Goal: Task Accomplishment & Management: Complete application form

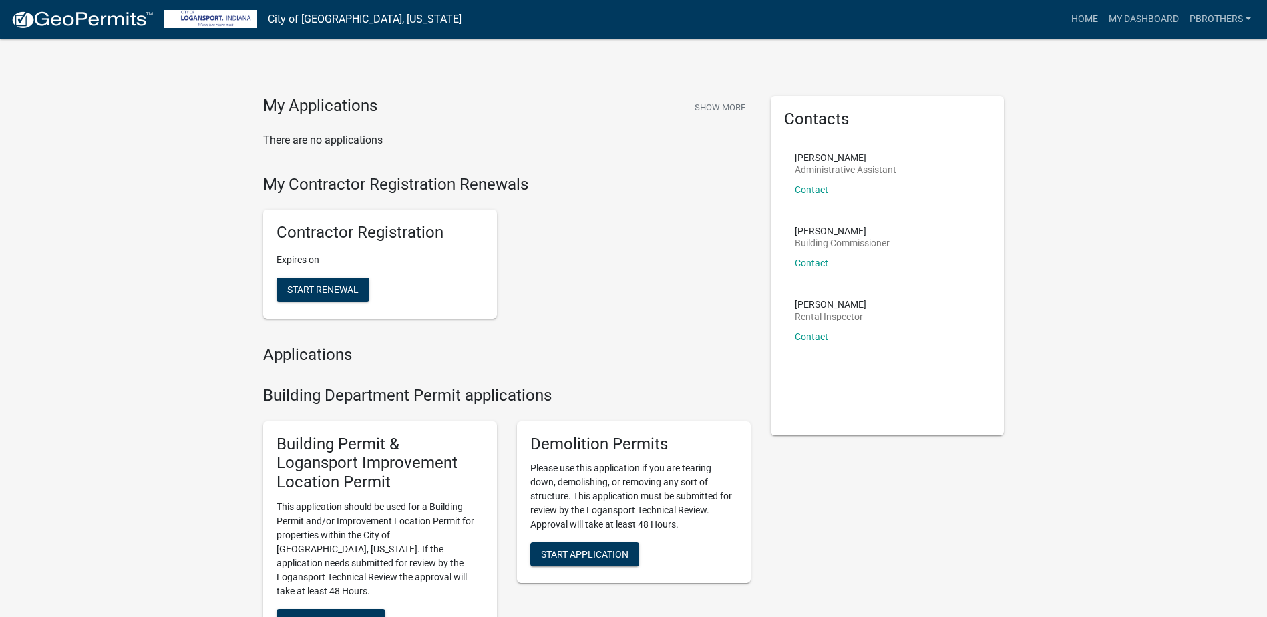
click at [661, 244] on div "Contractor Registration Expires on Start Renewal" at bounding box center [507, 264] width 508 height 130
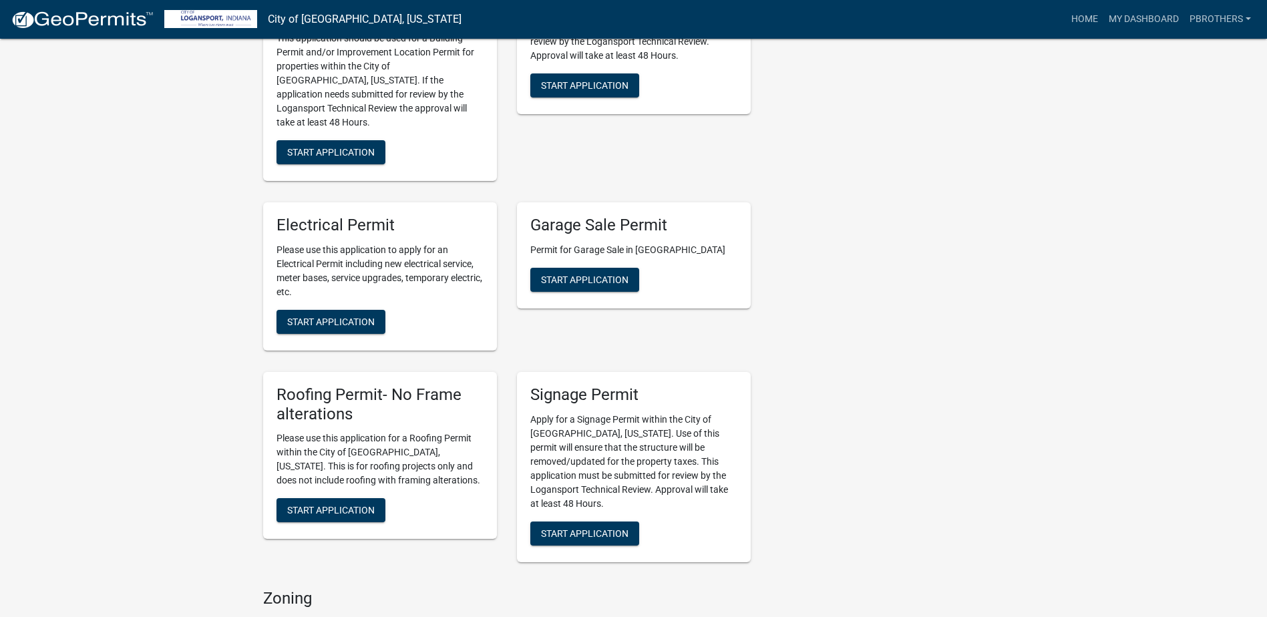
scroll to position [601, 0]
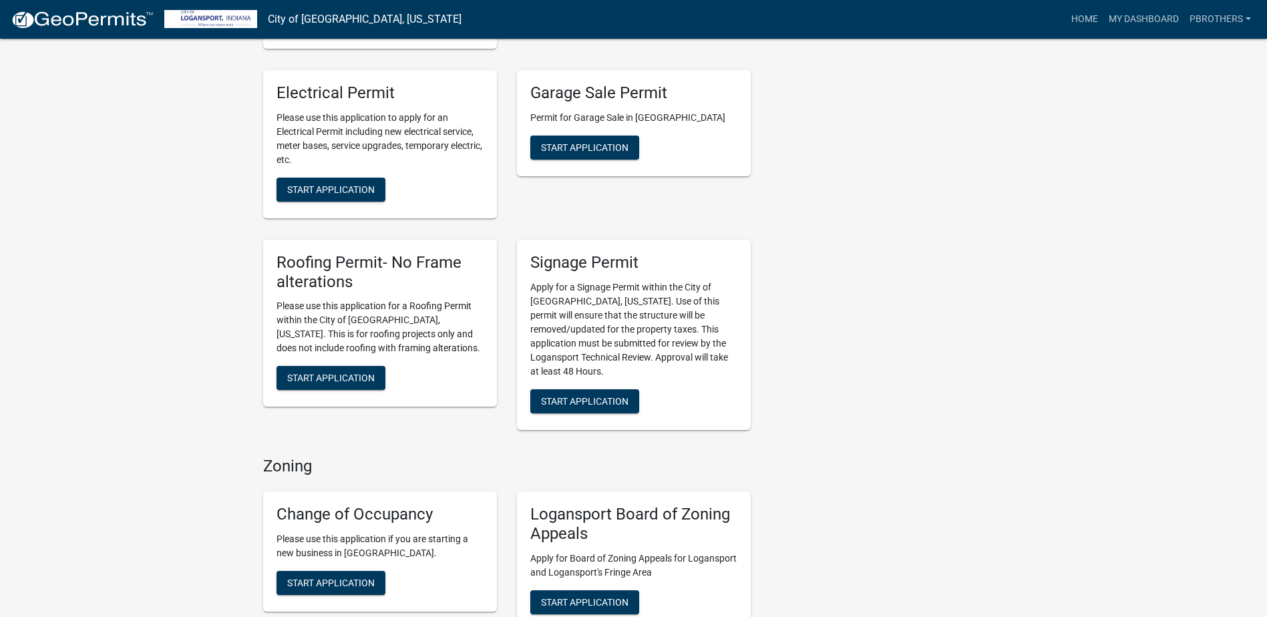
click at [985, 386] on div "Contacts [PERSON_NAME] Administrative Assistant Contact [PERSON_NAME] Building …" at bounding box center [888, 427] width 254 height 1864
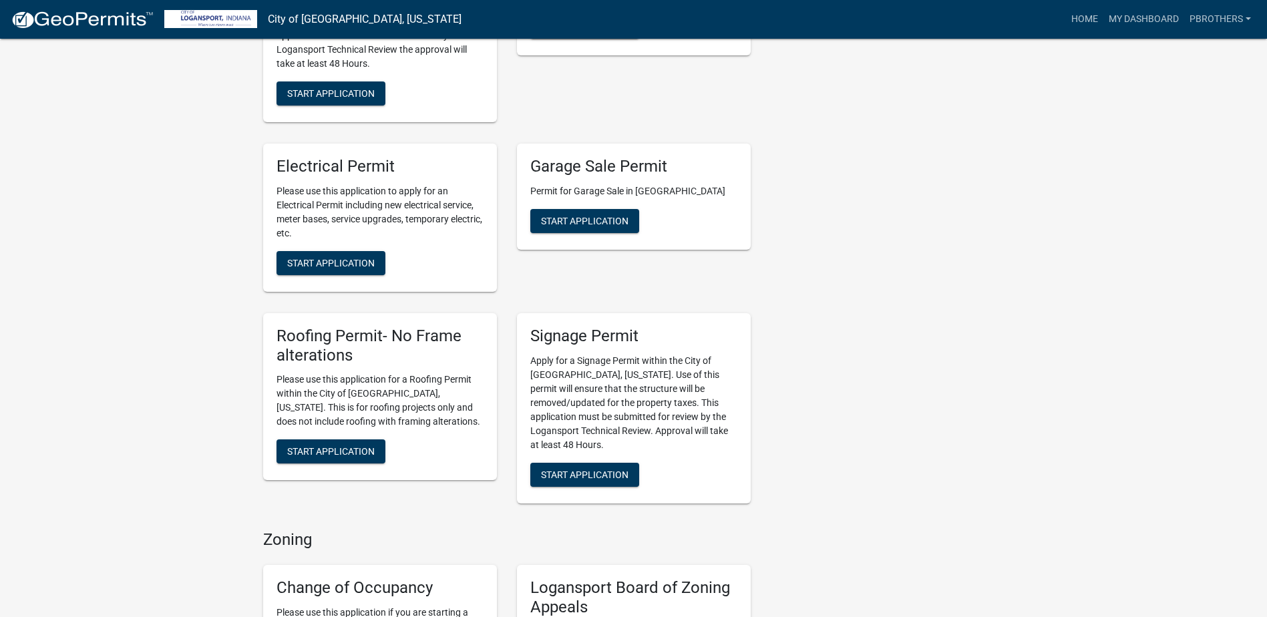
scroll to position [534, 0]
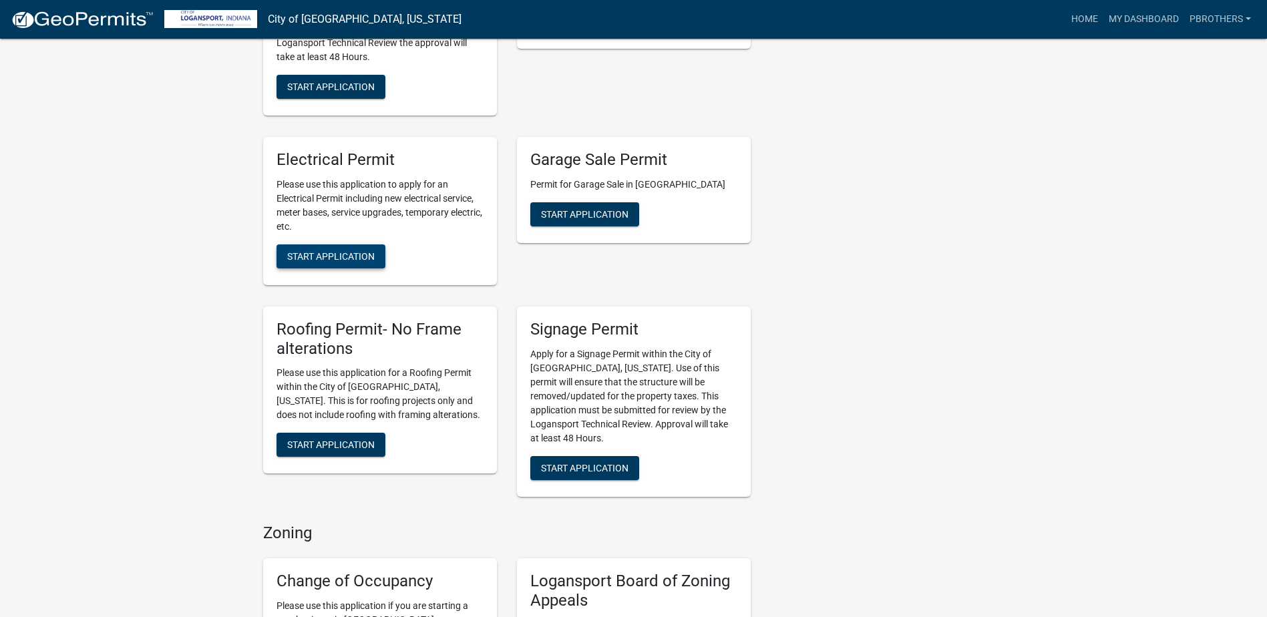
drag, startPoint x: 339, startPoint y: 239, endPoint x: 337, endPoint y: 260, distance: 20.8
click at [339, 251] on span "Start Application" at bounding box center [331, 256] width 88 height 11
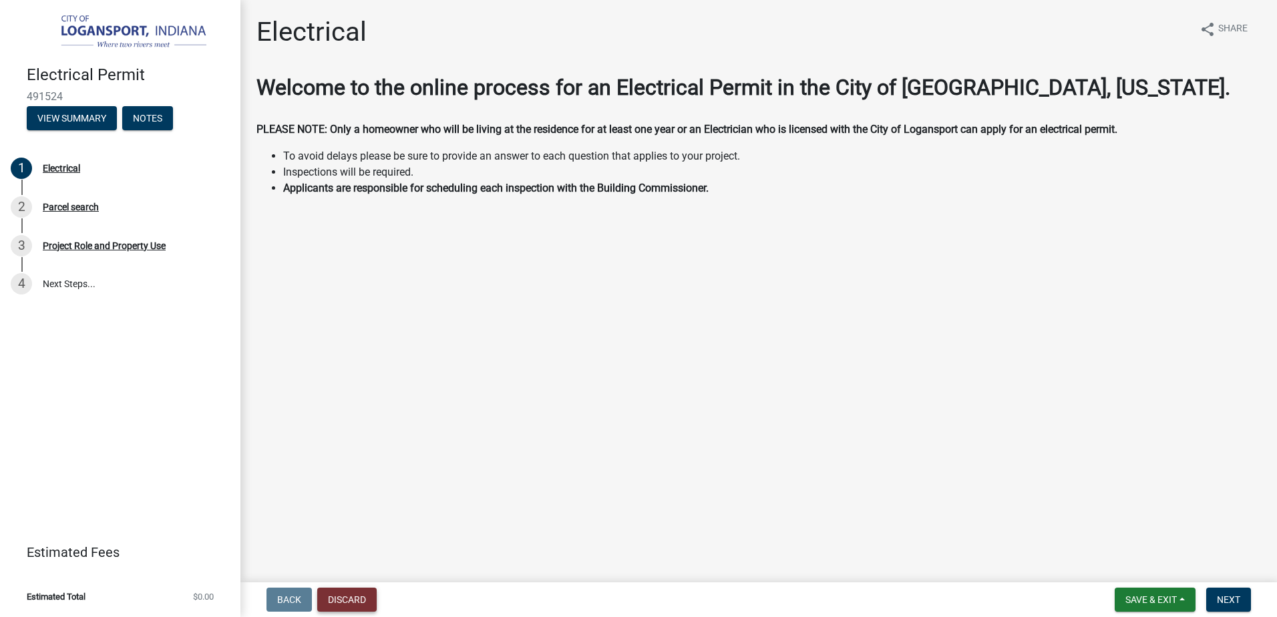
click at [351, 607] on button "Discard" at bounding box center [346, 600] width 59 height 24
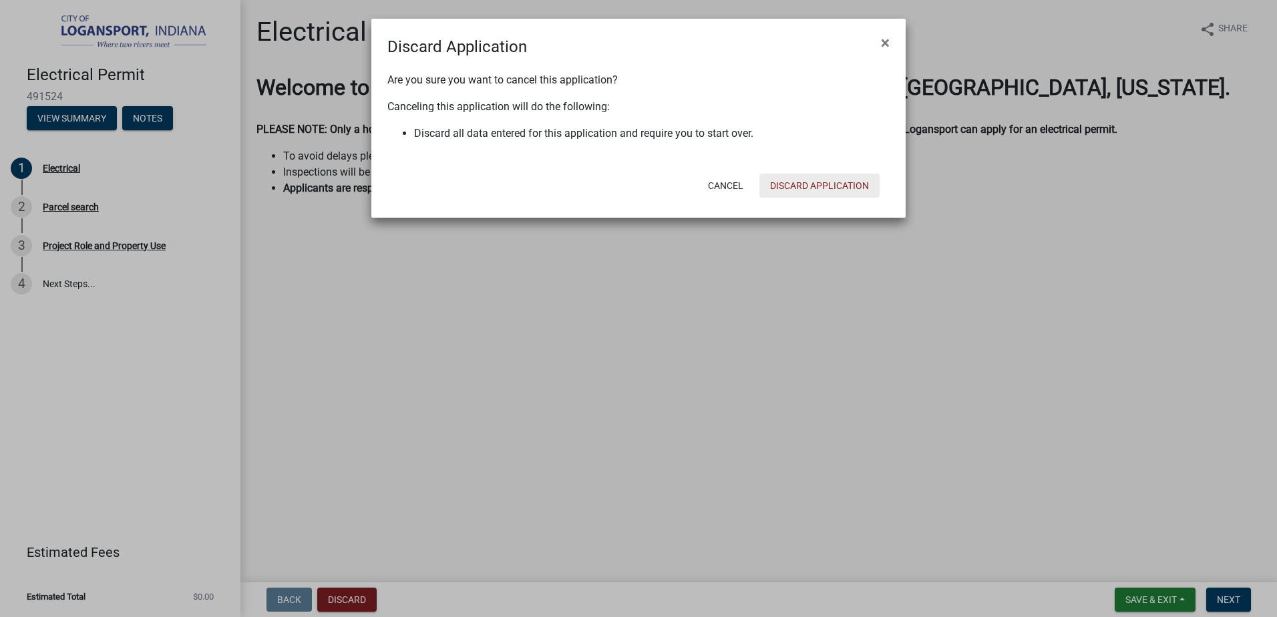
click at [804, 177] on button "Discard Application" at bounding box center [820, 186] width 120 height 24
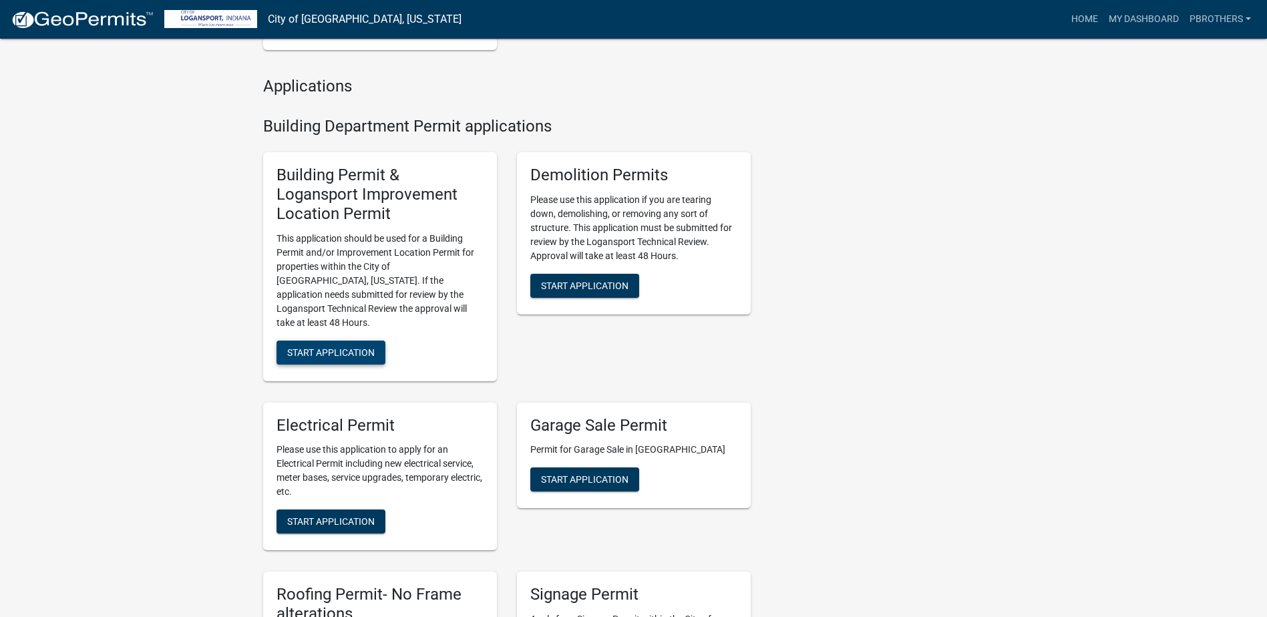
scroll to position [468, 0]
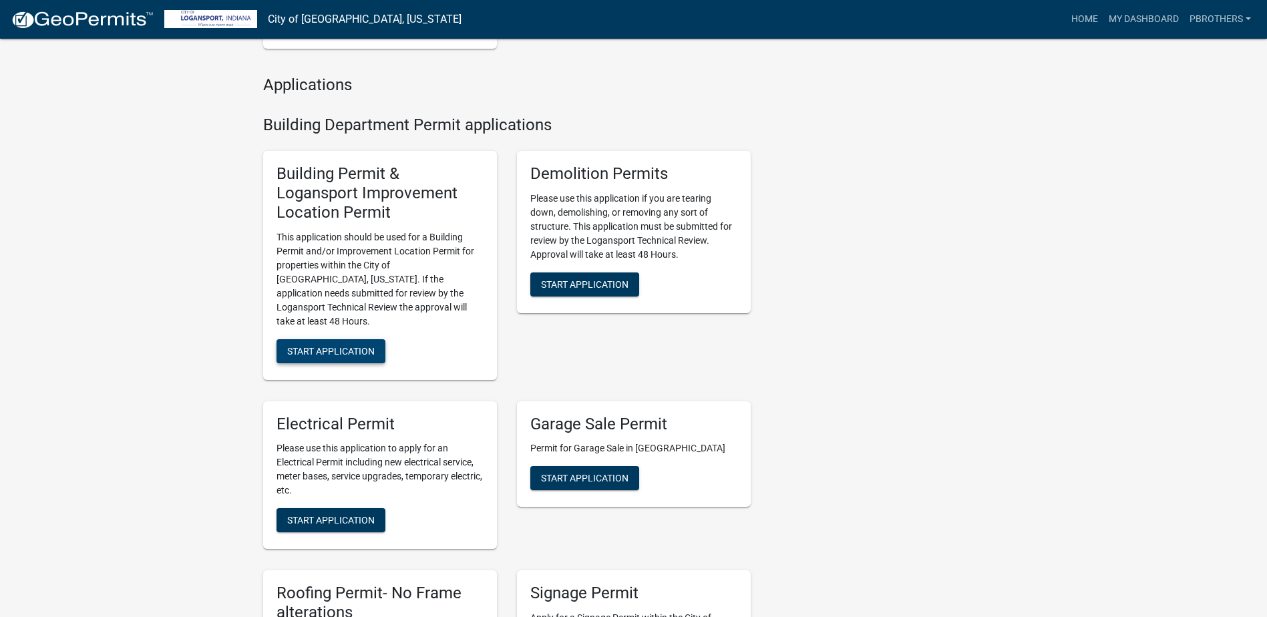
click at [341, 345] on span "Start Application" at bounding box center [331, 350] width 88 height 11
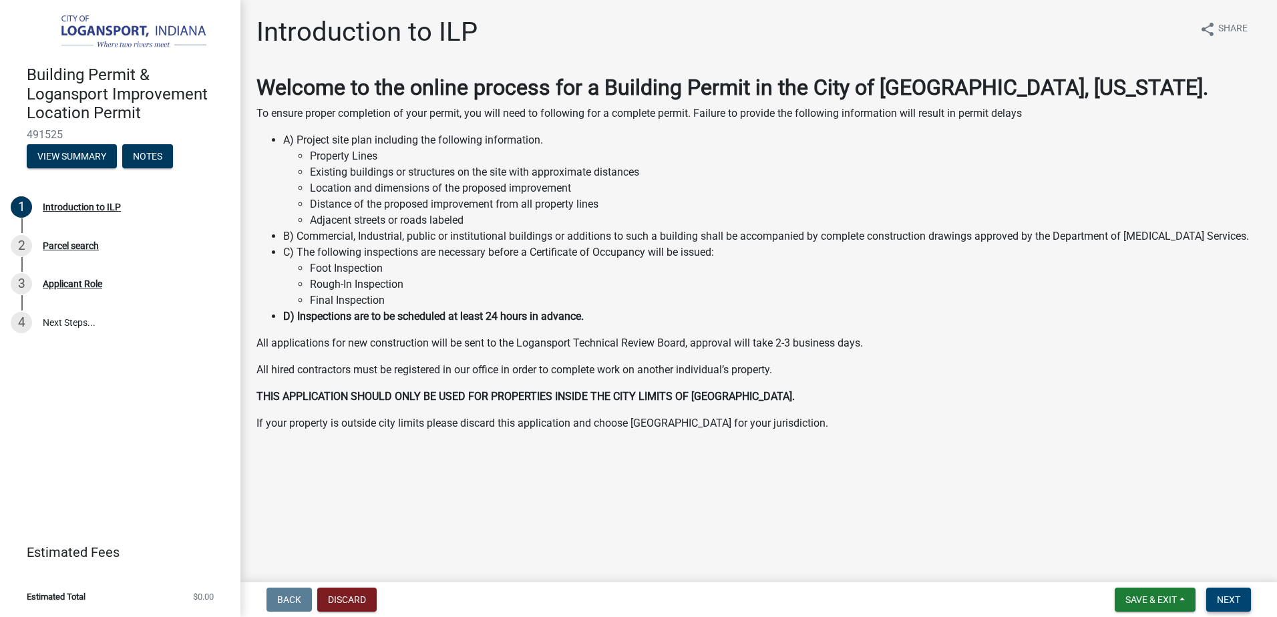
click at [1236, 593] on button "Next" at bounding box center [1228, 600] width 45 height 24
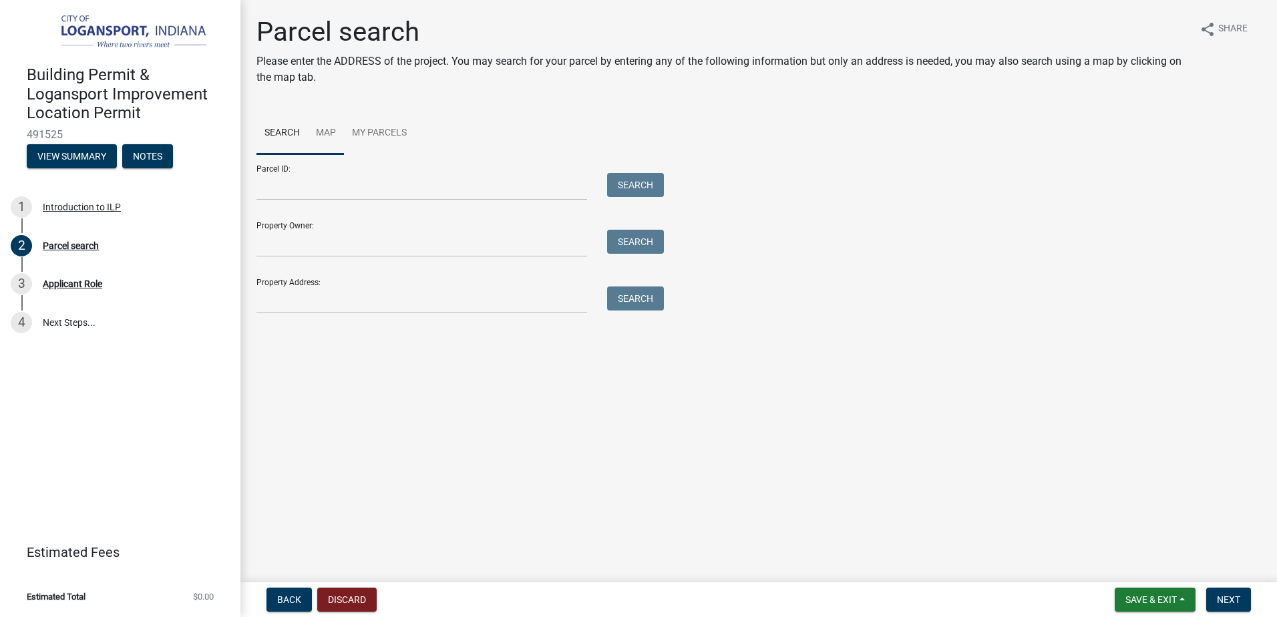
drag, startPoint x: 317, startPoint y: 130, endPoint x: 303, endPoint y: 134, distance: 13.8
click at [317, 130] on link "Map" at bounding box center [326, 133] width 36 height 43
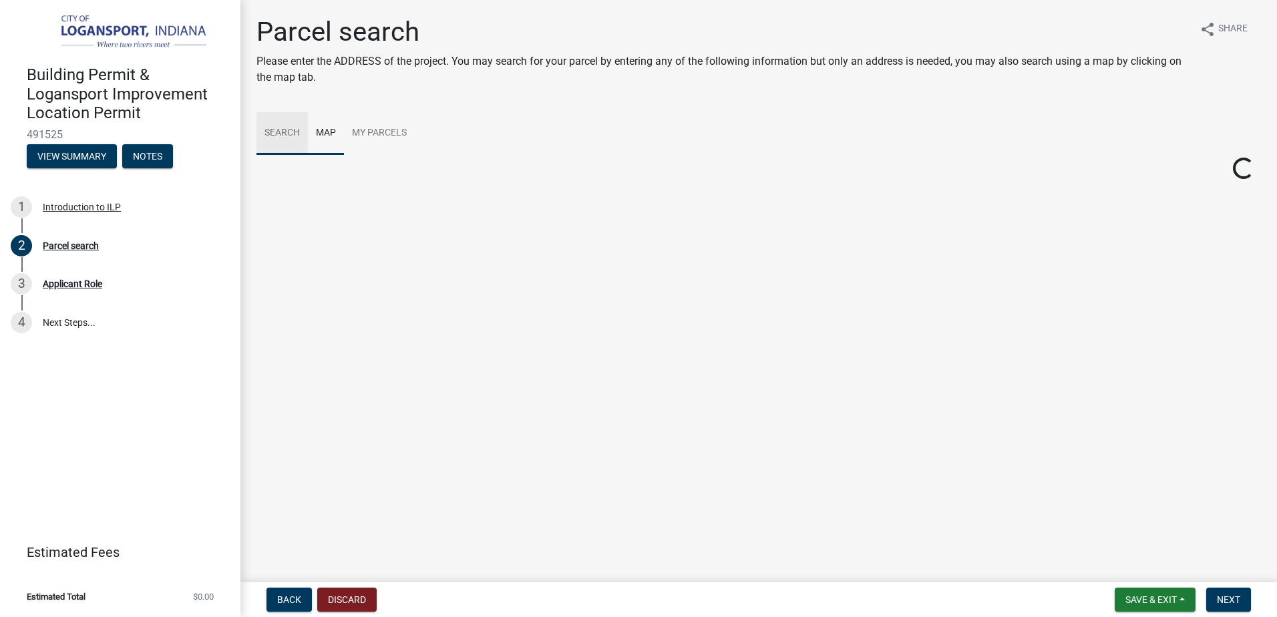
click at [276, 135] on link "Search" at bounding box center [282, 133] width 51 height 43
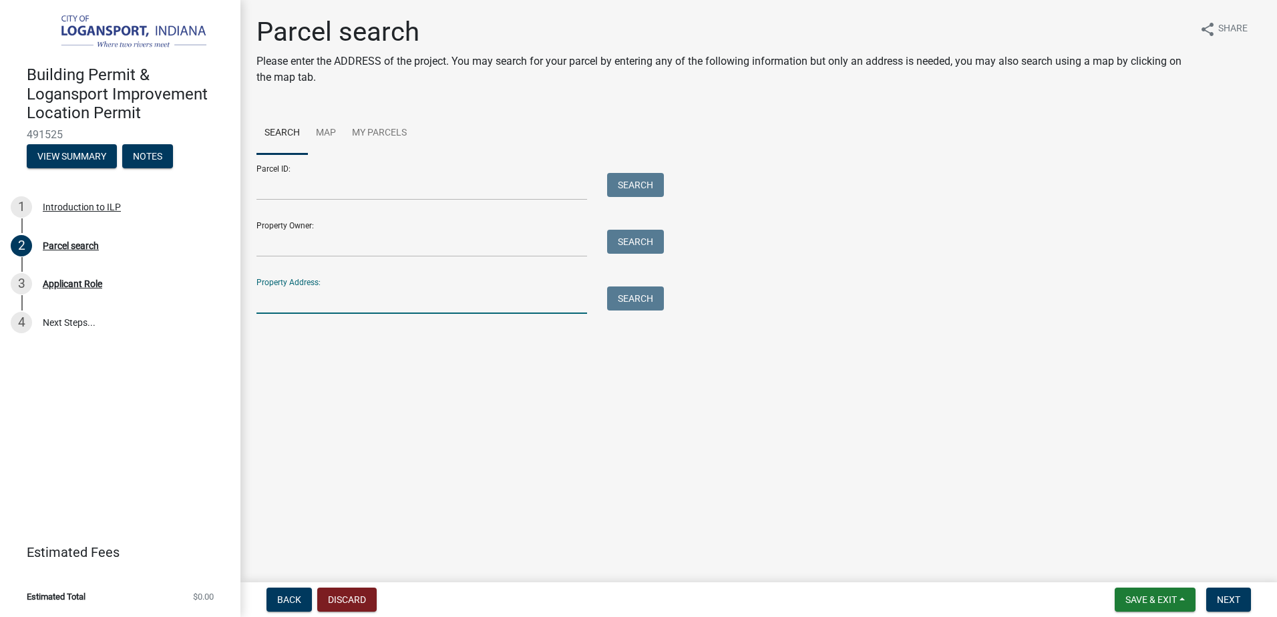
click at [325, 299] on input "Property Address:" at bounding box center [422, 300] width 331 height 27
type input "[STREET_ADDRESS]"
click at [615, 302] on button "Search" at bounding box center [635, 299] width 57 height 24
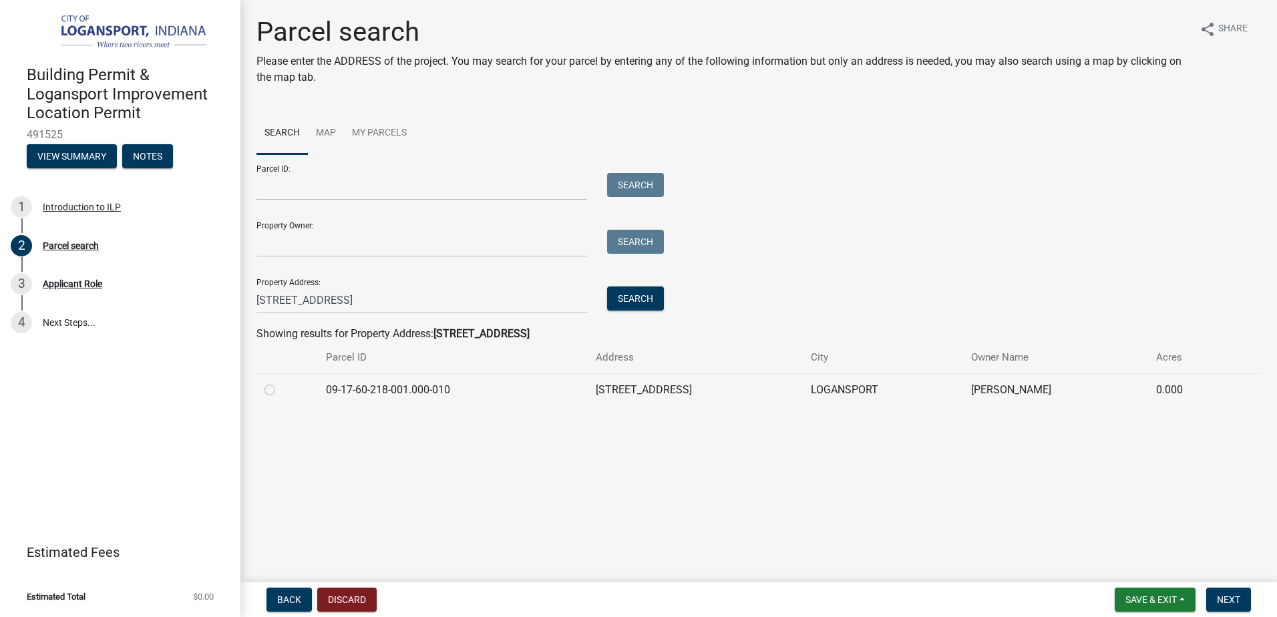
click at [416, 391] on td "09-17-60-218-001.000-010" at bounding box center [452, 389] width 269 height 33
click at [281, 382] on label at bounding box center [281, 382] width 0 height 0
click at [281, 388] on input "radio" at bounding box center [285, 386] width 9 height 9
radio input "true"
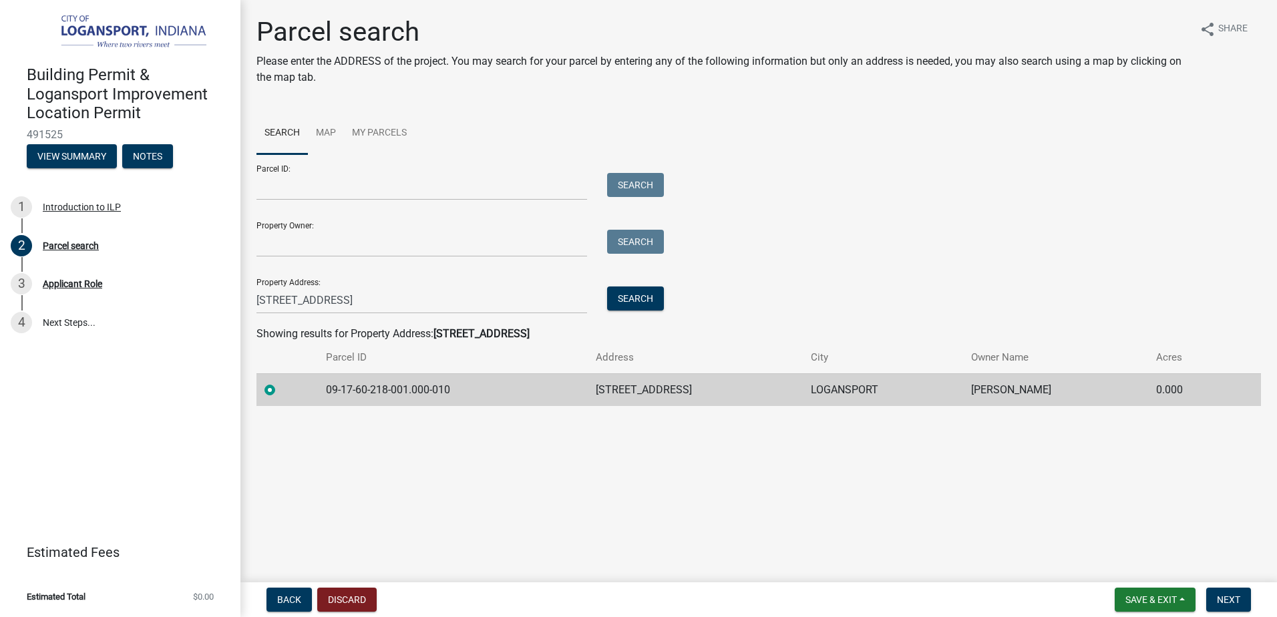
click at [1243, 617] on html "Internet Explorer does NOT work with GeoPermits. Get a new browser for more sec…" at bounding box center [638, 308] width 1277 height 617
click at [1236, 597] on span "Next" at bounding box center [1228, 600] width 23 height 11
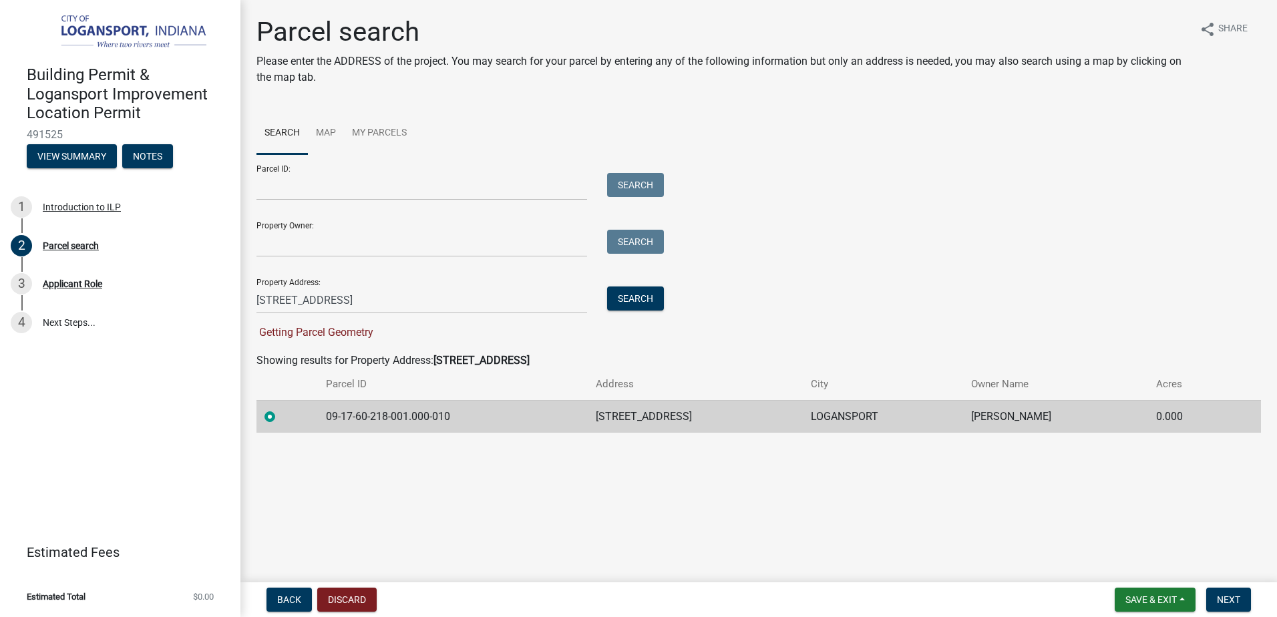
click at [403, 338] on div "Getting Parcel Geometry" at bounding box center [457, 333] width 401 height 16
click at [1233, 597] on span "Next" at bounding box center [1228, 600] width 23 height 11
drag, startPoint x: 1128, startPoint y: 384, endPoint x: 1085, endPoint y: 297, distance: 96.8
click at [1128, 383] on th "Owner Name" at bounding box center [1055, 384] width 185 height 31
click at [1085, 297] on div "Parcel ID: Search Property Owner: Search Property Address: [STREET_ADDRESS][GEO…" at bounding box center [759, 247] width 1005 height 186
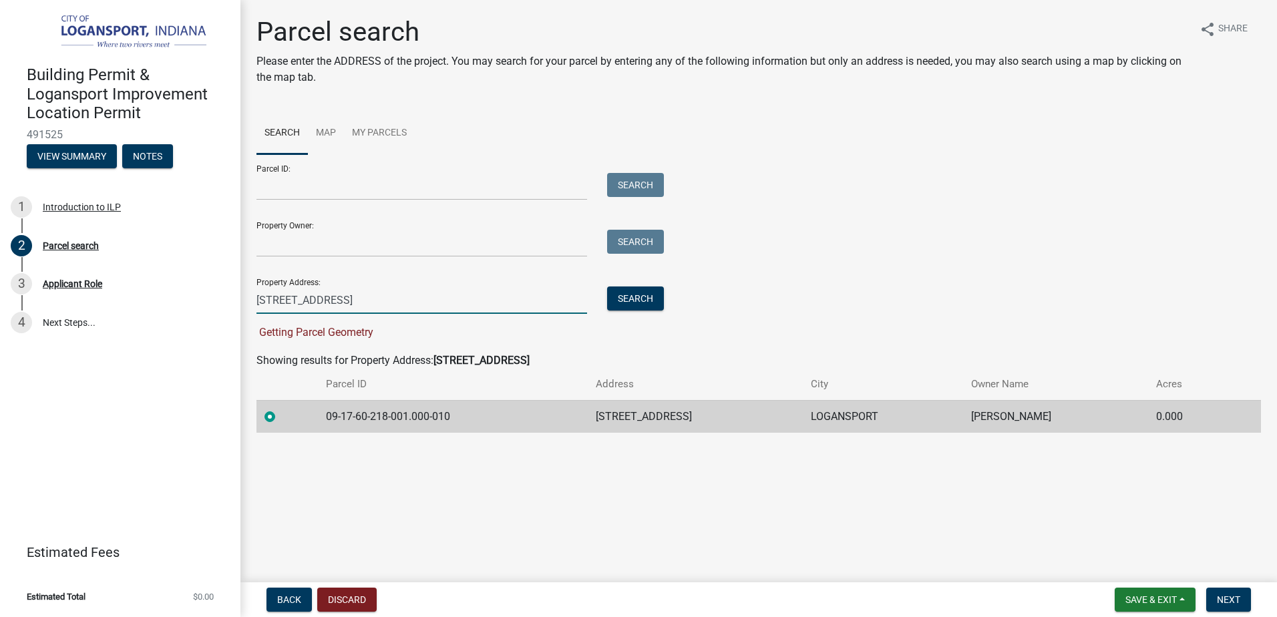
click at [452, 297] on input "[STREET_ADDRESS]" at bounding box center [422, 300] width 331 height 27
click at [457, 423] on td "09-17-60-218-001.000-010" at bounding box center [452, 416] width 269 height 33
click at [310, 282] on div "Property Address: [STREET_ADDRESS][GEOGRAPHIC_DATA]" at bounding box center [457, 291] width 401 height 46
click at [332, 304] on input "[STREET_ADDRESS]" at bounding box center [422, 300] width 331 height 27
click at [323, 140] on link "Map" at bounding box center [326, 133] width 36 height 43
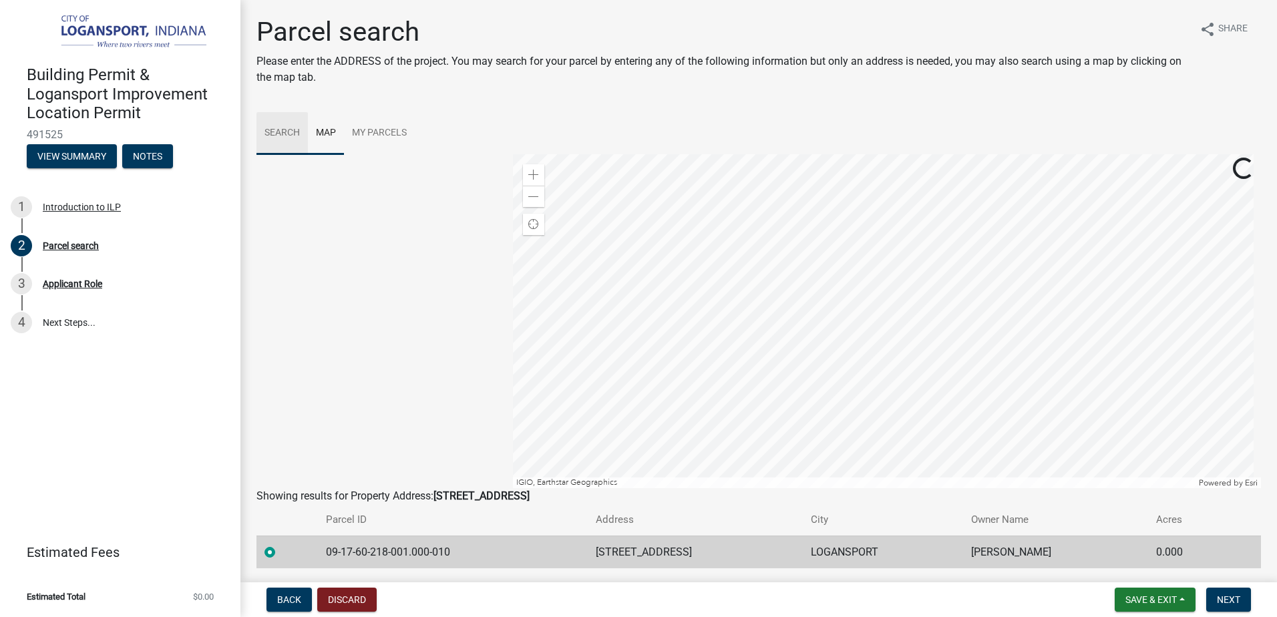
click at [275, 140] on link "Search" at bounding box center [282, 133] width 51 height 43
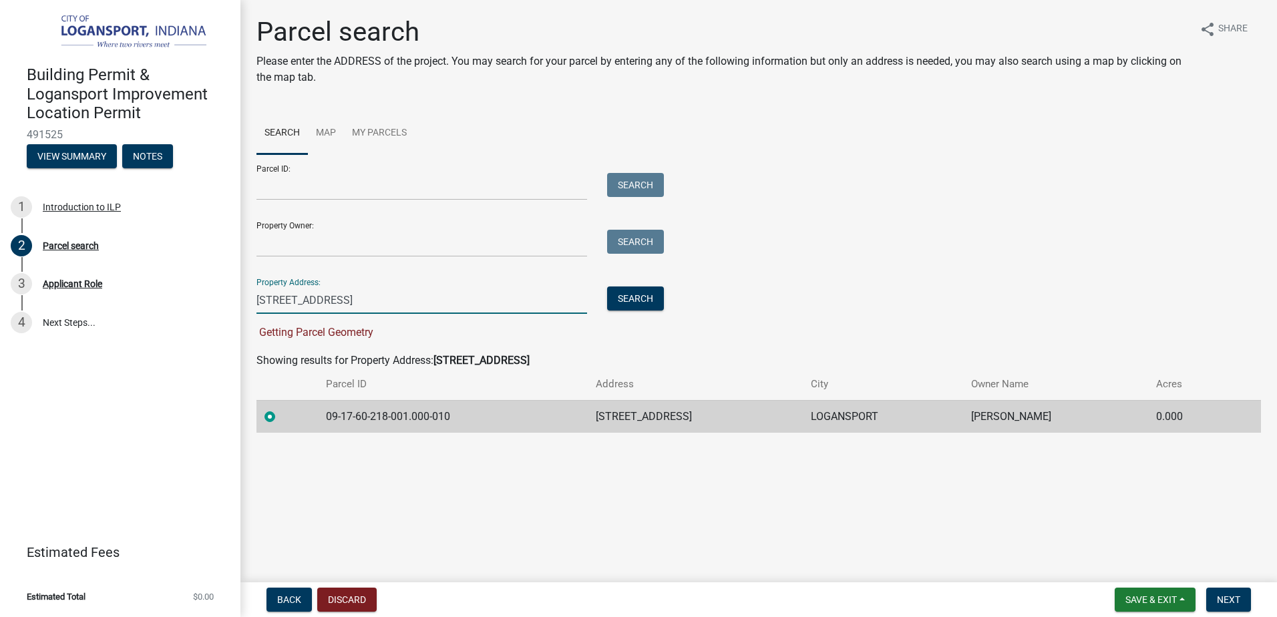
click at [348, 311] on input "[STREET_ADDRESS]" at bounding box center [422, 300] width 331 height 27
click at [343, 393] on th "Parcel ID" at bounding box center [452, 384] width 269 height 31
click at [299, 412] on div at bounding box center [287, 417] width 45 height 16
click at [330, 464] on main "Parcel search Please enter the ADDRESS of the project. You may search for your …" at bounding box center [758, 288] width 1037 height 577
click at [342, 418] on td "09-17-60-218-001.000-010" at bounding box center [452, 416] width 269 height 33
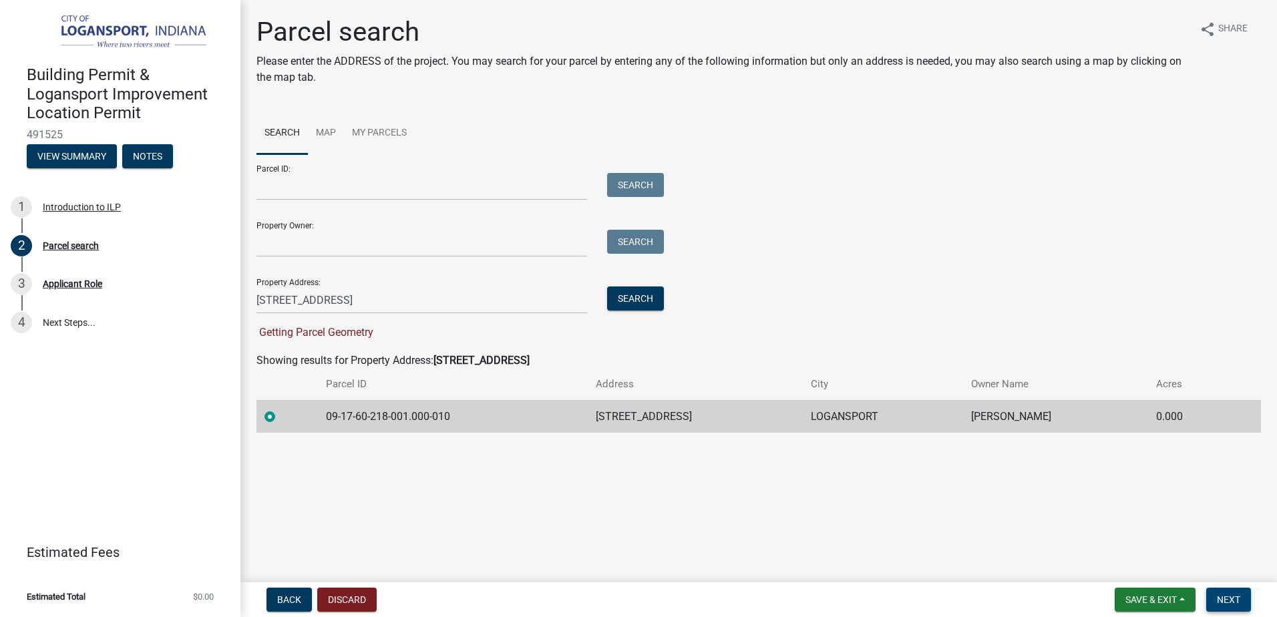
click at [1245, 600] on button "Next" at bounding box center [1228, 600] width 45 height 24
click at [1241, 600] on button "Next" at bounding box center [1228, 600] width 45 height 24
click at [619, 302] on button "Search" at bounding box center [635, 299] width 57 height 24
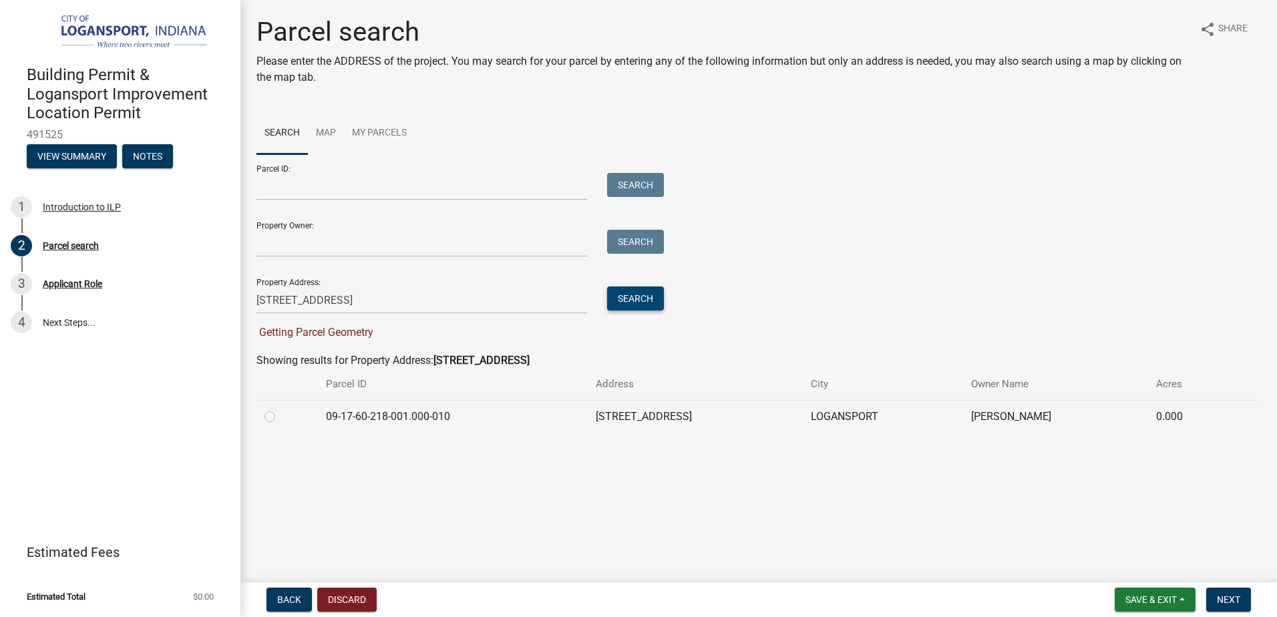
click at [619, 303] on button "Search" at bounding box center [635, 299] width 57 height 24
click at [363, 337] on span "Getting Parcel Geometry" at bounding box center [315, 332] width 117 height 13
click at [323, 408] on td "09-17-60-218-001.000-010" at bounding box center [452, 416] width 269 height 33
click at [281, 409] on label at bounding box center [281, 409] width 0 height 0
click at [281, 416] on input "radio" at bounding box center [285, 413] width 9 height 9
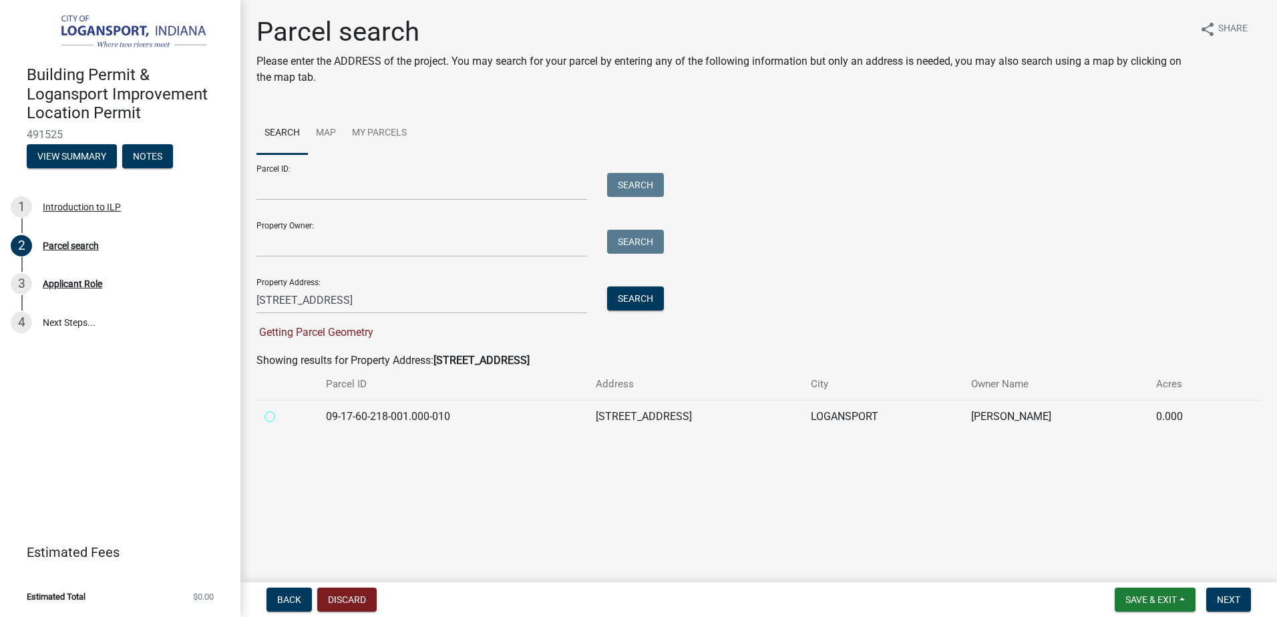
radio input "true"
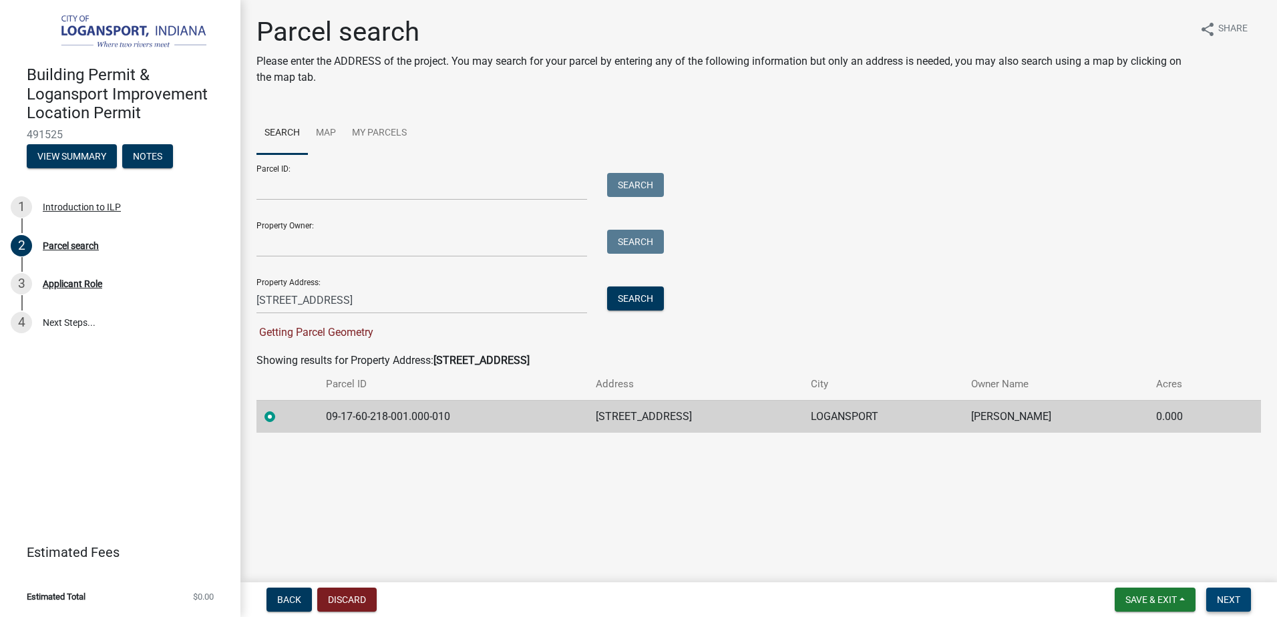
click at [1243, 609] on button "Next" at bounding box center [1228, 600] width 45 height 24
click at [1242, 603] on button "Next" at bounding box center [1228, 600] width 45 height 24
click at [627, 415] on td "[STREET_ADDRESS]" at bounding box center [696, 416] width 216 height 33
drag, startPoint x: 454, startPoint y: 414, endPoint x: 317, endPoint y: 419, distance: 137.1
click at [317, 419] on tr "09-17-60-218-001.000-010 [STREET_ADDRESS], Heidi Dell 0.000" at bounding box center [759, 416] width 1005 height 33
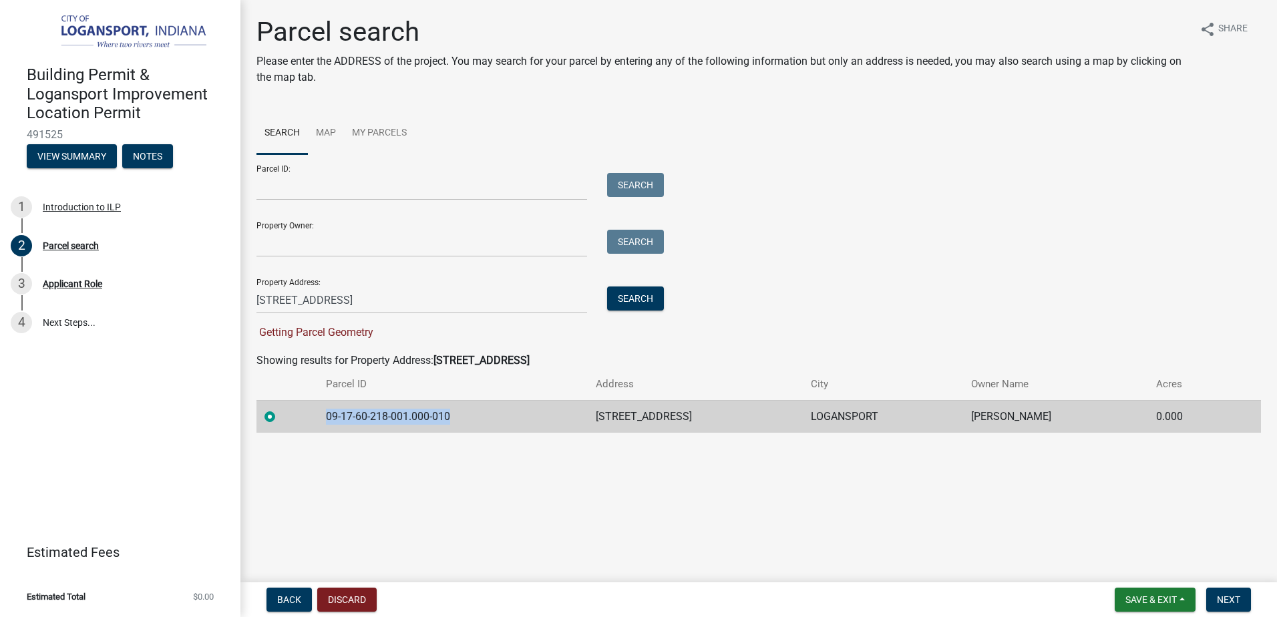
copy td "09-17-60-218-001.000-010"
drag, startPoint x: 562, startPoint y: 477, endPoint x: 564, endPoint y: 466, distance: 11.0
click at [562, 477] on main "Parcel search Please enter the ADDRESS of the project. You may search for your …" at bounding box center [758, 288] width 1037 height 577
click at [488, 200] on input "Parcel ID:" at bounding box center [422, 186] width 331 height 27
paste input "09-17-60-218-001.000-010"
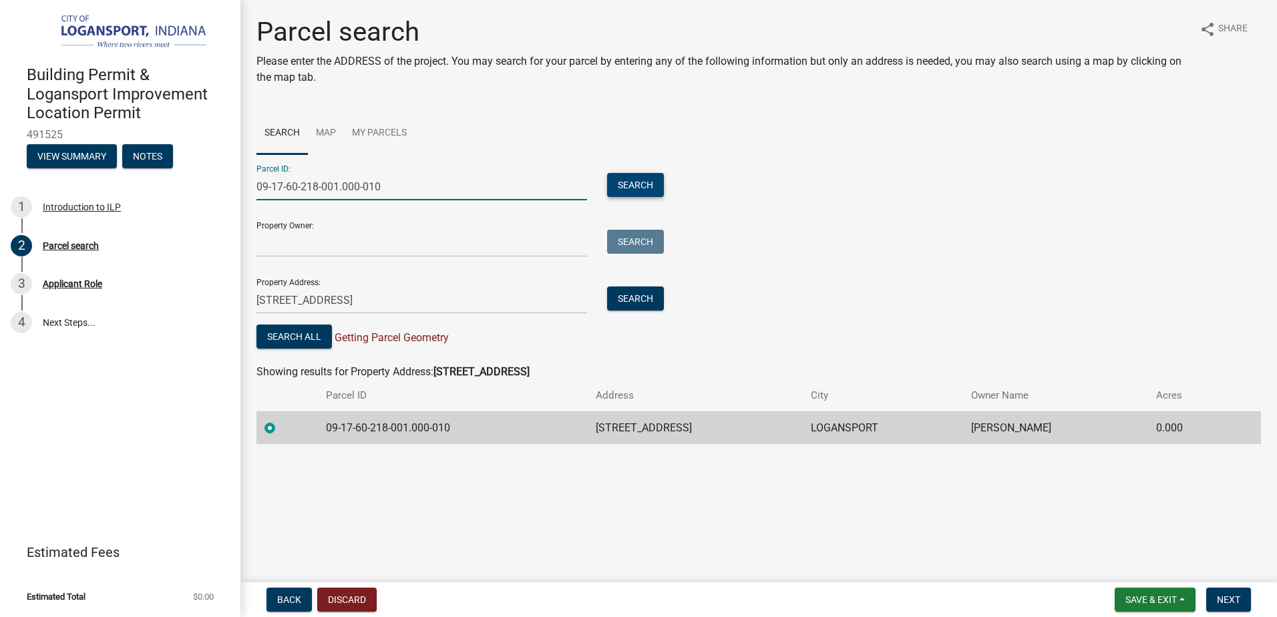
type input "09-17-60-218-001.000-010"
click at [640, 191] on button "Search" at bounding box center [635, 185] width 57 height 24
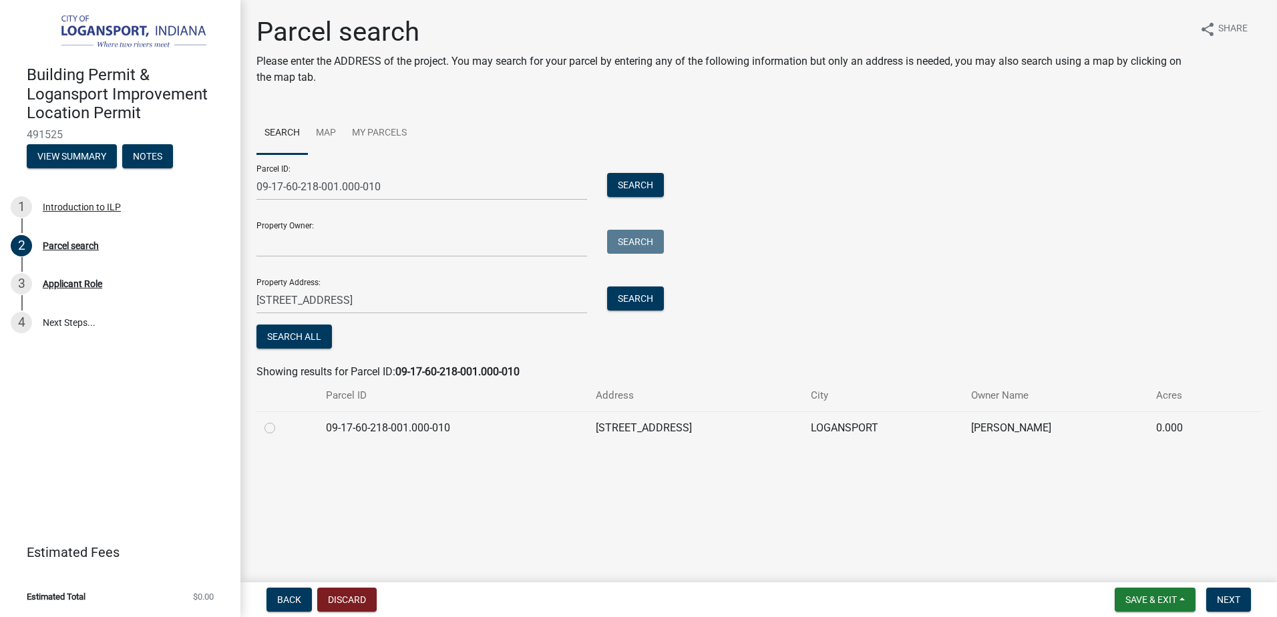
click at [312, 446] on div "Parcel search Please enter the ADDRESS of the project. You may search for your …" at bounding box center [759, 236] width 1025 height 440
click at [284, 426] on div at bounding box center [287, 428] width 45 height 16
click at [279, 425] on div at bounding box center [287, 428] width 45 height 16
click at [277, 430] on div at bounding box center [287, 428] width 45 height 16
click at [281, 420] on label at bounding box center [281, 420] width 0 height 0
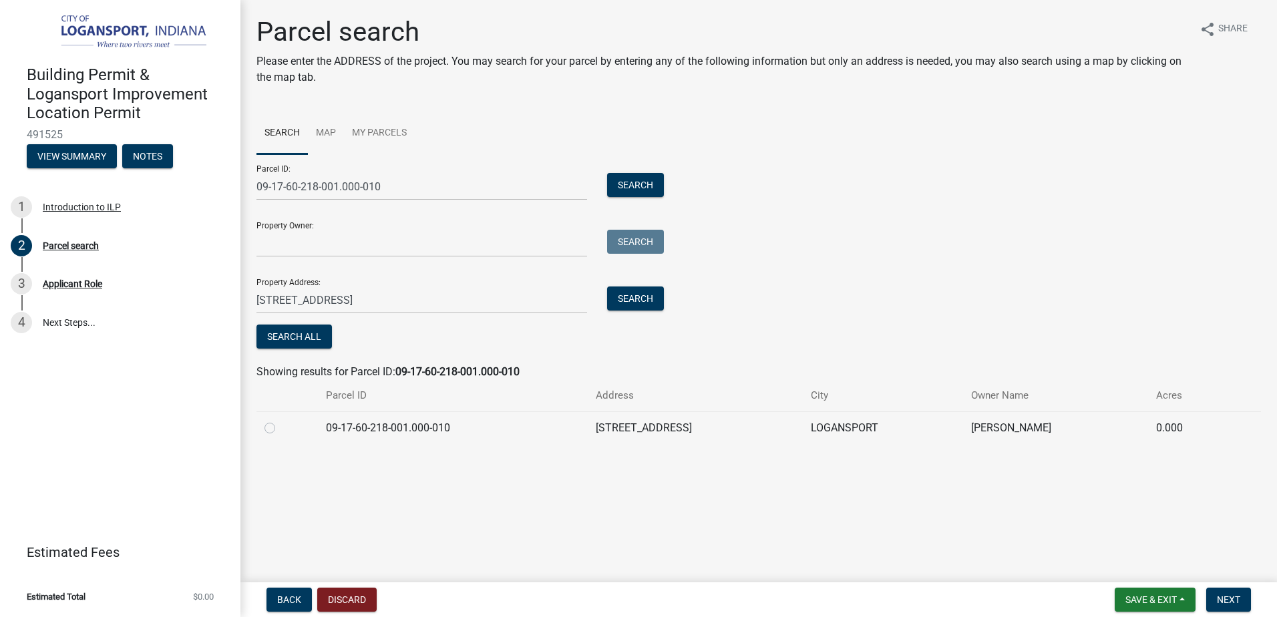
click at [281, 427] on input "radio" at bounding box center [285, 424] width 9 height 9
radio input "true"
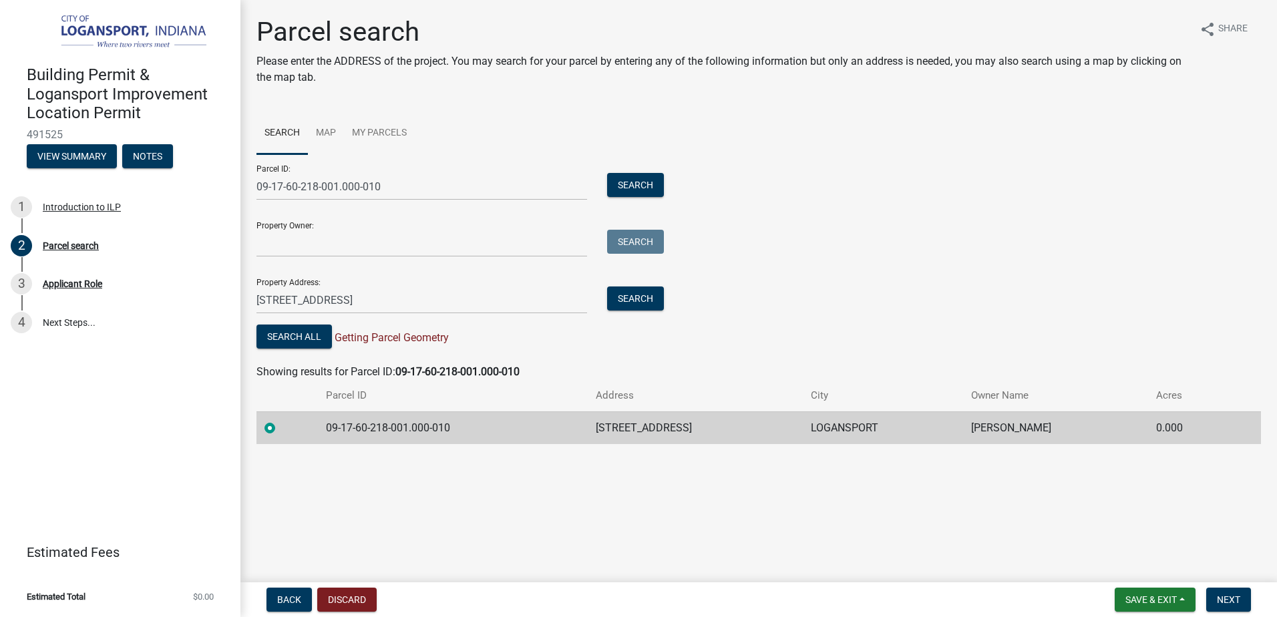
click at [440, 342] on span "Getting Parcel Geometry" at bounding box center [390, 337] width 117 height 13
click at [378, 333] on span "Getting Parcel Geometry" at bounding box center [390, 337] width 117 height 13
drag, startPoint x: 294, startPoint y: 330, endPoint x: 302, endPoint y: 339, distance: 12.3
click at [295, 330] on button "Search All" at bounding box center [294, 337] width 75 height 24
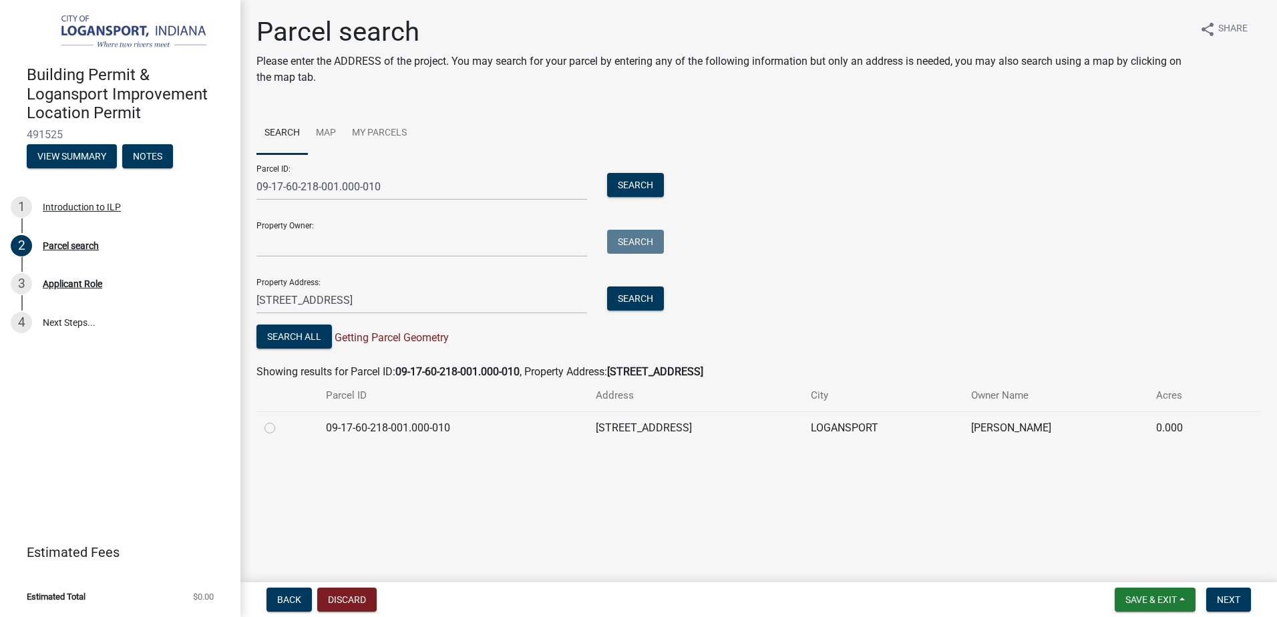
drag, startPoint x: 448, startPoint y: 438, endPoint x: 393, endPoint y: 421, distance: 58.1
click at [448, 438] on td "09-17-60-218-001.000-010" at bounding box center [452, 428] width 269 height 33
click at [363, 416] on td "09-17-60-218-001.000-010" at bounding box center [452, 428] width 269 height 33
click at [281, 420] on label at bounding box center [281, 420] width 0 height 0
click at [281, 425] on input "radio" at bounding box center [285, 424] width 9 height 9
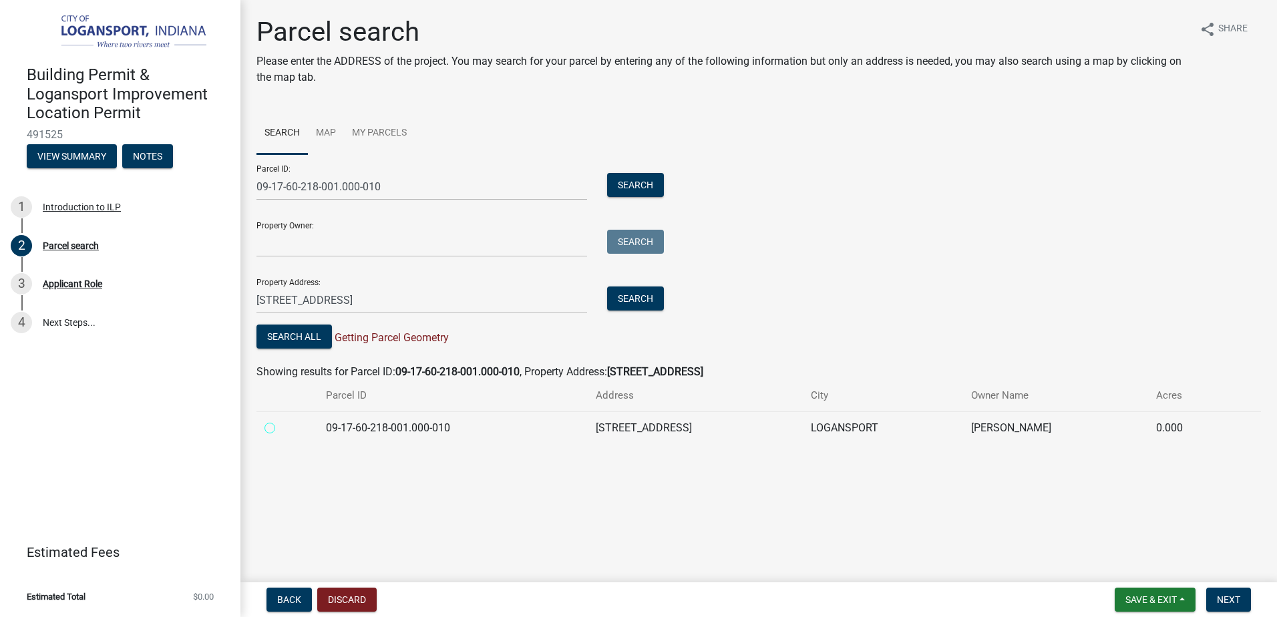
radio input "true"
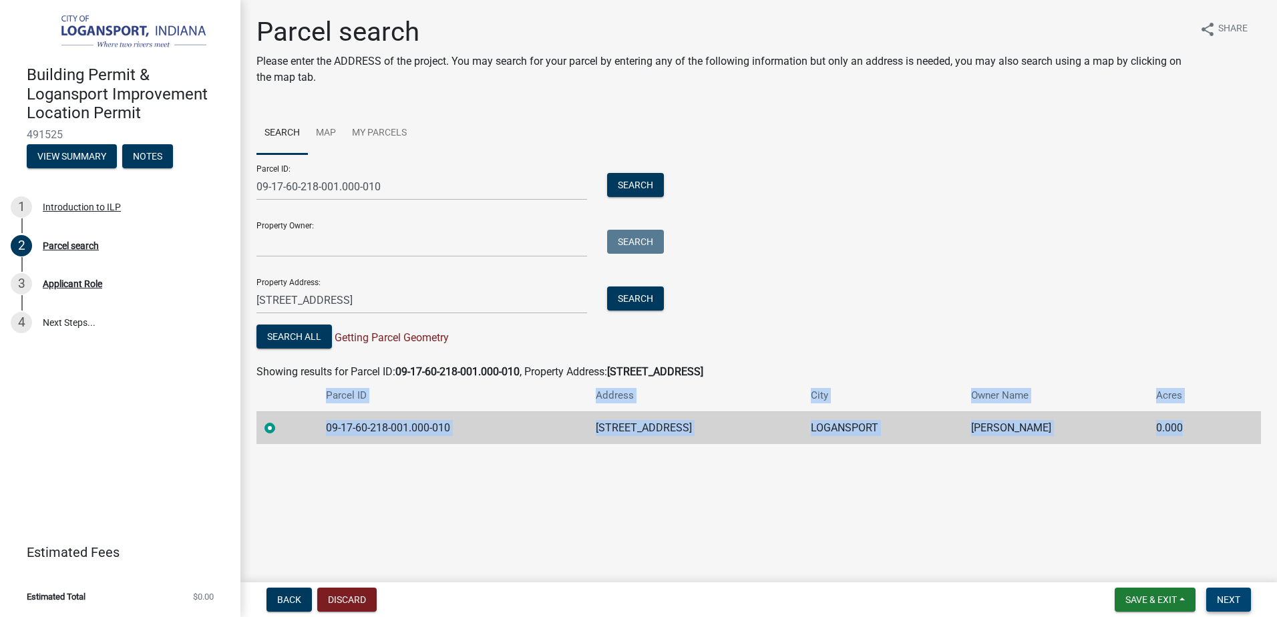
drag, startPoint x: 1231, startPoint y: 584, endPoint x: 1235, endPoint y: 601, distance: 17.3
click at [1235, 598] on wm-app "Building Permit & Logansport Improvement Location Permit 491525 View Summary No…" at bounding box center [638, 308] width 1277 height 617
click at [1236, 601] on span "Next" at bounding box center [1228, 600] width 23 height 11
click at [1236, 599] on span "Next" at bounding box center [1228, 600] width 23 height 11
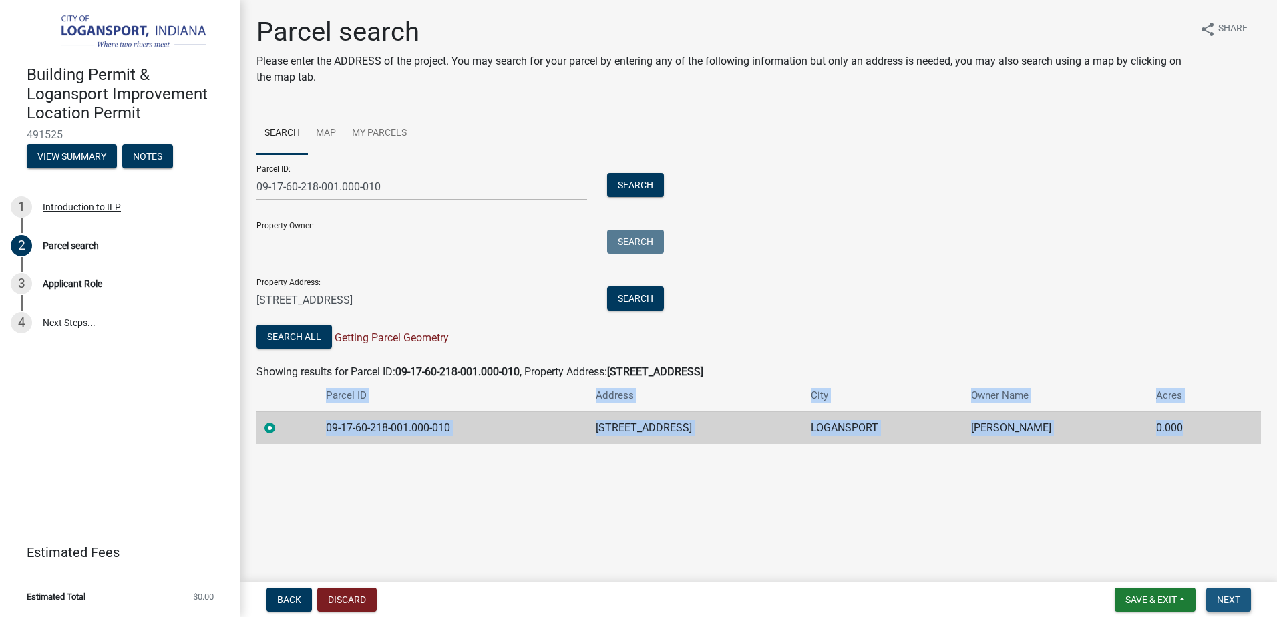
click at [1236, 599] on span "Next" at bounding box center [1228, 600] width 23 height 11
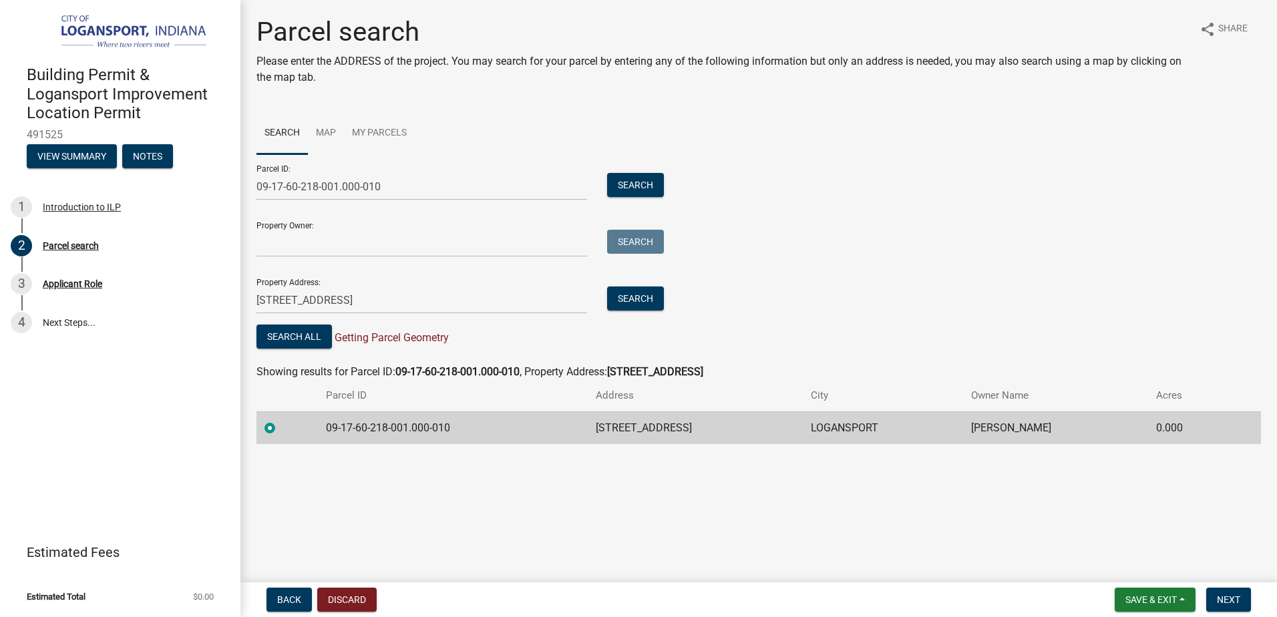
drag, startPoint x: 1021, startPoint y: 444, endPoint x: 770, endPoint y: 391, distance: 256.7
click at [770, 391] on th "Address" at bounding box center [696, 395] width 216 height 31
click at [1220, 584] on wm-app "Building Permit & Logansport Improvement Location Permit 491525 View Summary No…" at bounding box center [638, 308] width 1277 height 617
click at [1225, 597] on span "Next" at bounding box center [1228, 600] width 23 height 11
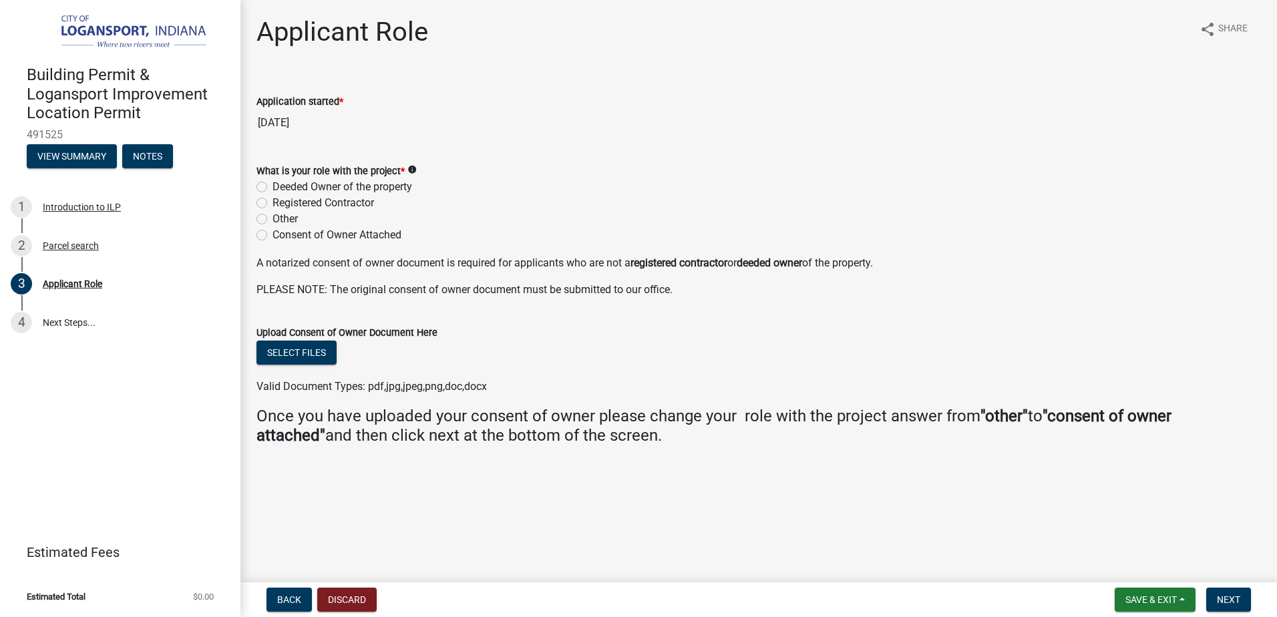
click at [329, 201] on label "Registered Contractor" at bounding box center [324, 203] width 102 height 16
click at [281, 201] on input "Registered Contractor" at bounding box center [277, 199] width 9 height 9
radio input "true"
click at [767, 445] on h4 "Once you have uploaded your consent of owner please change your role with the p…" at bounding box center [759, 426] width 1005 height 39
click at [1232, 600] on span "Next" at bounding box center [1228, 600] width 23 height 11
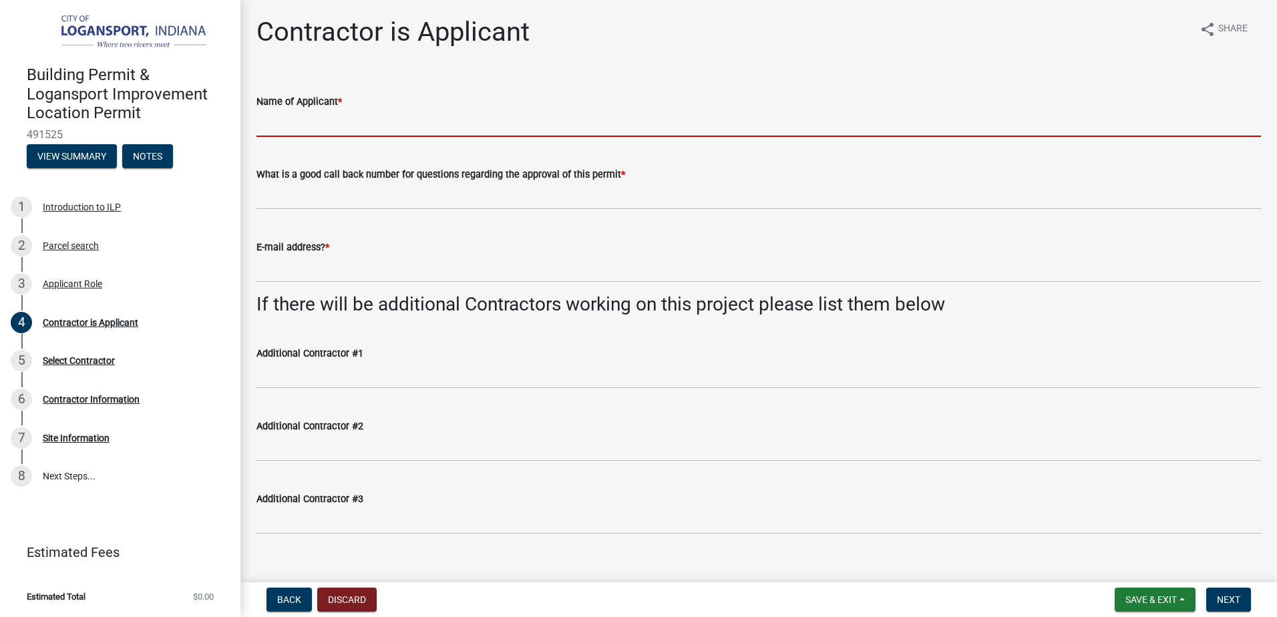
click at [344, 124] on input "Name of Applicant *" at bounding box center [759, 123] width 1005 height 27
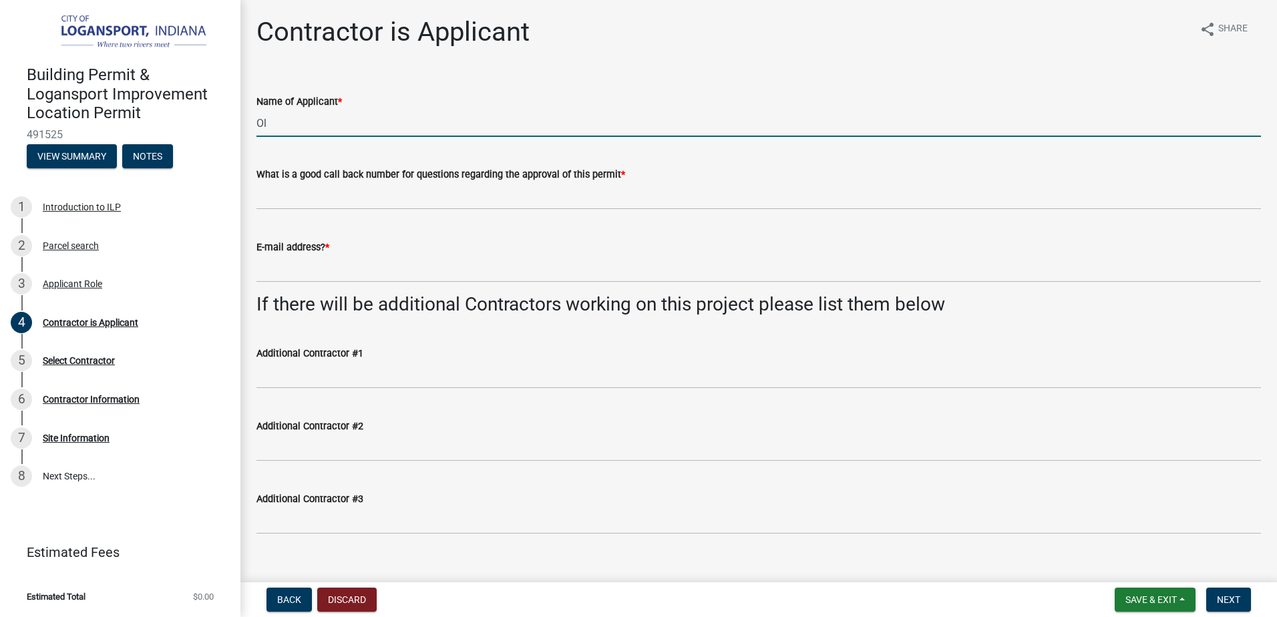
type input "O"
type input "[PERSON_NAME] Brothers"
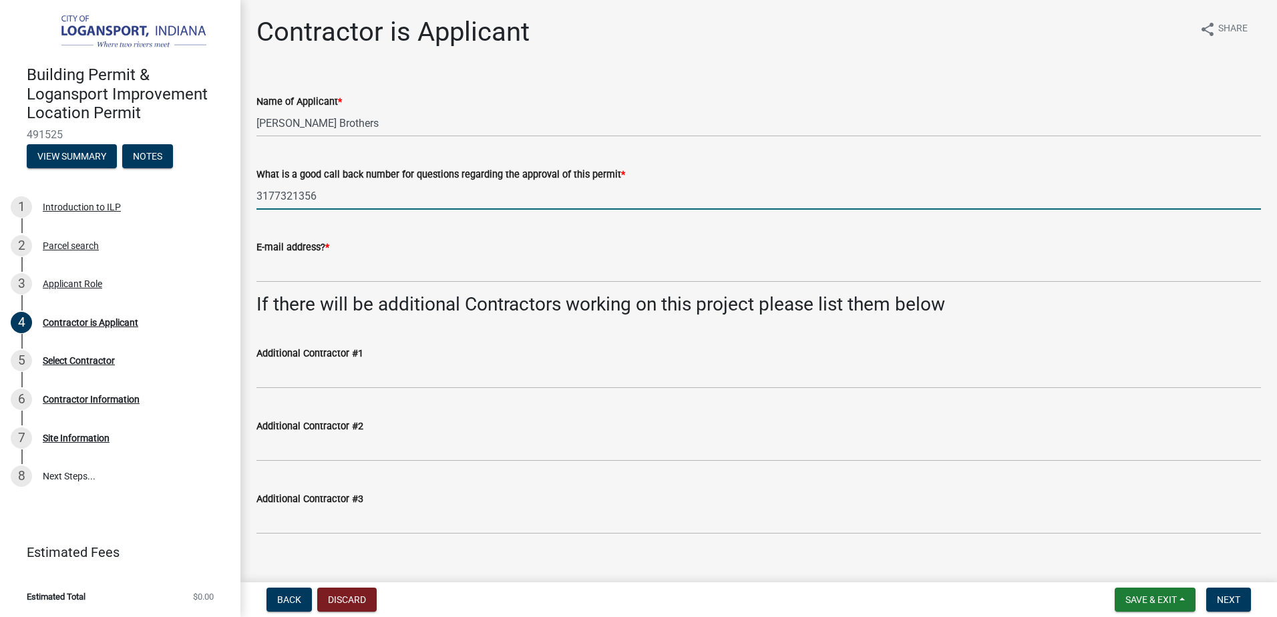
type input "3177321356"
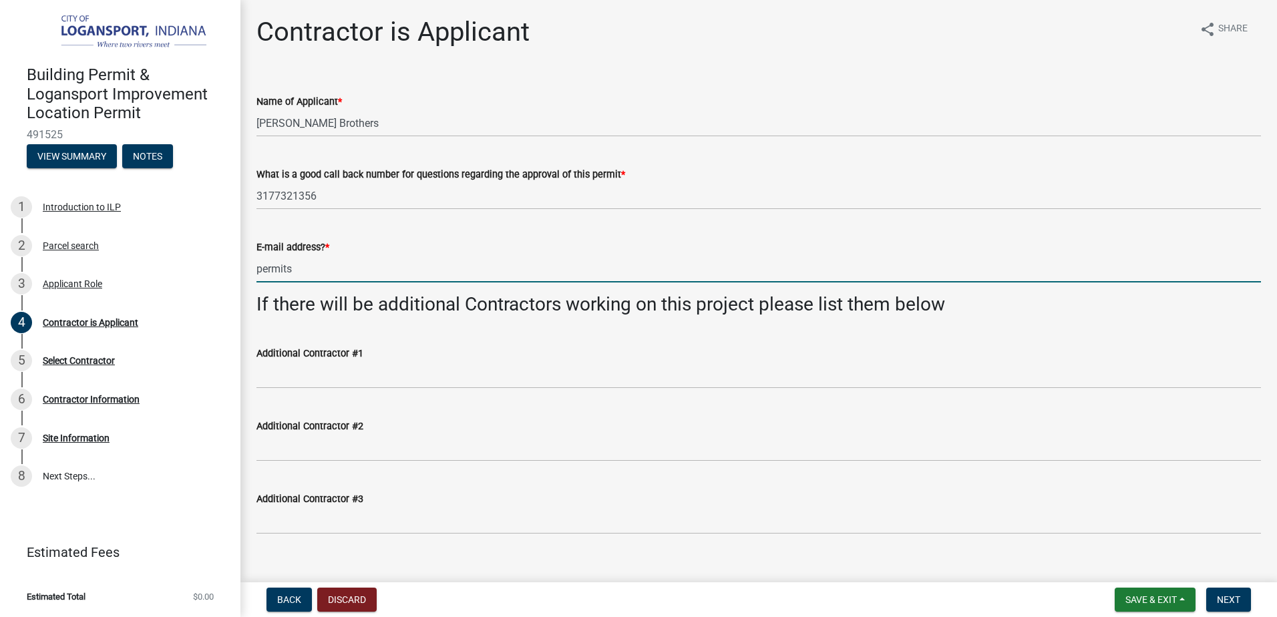
type input "[EMAIL_ADDRESS][DOMAIN_NAME]"
click at [617, 327] on div "Additional Contractor #1" at bounding box center [759, 358] width 1005 height 62
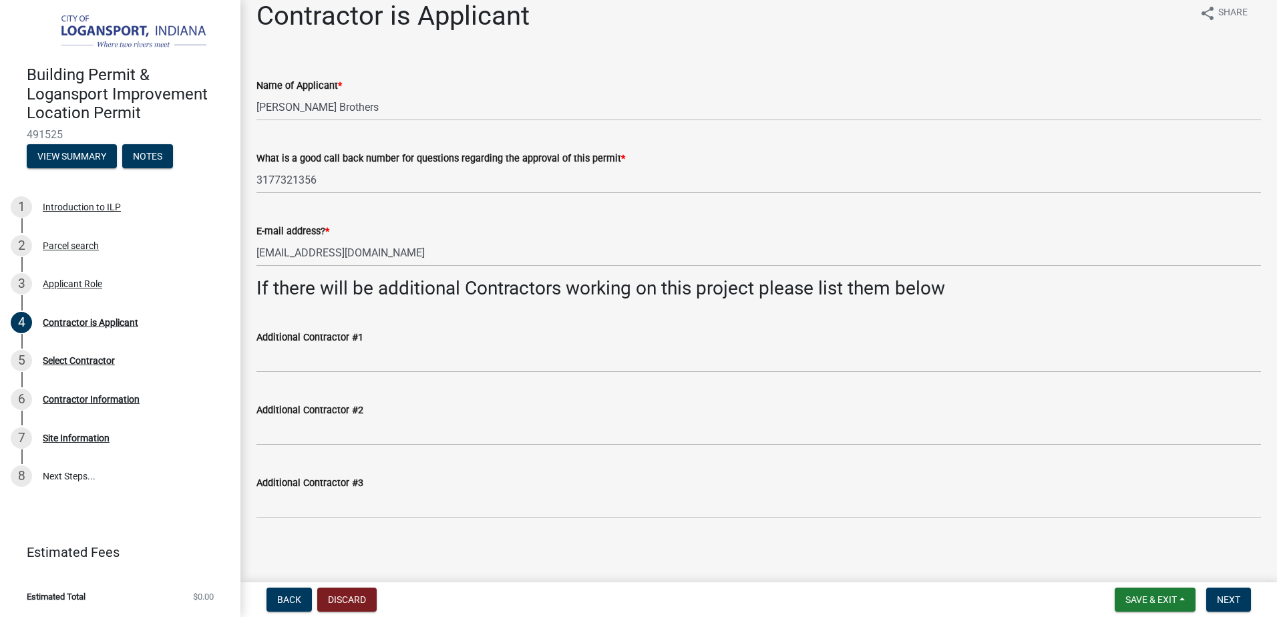
scroll to position [20, 0]
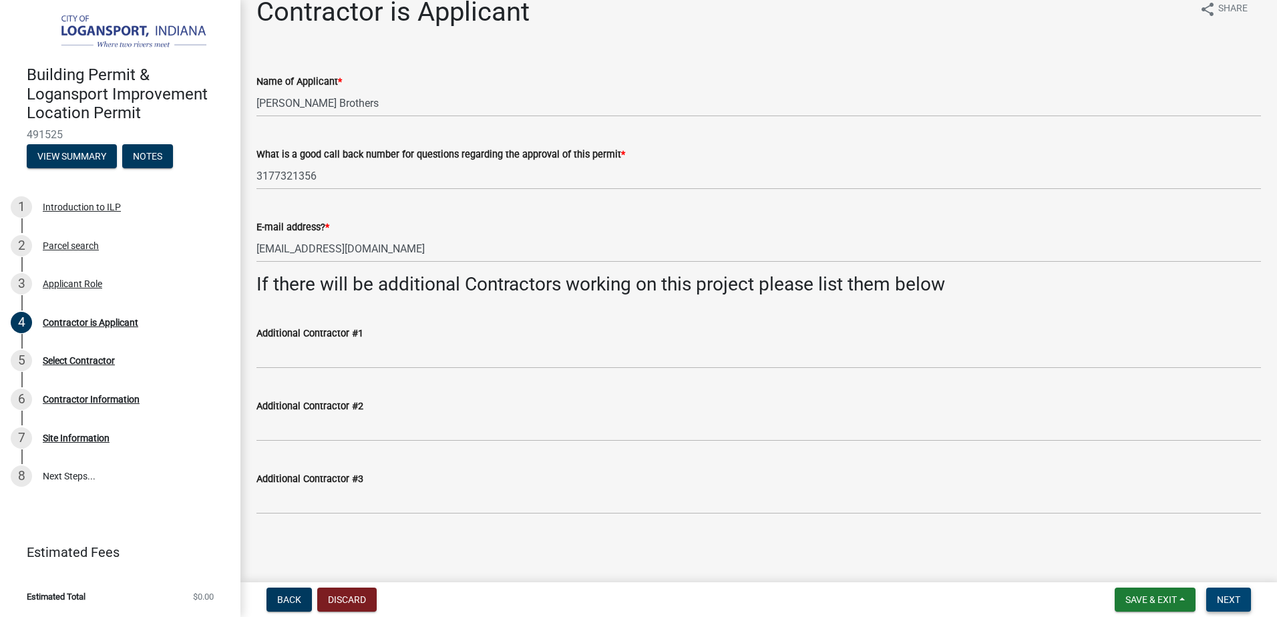
click at [1234, 600] on span "Next" at bounding box center [1228, 600] width 23 height 11
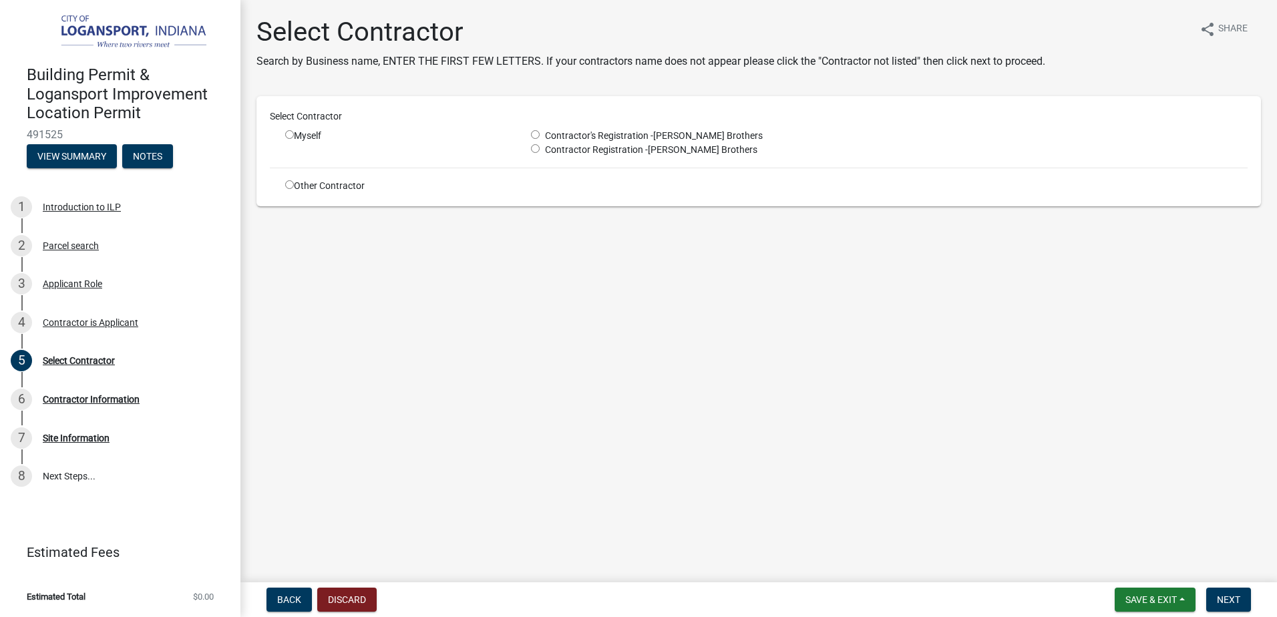
click at [325, 139] on div "Myself" at bounding box center [398, 136] width 226 height 14
click at [287, 134] on input "radio" at bounding box center [289, 134] width 9 height 9
radio input "true"
click at [287, 134] on input "radio" at bounding box center [289, 134] width 9 height 9
click at [323, 127] on div "Select Contractor" at bounding box center [759, 119] width 998 height 19
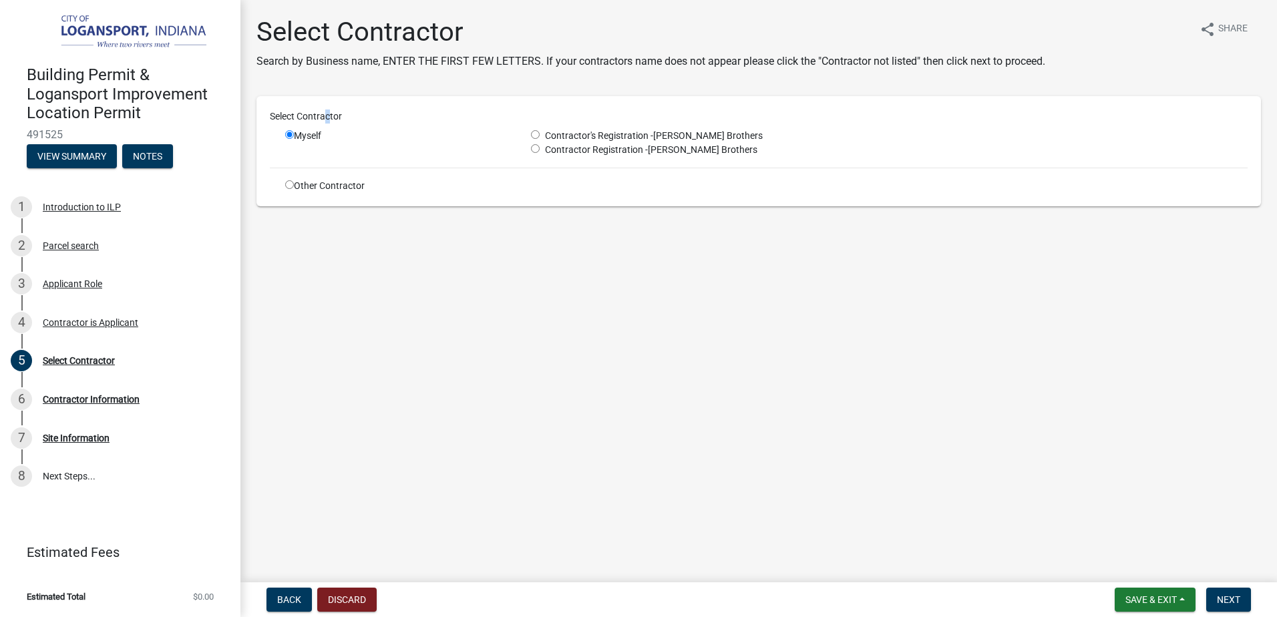
click at [539, 136] on input "radio" at bounding box center [535, 134] width 9 height 9
radio input "true"
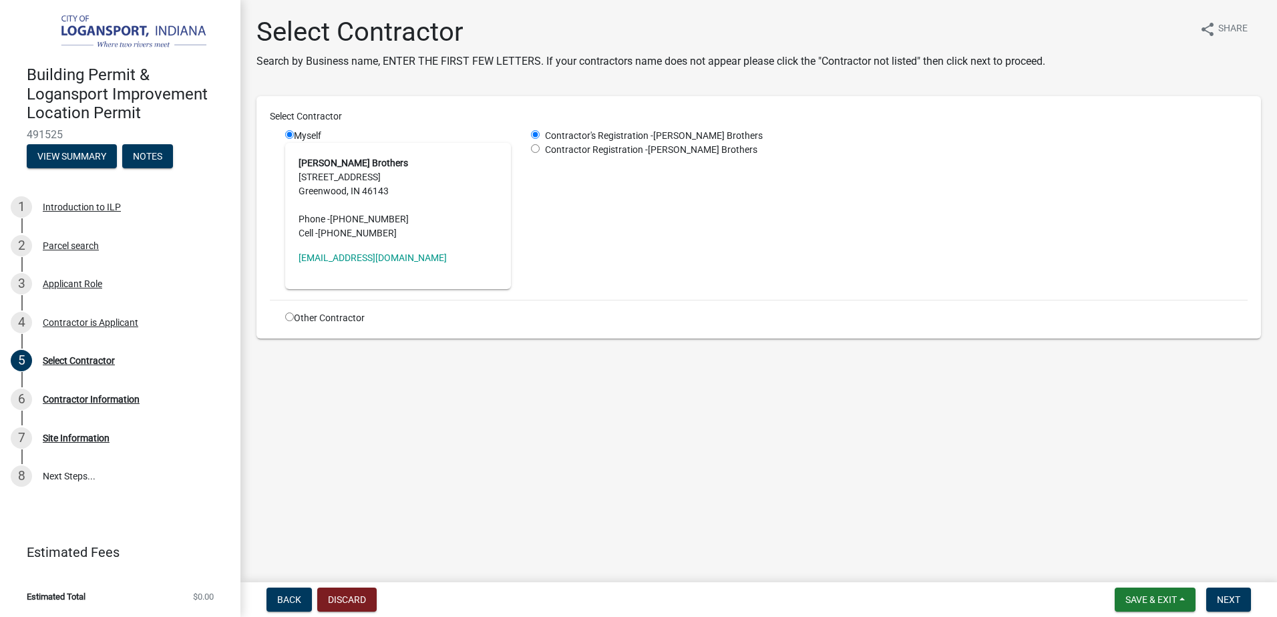
click at [546, 152] on span "Contractor Registration -" at bounding box center [594, 149] width 108 height 11
click at [540, 148] on span "Contractor Registration -" at bounding box center [594, 149] width 108 height 11
click at [536, 148] on input "radio" at bounding box center [535, 148] width 9 height 9
radio input "true"
click at [536, 136] on input "radio" at bounding box center [535, 134] width 9 height 9
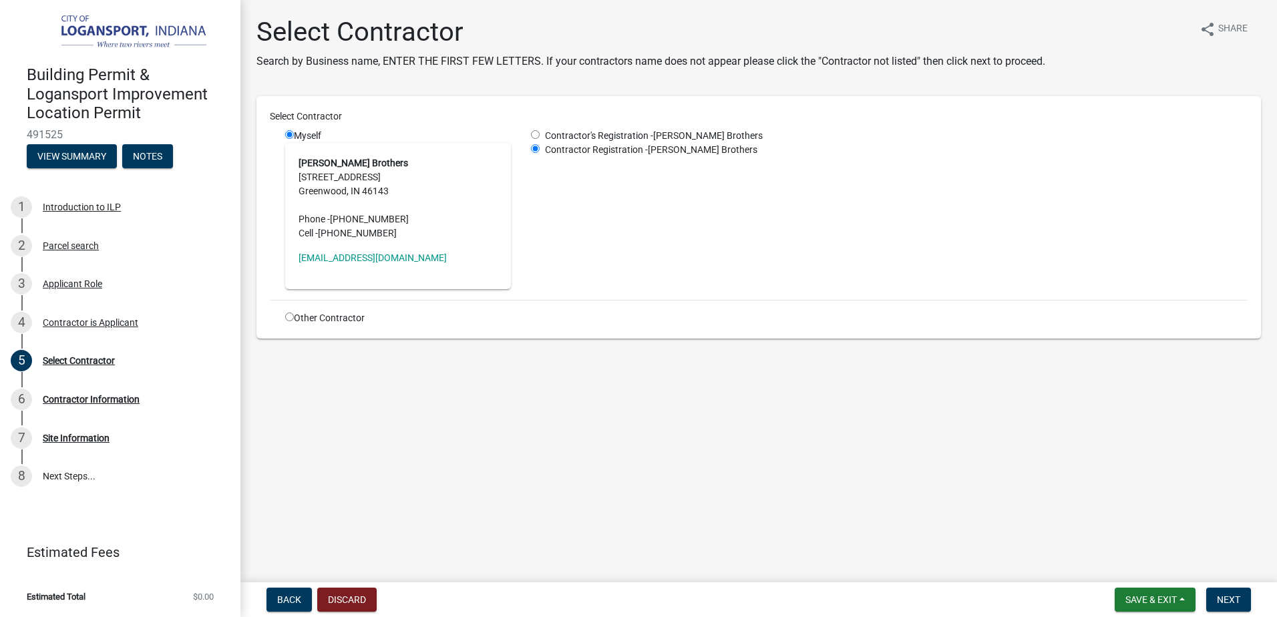
radio input "true"
radio input "false"
drag, startPoint x: 597, startPoint y: 429, endPoint x: 665, endPoint y: 405, distance: 71.6
click at [600, 428] on main "Select Contractor Search by Business name, ENTER THE FIRST FEW LETTERS. If your…" at bounding box center [758, 288] width 1037 height 577
click at [1234, 608] on button "Next" at bounding box center [1228, 600] width 45 height 24
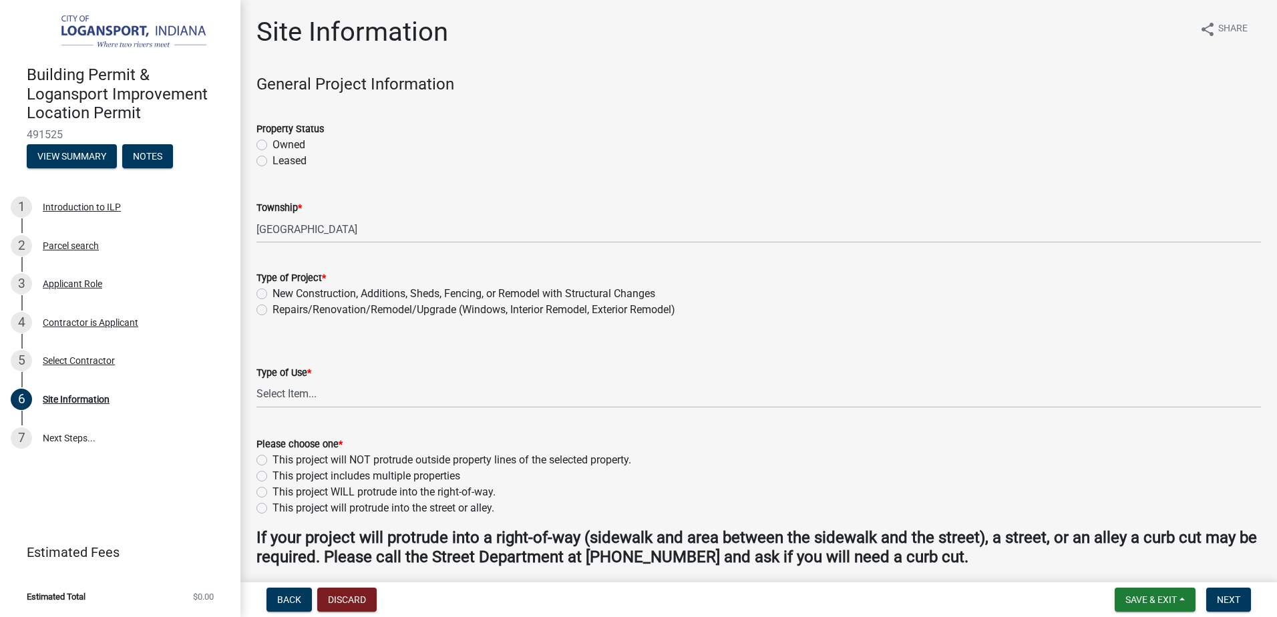
click at [286, 145] on label "Owned" at bounding box center [289, 145] width 33 height 16
click at [281, 145] on input "Owned" at bounding box center [277, 141] width 9 height 9
radio input "true"
click at [498, 171] on wm-data-entity-input "Property Status Owned Leased" at bounding box center [759, 143] width 1005 height 76
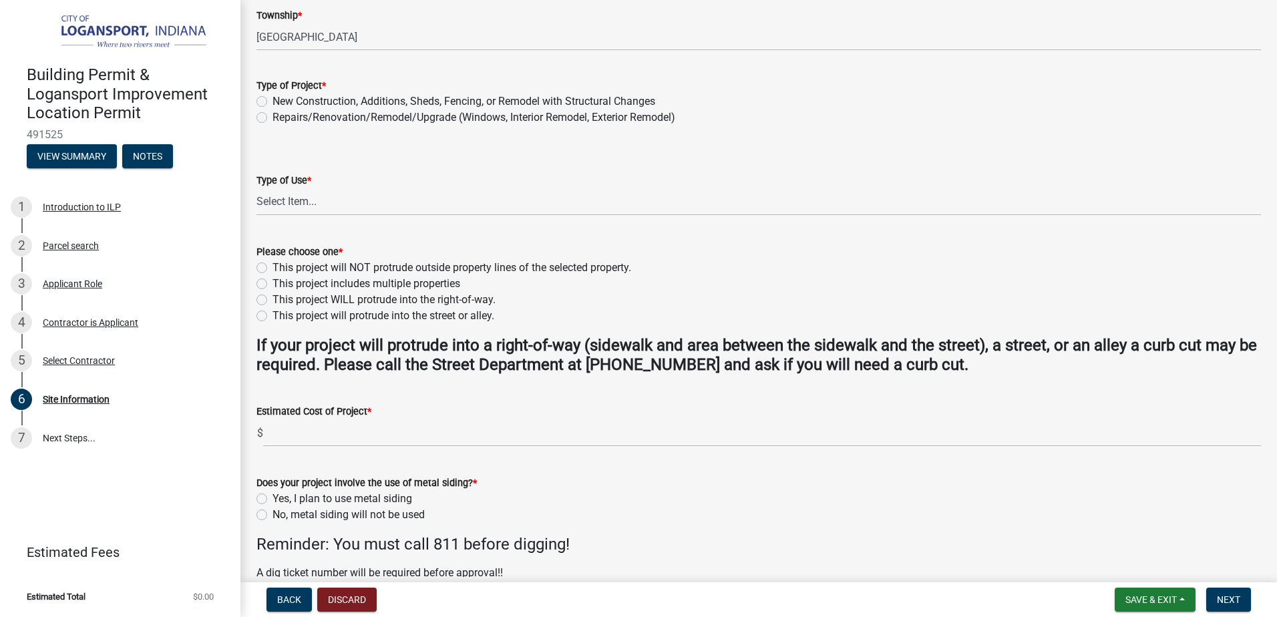
scroll to position [200, 0]
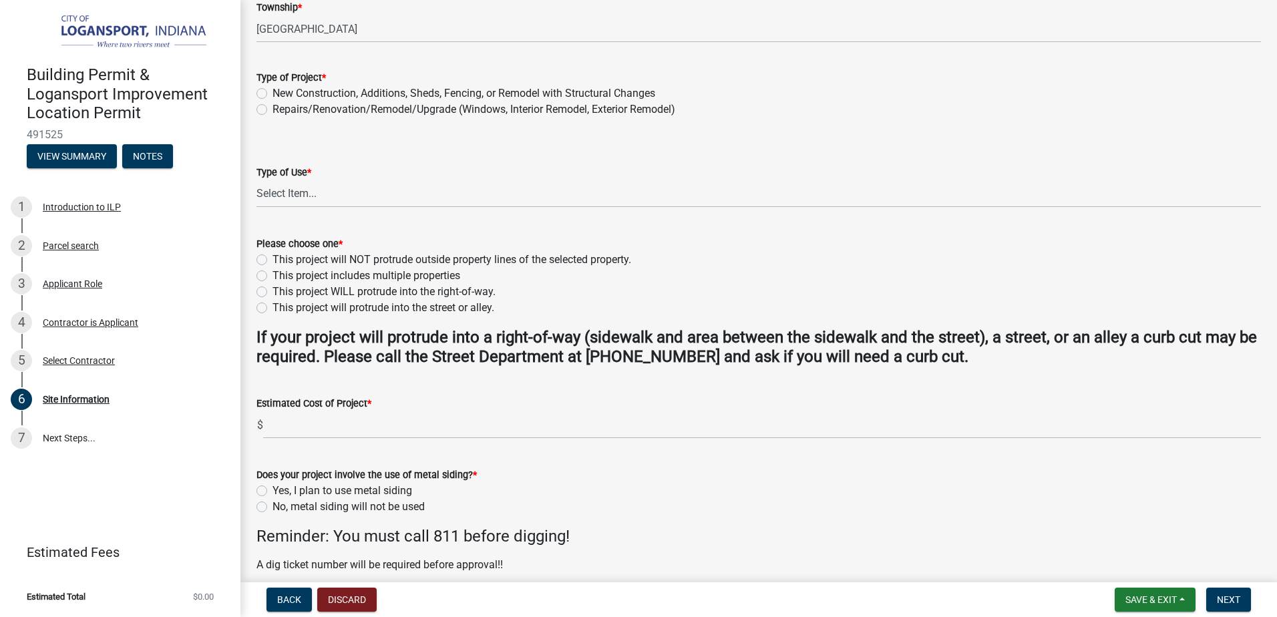
click at [418, 108] on label "Repairs/Renovation/Remodel/Upgrade (Windows, Interior Remodel, Exterior Remodel)" at bounding box center [474, 110] width 403 height 16
click at [281, 108] on input "Repairs/Renovation/Remodel/Upgrade (Windows, Interior Remodel, Exterior Remodel)" at bounding box center [277, 106] width 9 height 9
radio input "true"
click at [843, 180] on select "Select Item... Residential Commercial/Industrial Agricultural Public/Semi Public" at bounding box center [759, 193] width 1005 height 27
click at [257, 180] on select "Select Item... Residential Commercial/Industrial Agricultural Public/Semi Public" at bounding box center [759, 193] width 1005 height 27
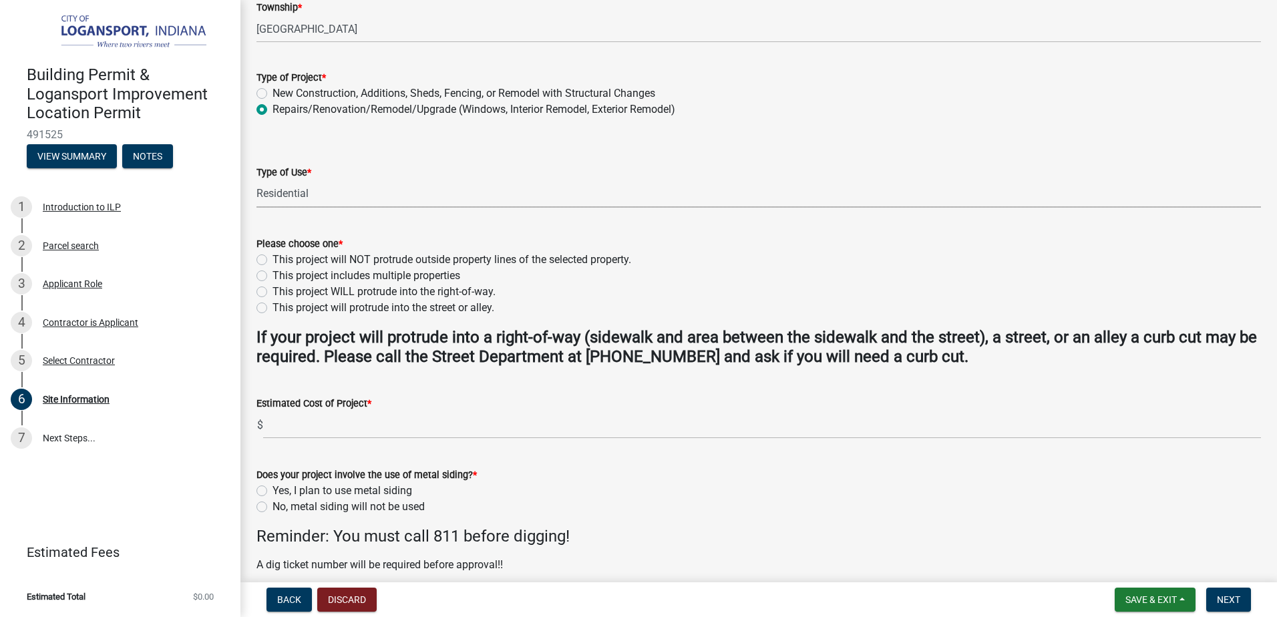
select select "62802869-e470-474a-8a4c-8dbe1ccdd5ac"
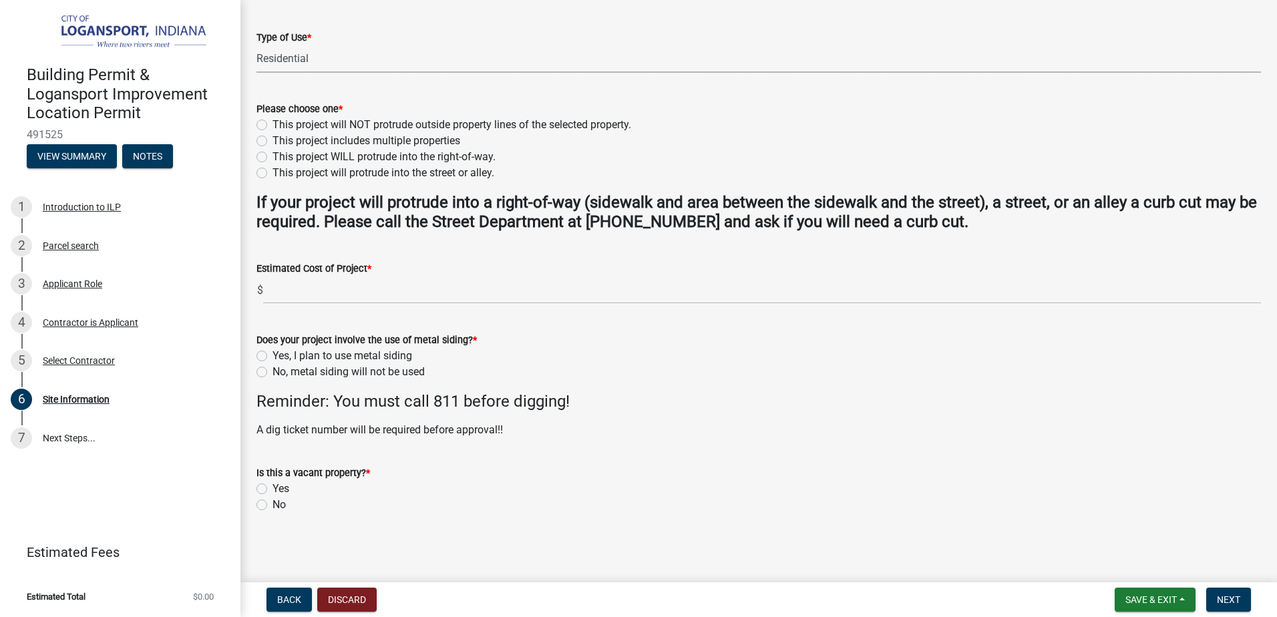
click at [444, 124] on label "This project will NOT protrude outside property lines of the selected property." at bounding box center [452, 125] width 359 height 16
click at [281, 124] on input "This project will NOT protrude outside property lines of the selected property." at bounding box center [277, 121] width 9 height 9
radio input "true"
click at [426, 156] on label "This project WILL protrude into the right-of-way." at bounding box center [384, 157] width 223 height 16
click at [281, 156] on input "This project WILL protrude into the right-of-way." at bounding box center [277, 153] width 9 height 9
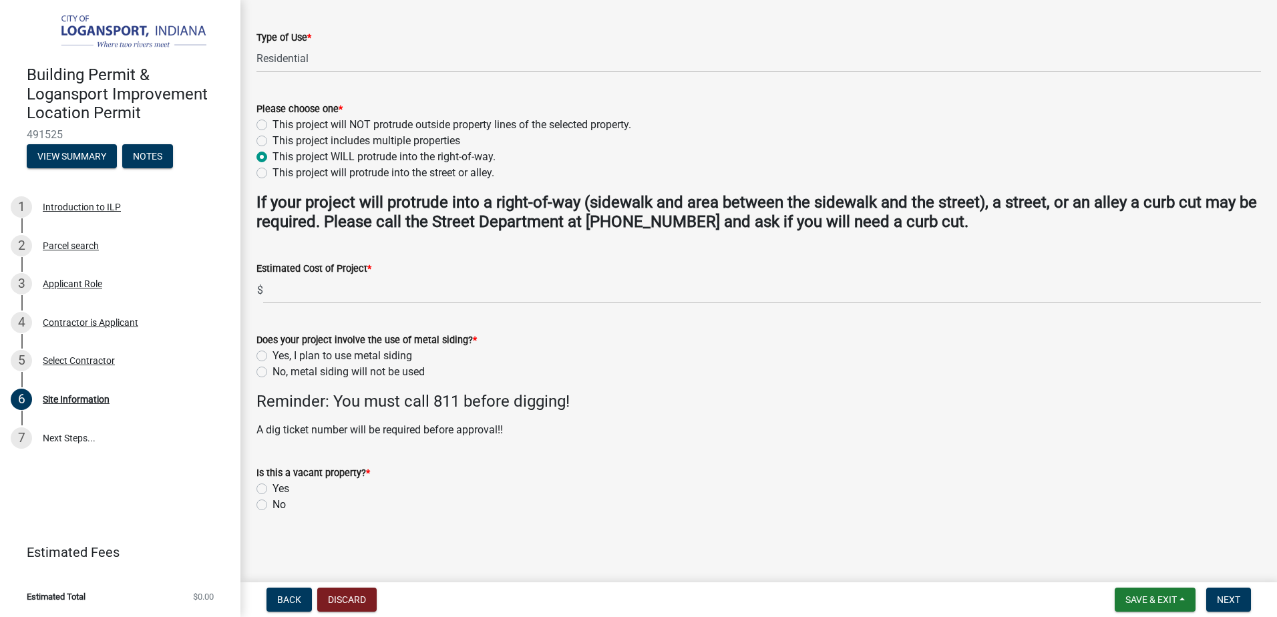
radio input "true"
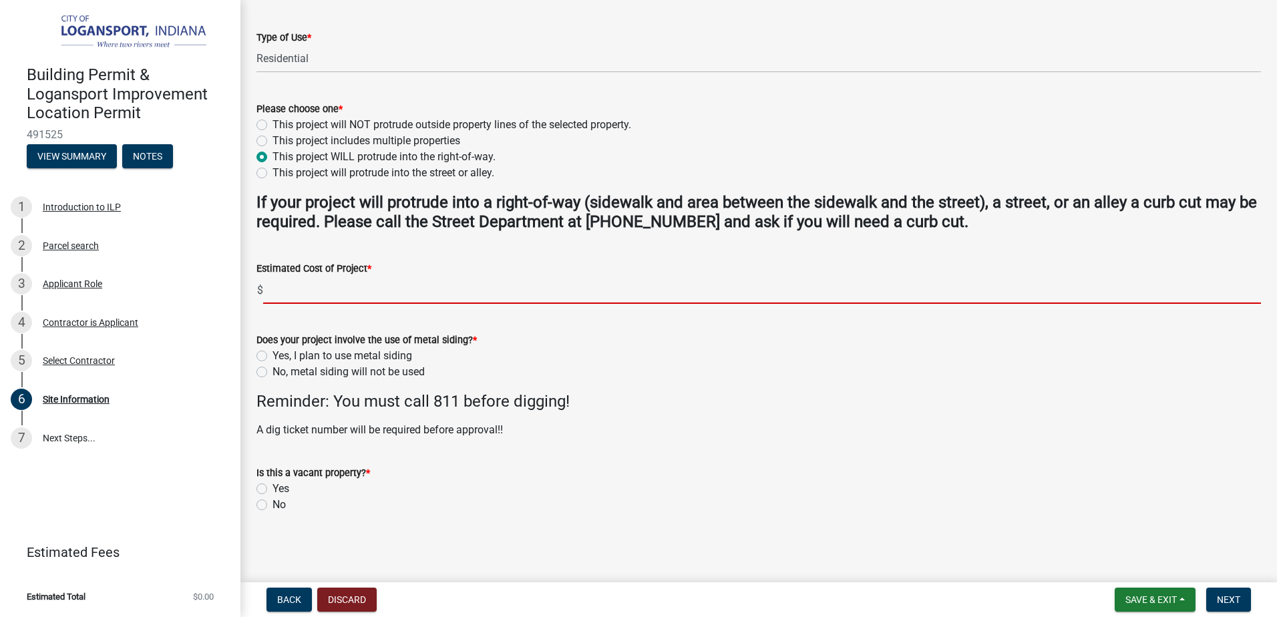
click at [331, 300] on input "text" at bounding box center [762, 290] width 998 height 27
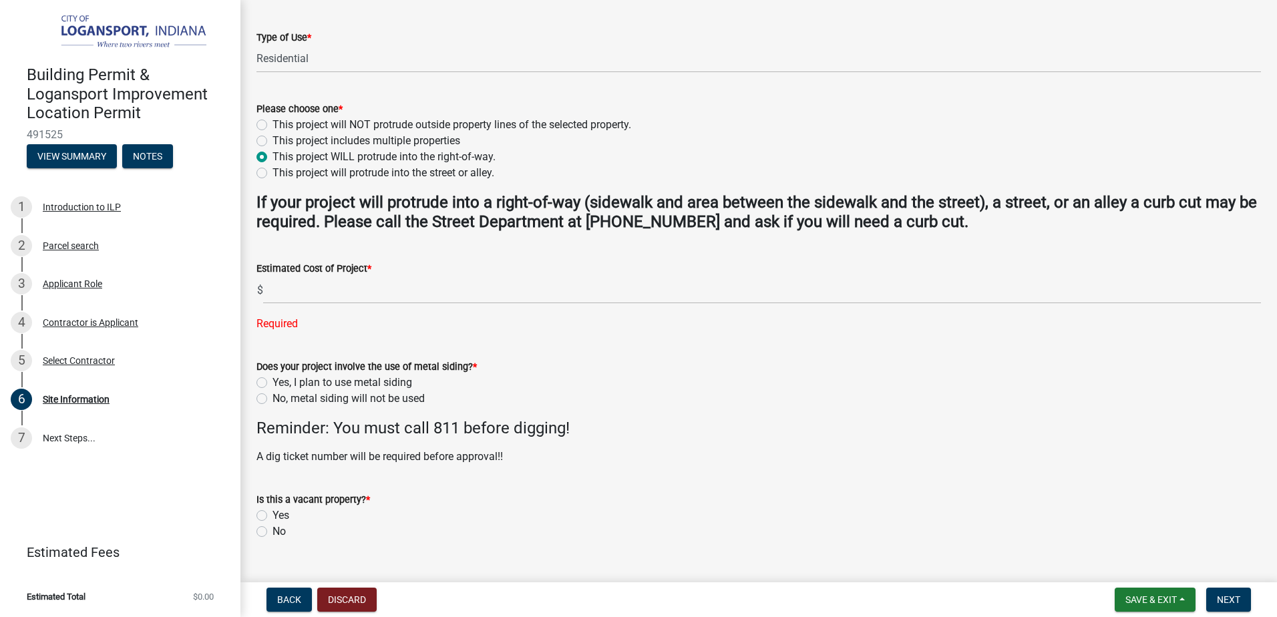
drag, startPoint x: 1059, startPoint y: 188, endPoint x: 993, endPoint y: 241, distance: 84.6
click at [1059, 188] on wm-data-entity-input "Please choose one * This project will NOT protrude outside property lines of th…" at bounding box center [759, 139] width 1005 height 108
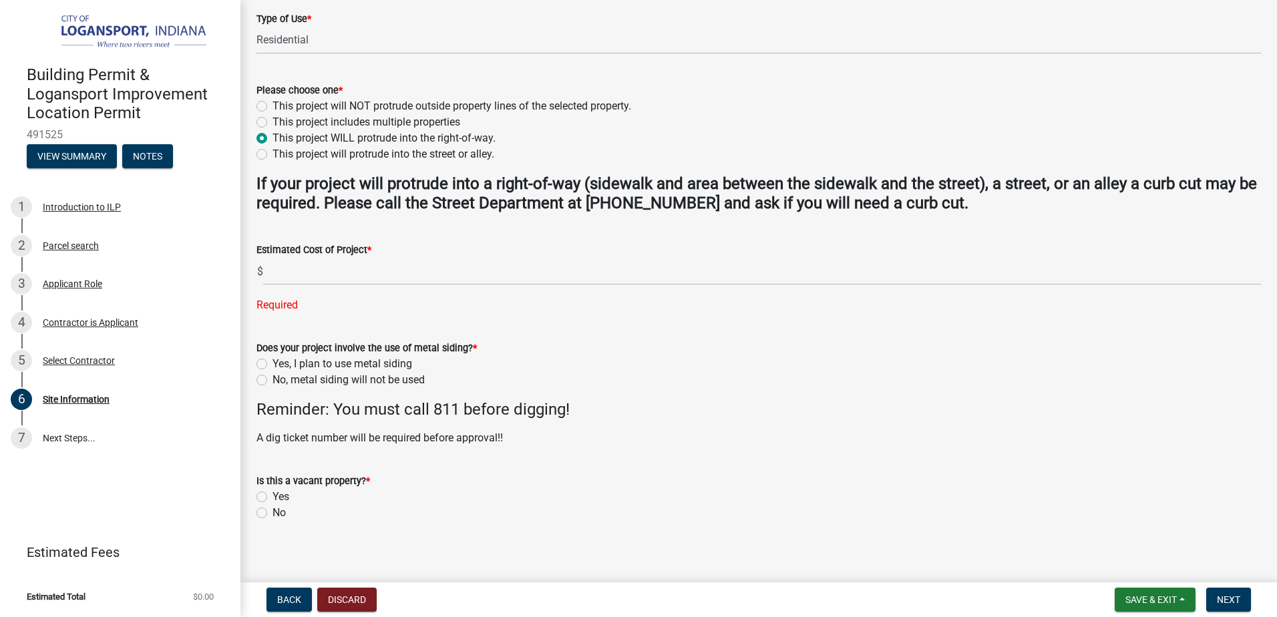
scroll to position [362, 0]
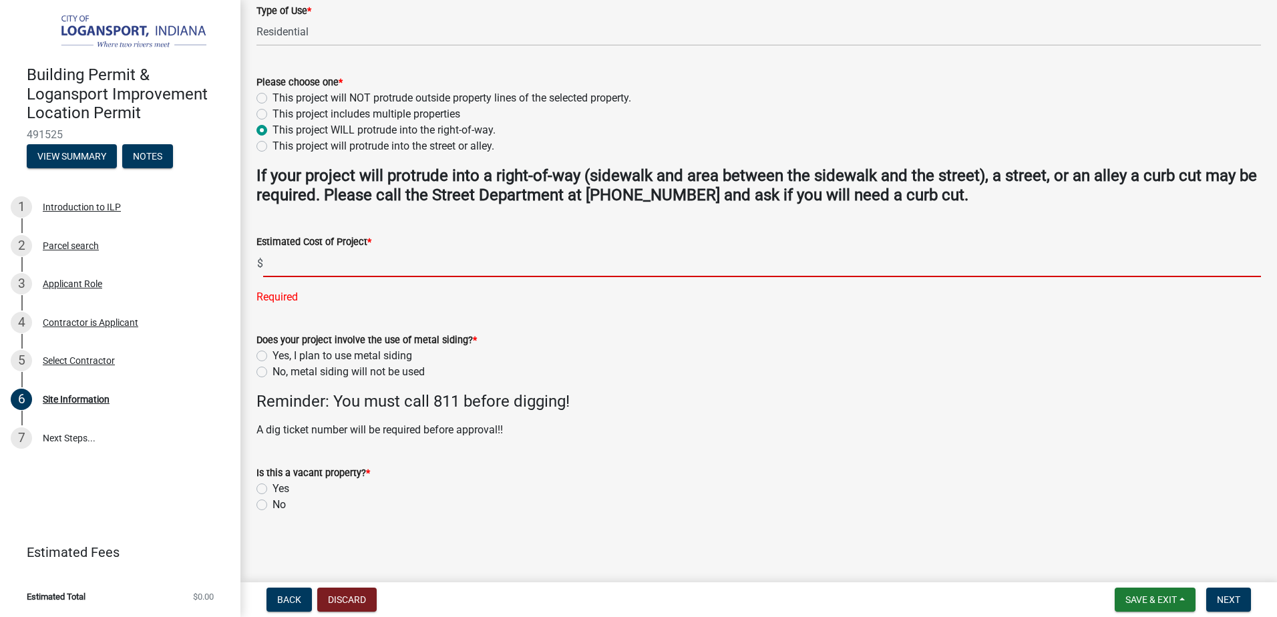
click at [338, 259] on input "text" at bounding box center [762, 263] width 998 height 27
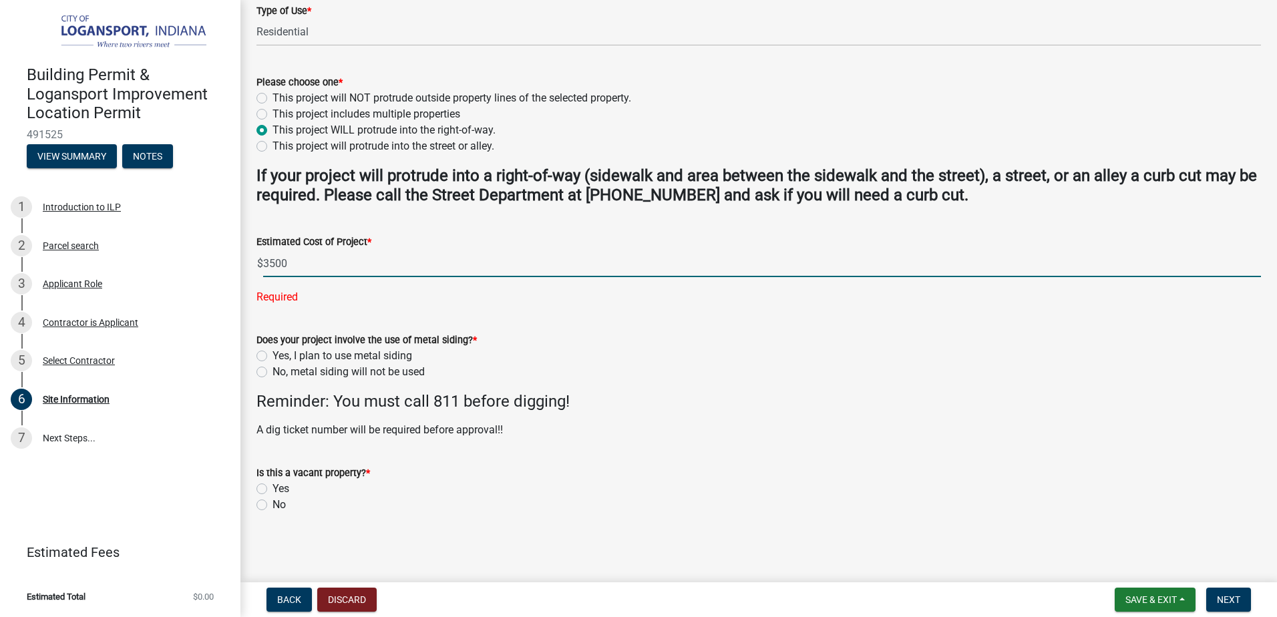
type input "3500"
click at [797, 331] on form "Does your project involve the use of metal siding? * Yes, I plan to use metal s…" at bounding box center [759, 348] width 1005 height 64
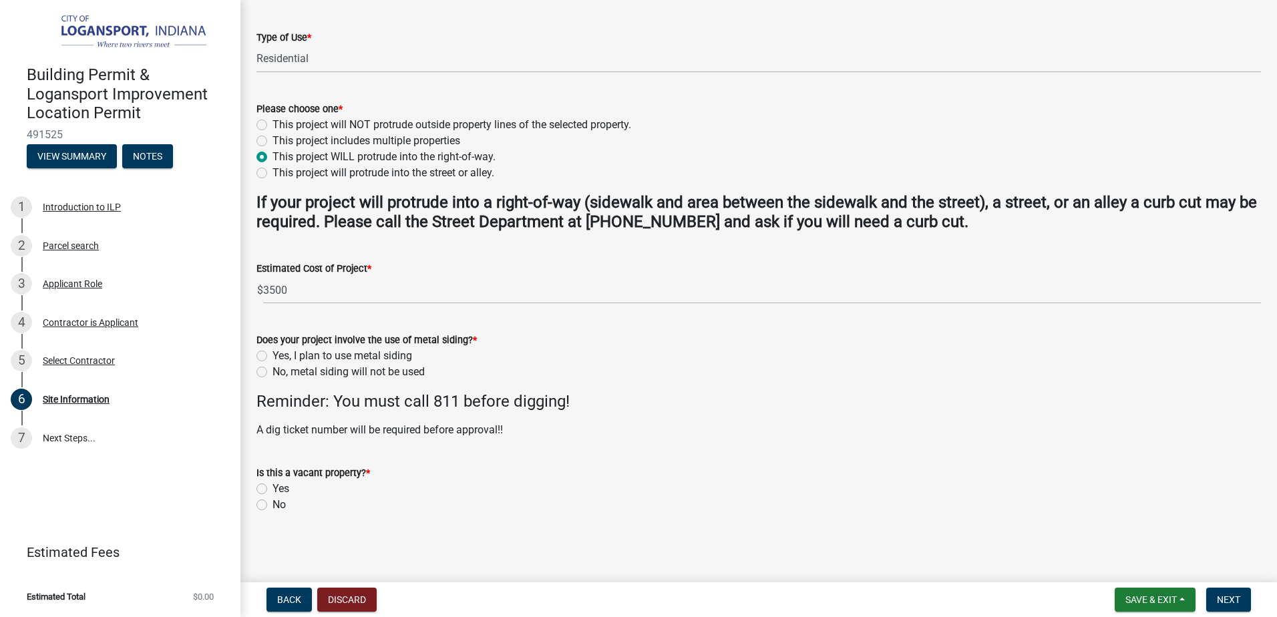
click at [294, 371] on label "No, metal siding will not be used" at bounding box center [349, 372] width 152 height 16
click at [281, 371] on input "No, metal siding will not be used" at bounding box center [277, 368] width 9 height 9
radio input "true"
click at [278, 507] on label "No" at bounding box center [279, 505] width 13 height 16
click at [278, 506] on input "No" at bounding box center [277, 501] width 9 height 9
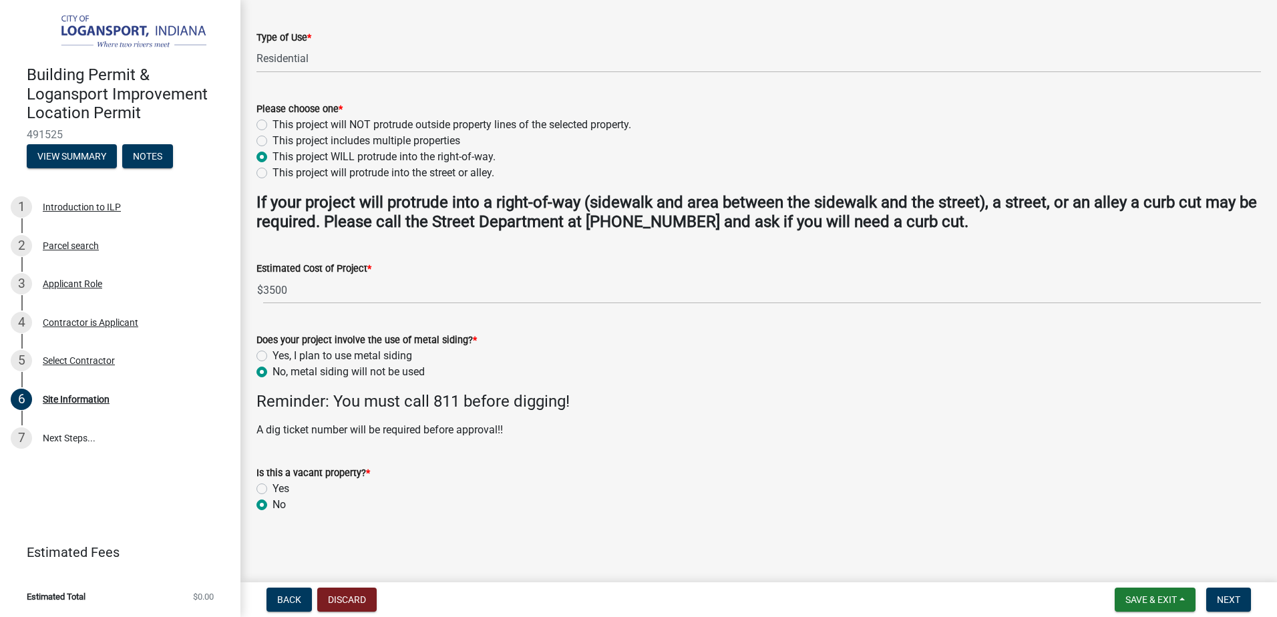
radio input "true"
click at [536, 488] on div "Yes" at bounding box center [759, 489] width 1005 height 16
click at [1218, 599] on span "Next" at bounding box center [1228, 600] width 23 height 11
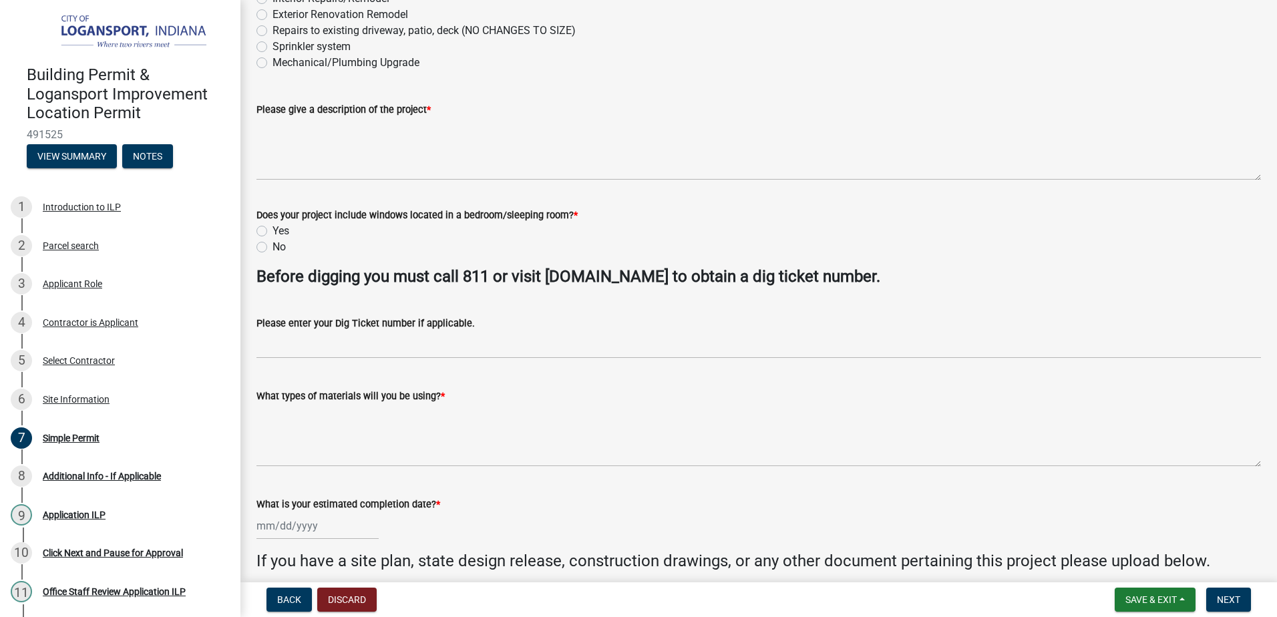
scroll to position [0, 0]
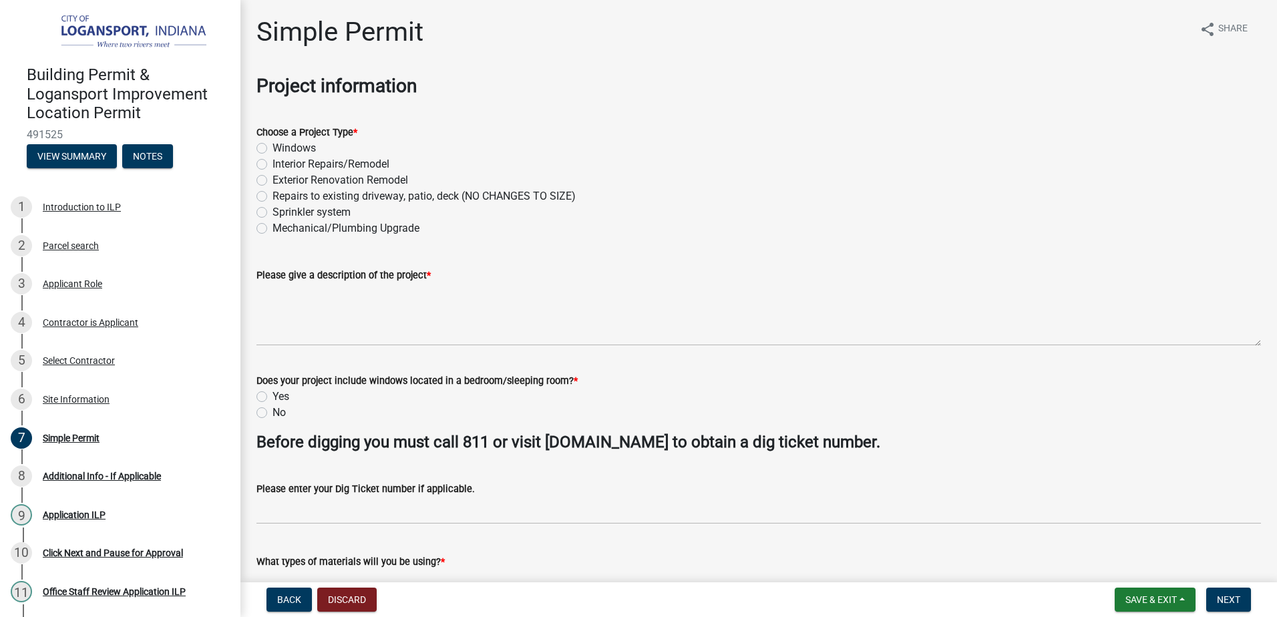
click at [933, 158] on div "Interior Repairs/Remodel" at bounding box center [759, 164] width 1005 height 16
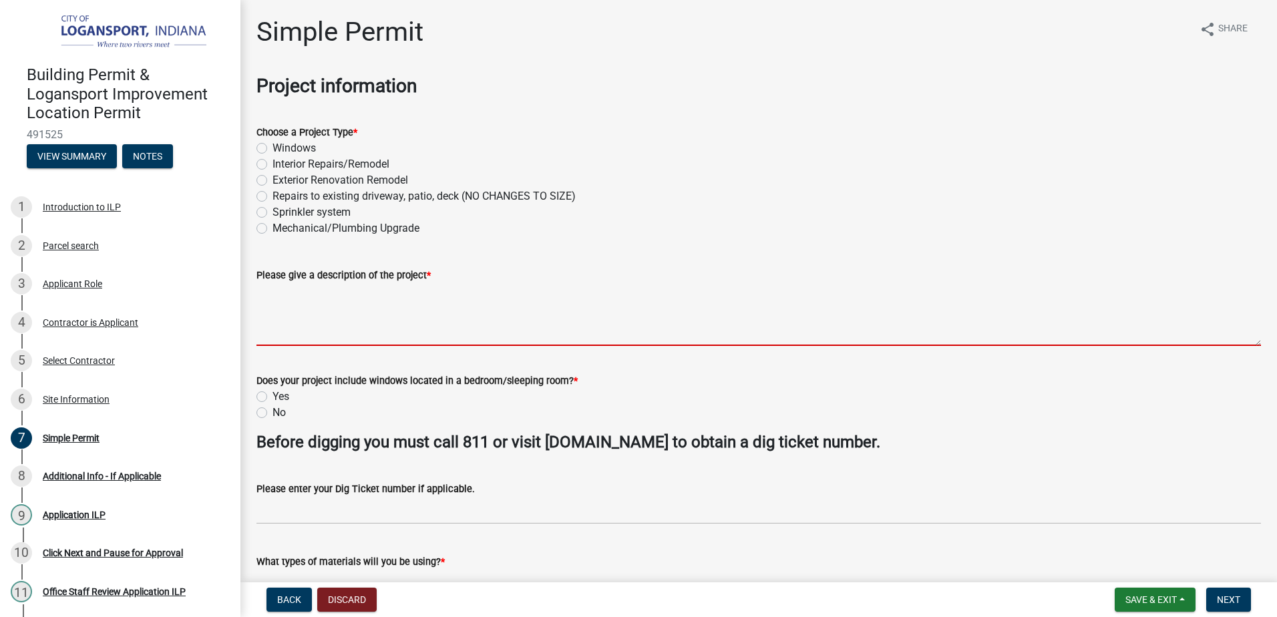
click at [405, 296] on textarea "Please give a description of the project *" at bounding box center [759, 314] width 1005 height 63
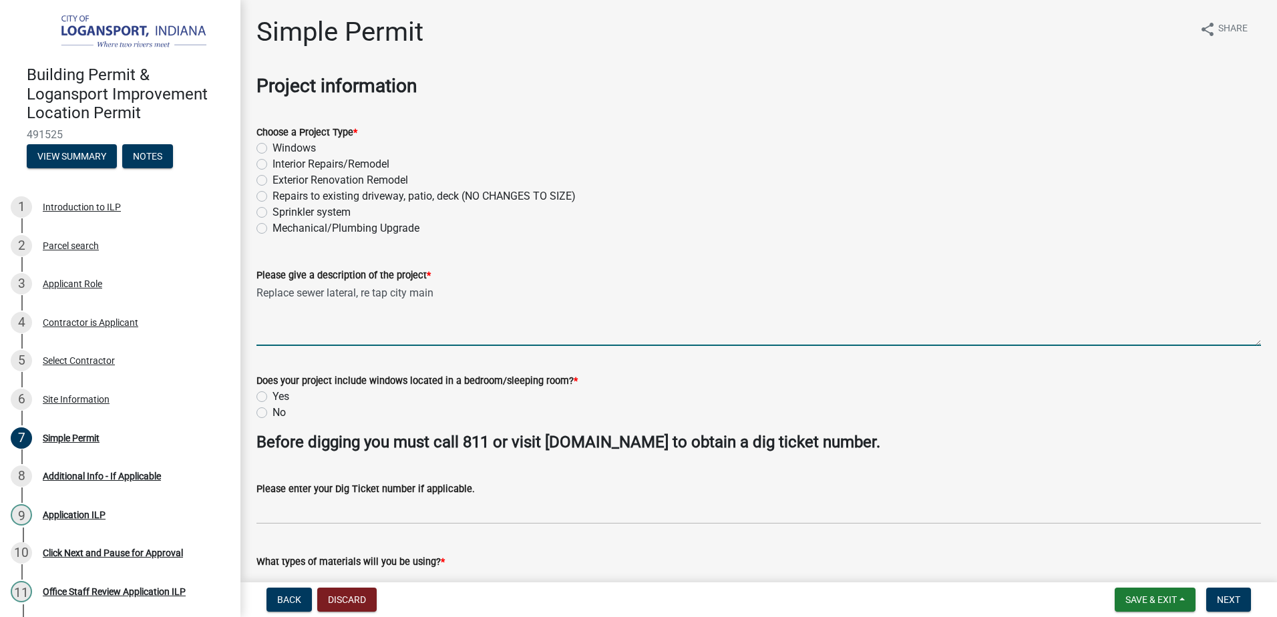
drag, startPoint x: 361, startPoint y: 294, endPoint x: 373, endPoint y: 291, distance: 12.5
click at [362, 294] on textarea "Replace sewer lateral, re tap city main" at bounding box center [759, 314] width 1005 height 63
type textarea "Replace sewer lateral & re tap city main"
click at [518, 269] on div "Please give a description of the project *" at bounding box center [759, 275] width 1005 height 16
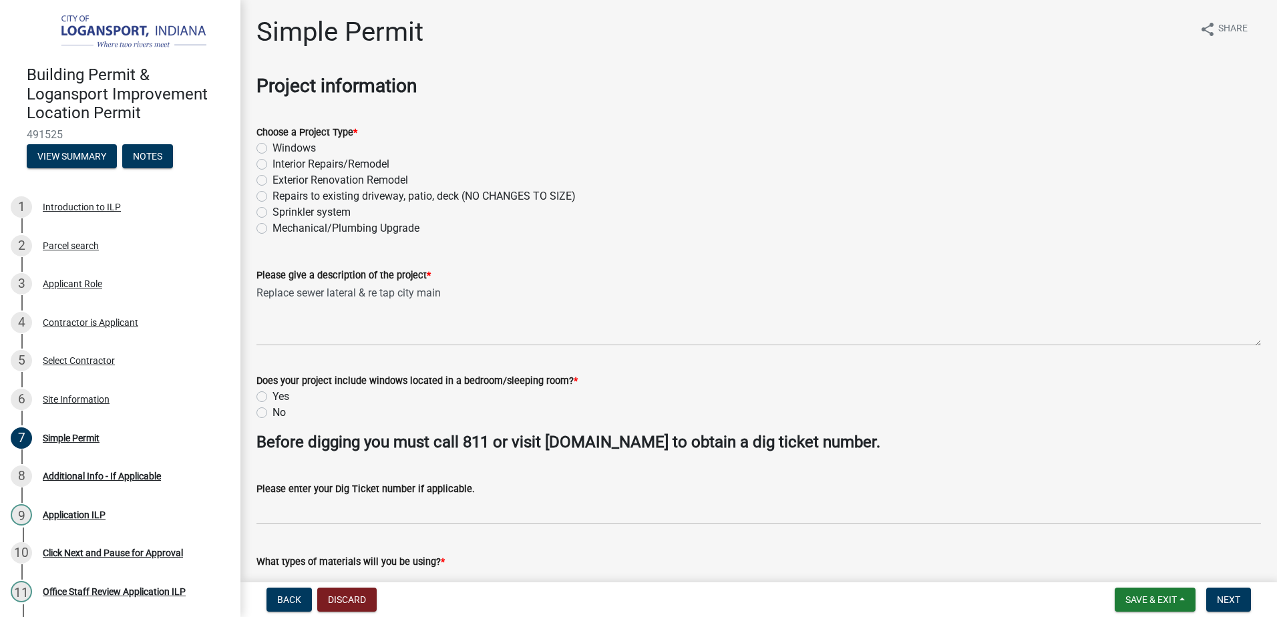
scroll to position [200, 0]
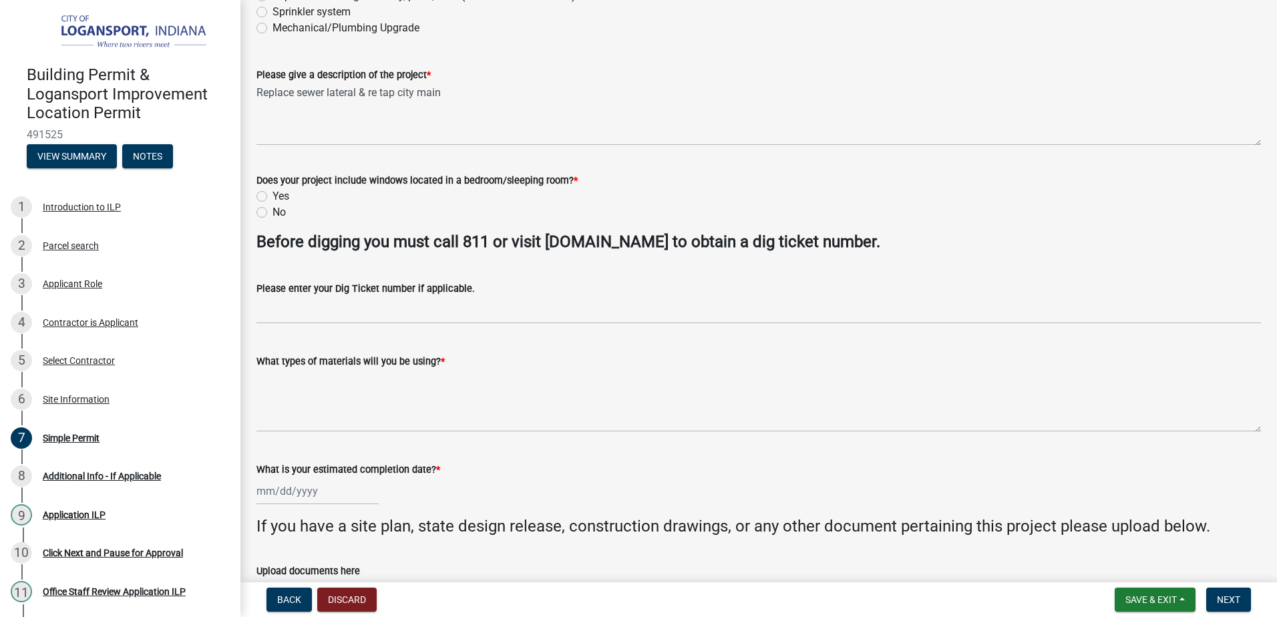
click at [271, 216] on div "No" at bounding box center [759, 212] width 1005 height 16
click at [273, 214] on label "No" at bounding box center [279, 212] width 13 height 16
click at [273, 213] on input "No" at bounding box center [277, 208] width 9 height 9
radio input "true"
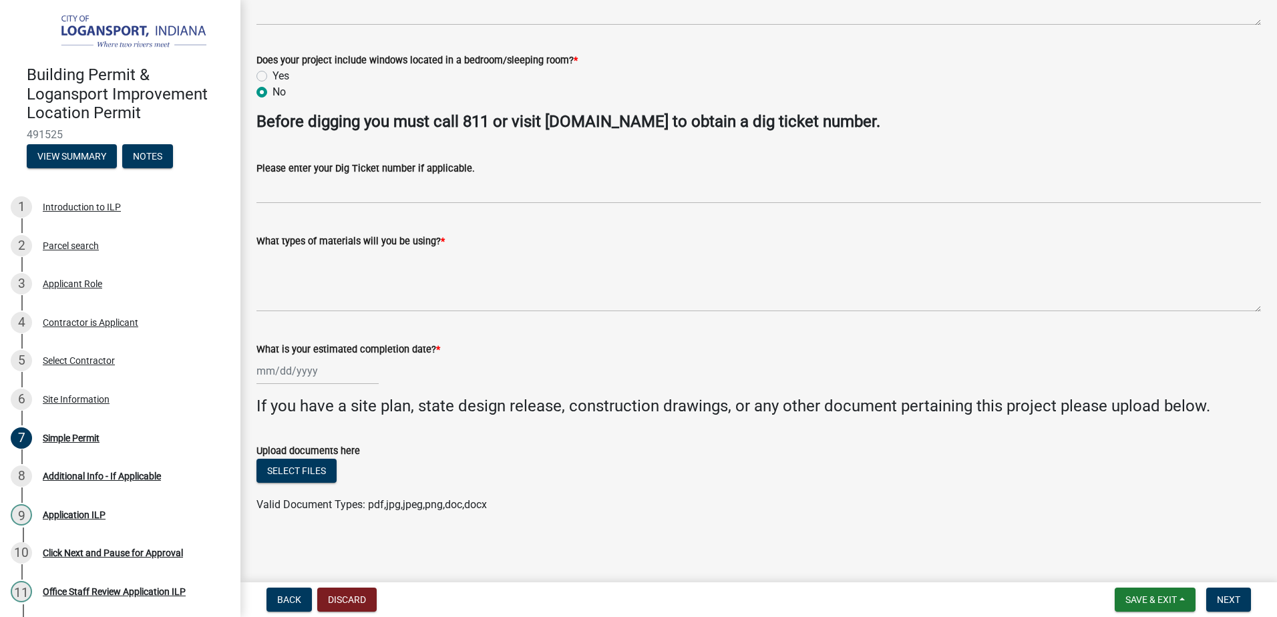
scroll to position [321, 0]
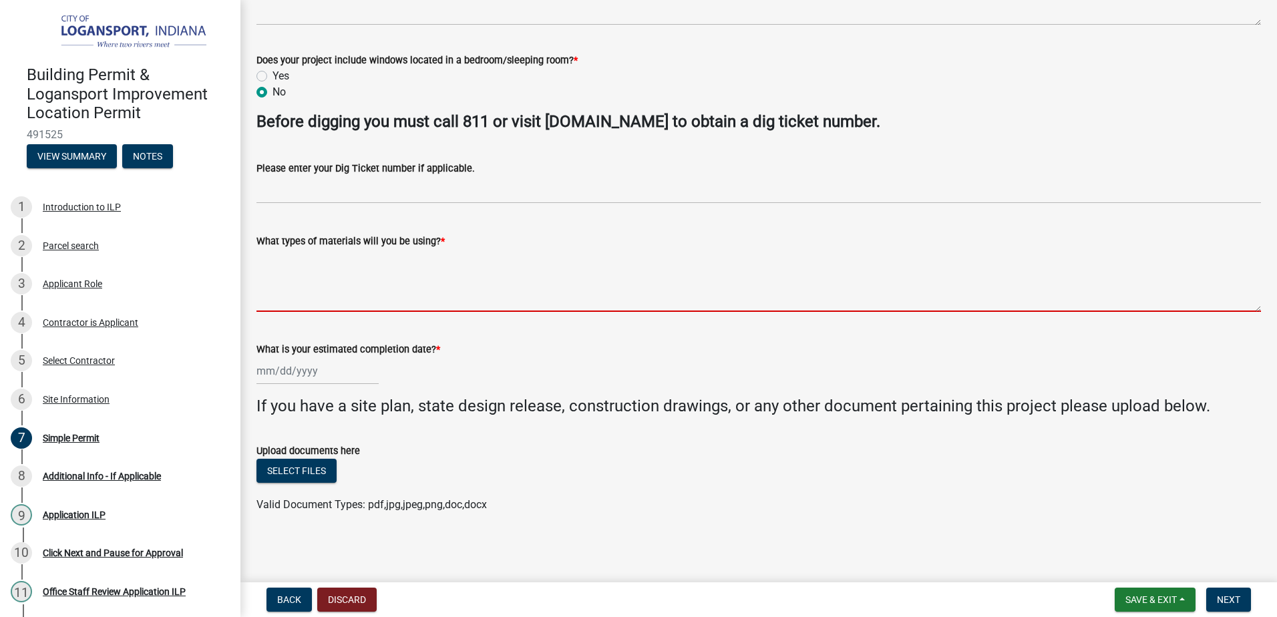
click at [299, 263] on textarea "What types of materials will you be using? *" at bounding box center [759, 280] width 1005 height 63
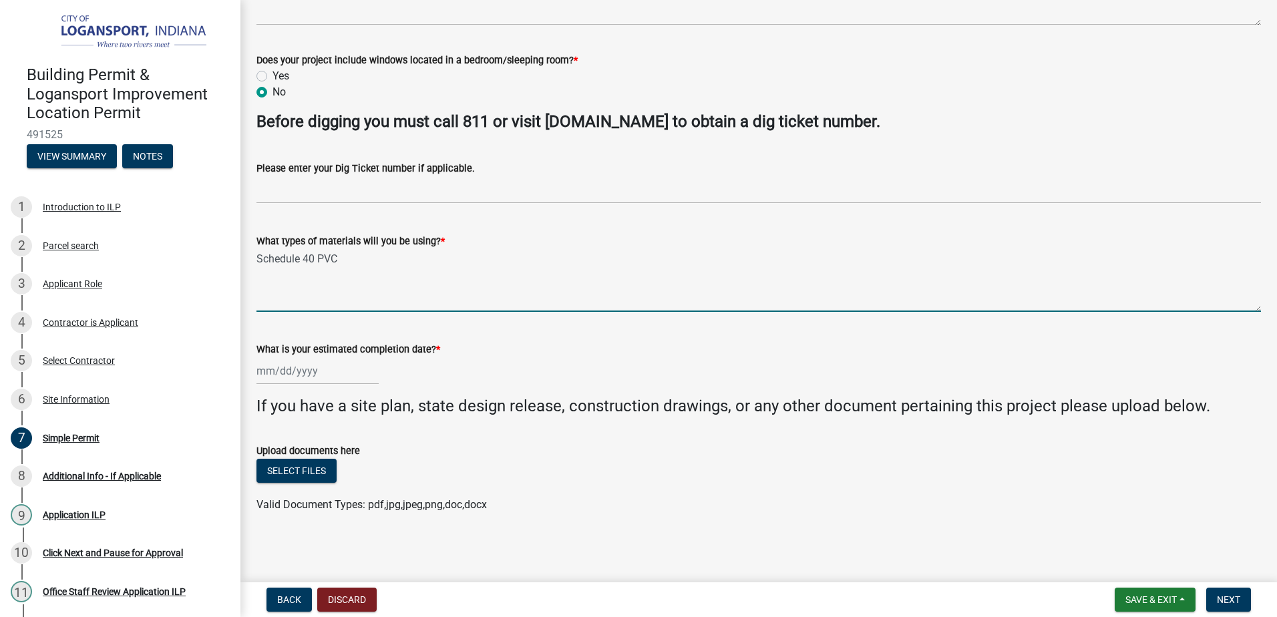
type textarea "Schedule 40 PVC"
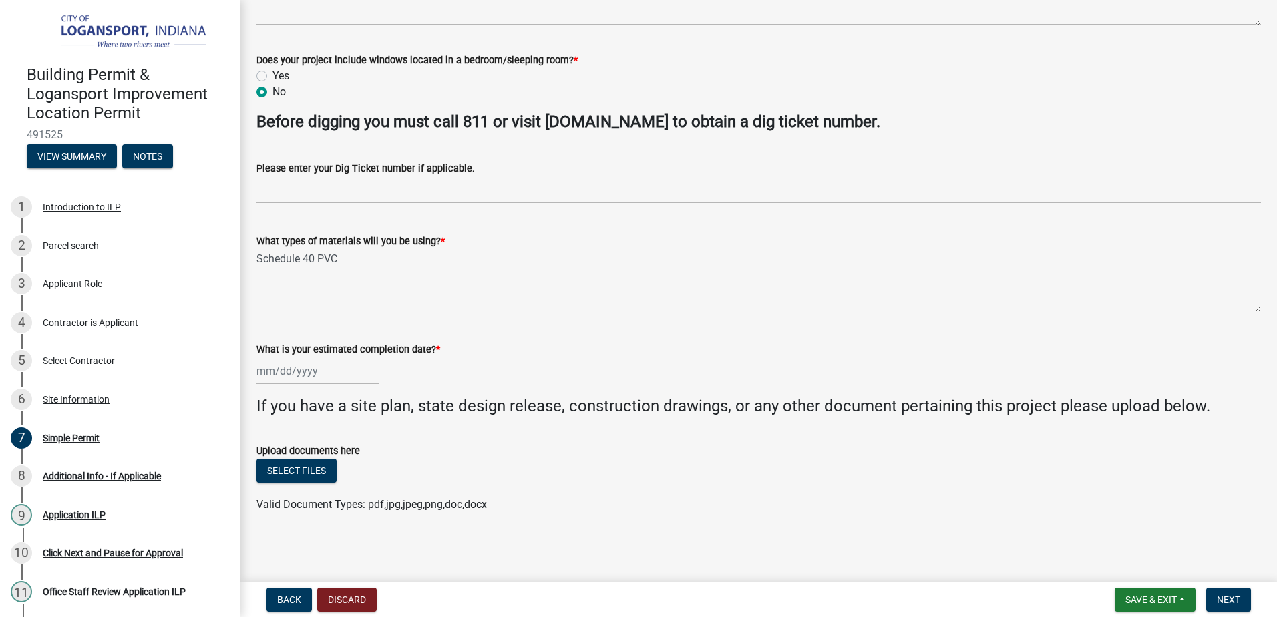
click at [764, 357] on div "What is your estimated completion date? *" at bounding box center [759, 349] width 1005 height 16
click at [315, 373] on div at bounding box center [318, 370] width 122 height 27
select select "10"
select select "2025"
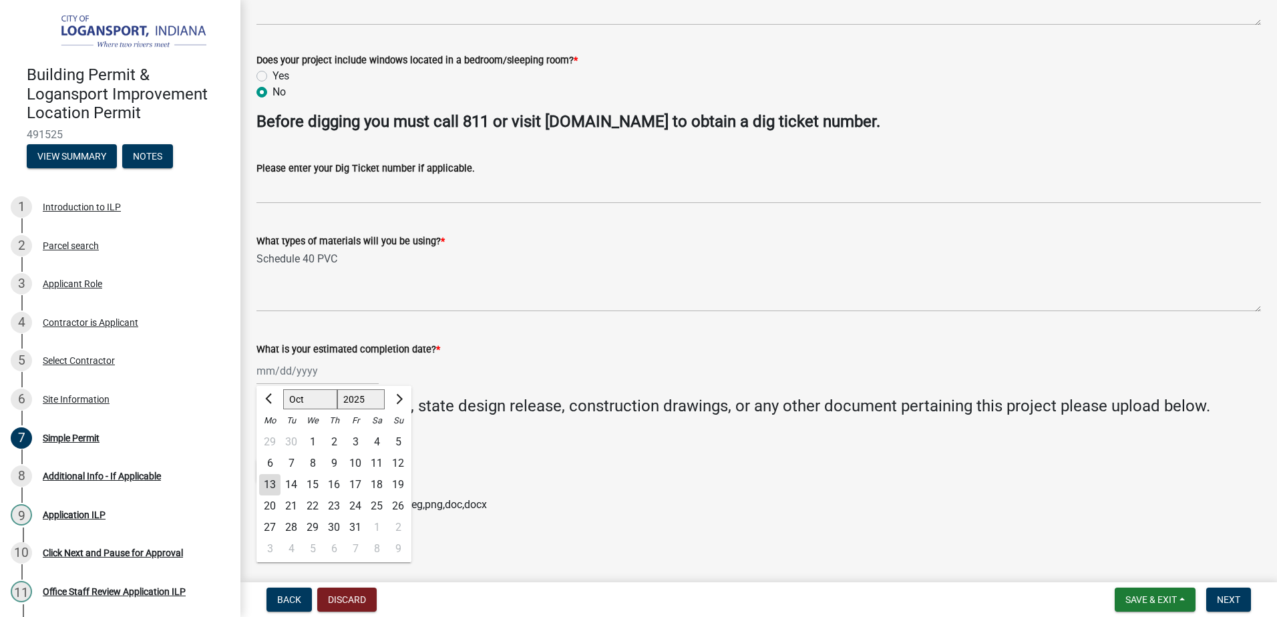
click at [342, 485] on div "16" at bounding box center [333, 484] width 21 height 21
type input "[DATE]"
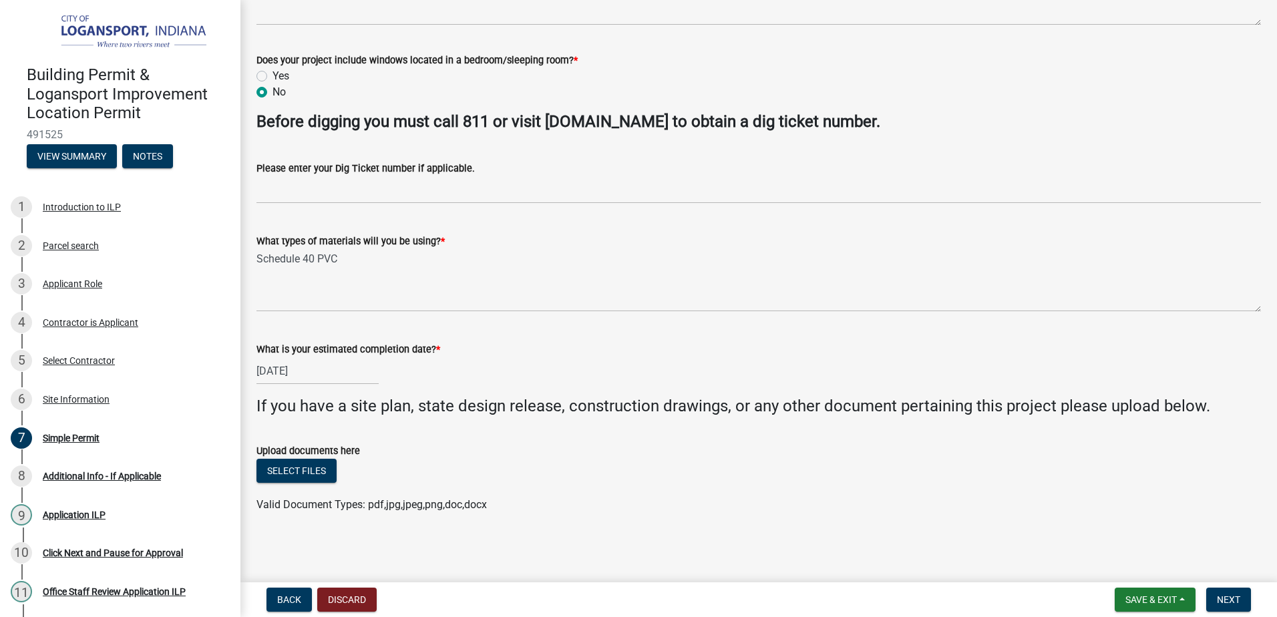
click at [664, 464] on div "Select files" at bounding box center [759, 472] width 1005 height 27
drag, startPoint x: 1042, startPoint y: 77, endPoint x: 996, endPoint y: 185, distance: 117.0
click at [1042, 77] on div "Yes" at bounding box center [759, 76] width 1005 height 16
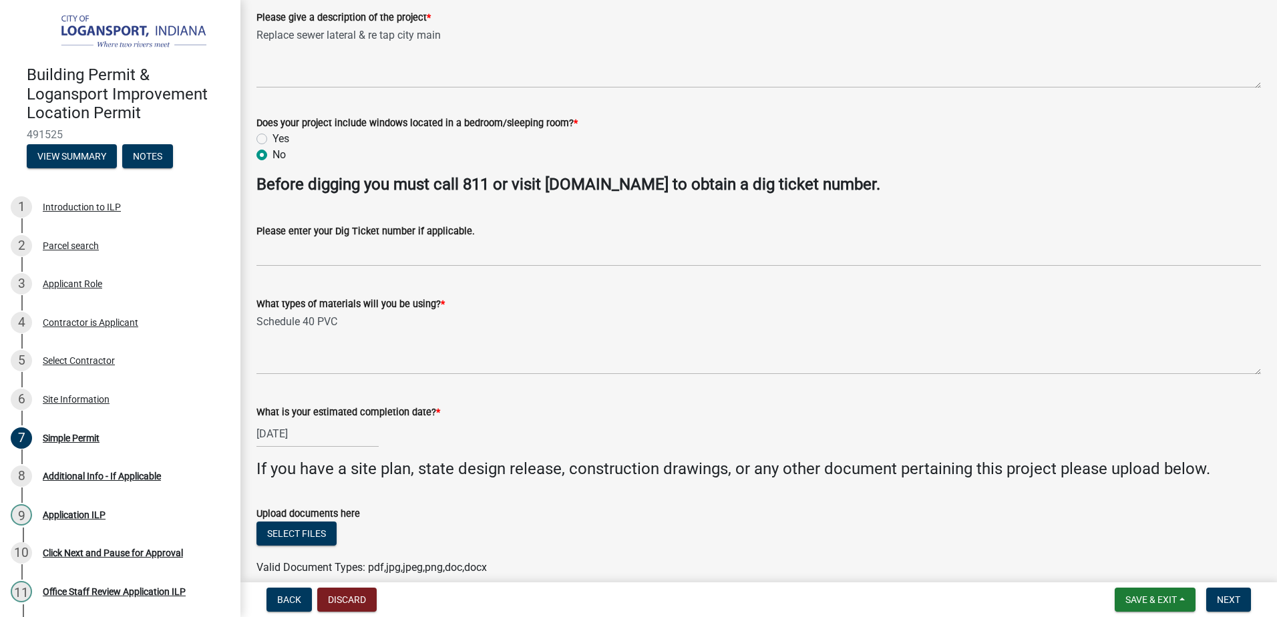
scroll to position [187, 0]
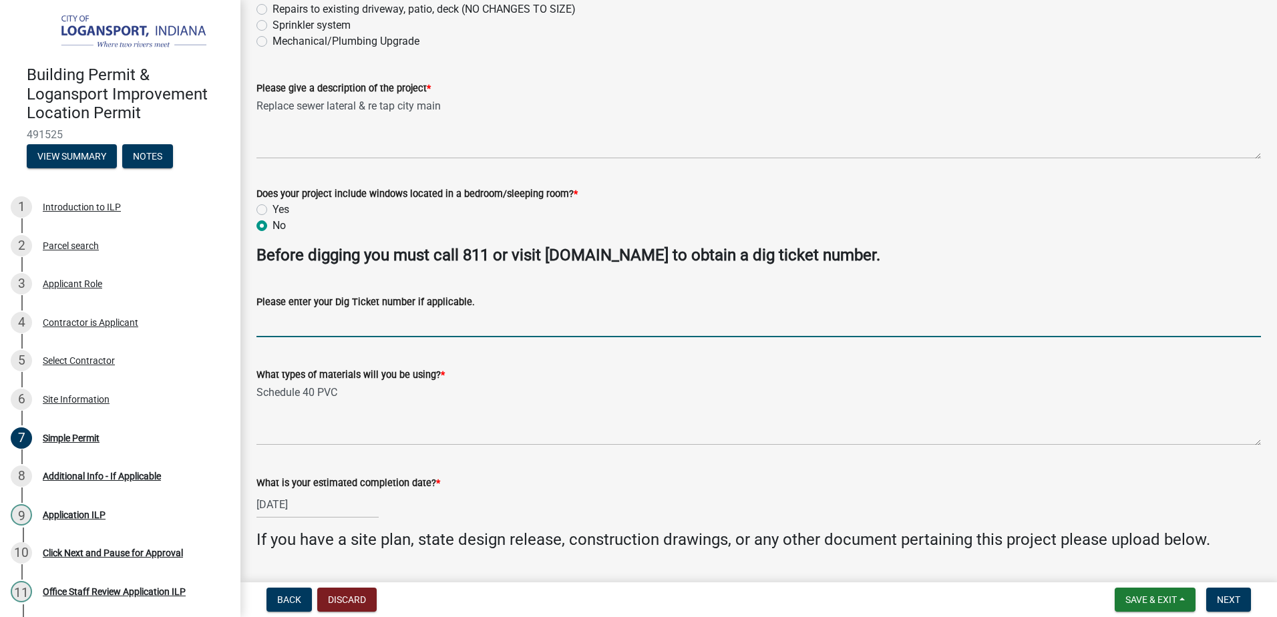
click at [321, 321] on input "Please enter your Dig Ticket number if applicable." at bounding box center [759, 323] width 1005 height 27
paste input "25101005497"
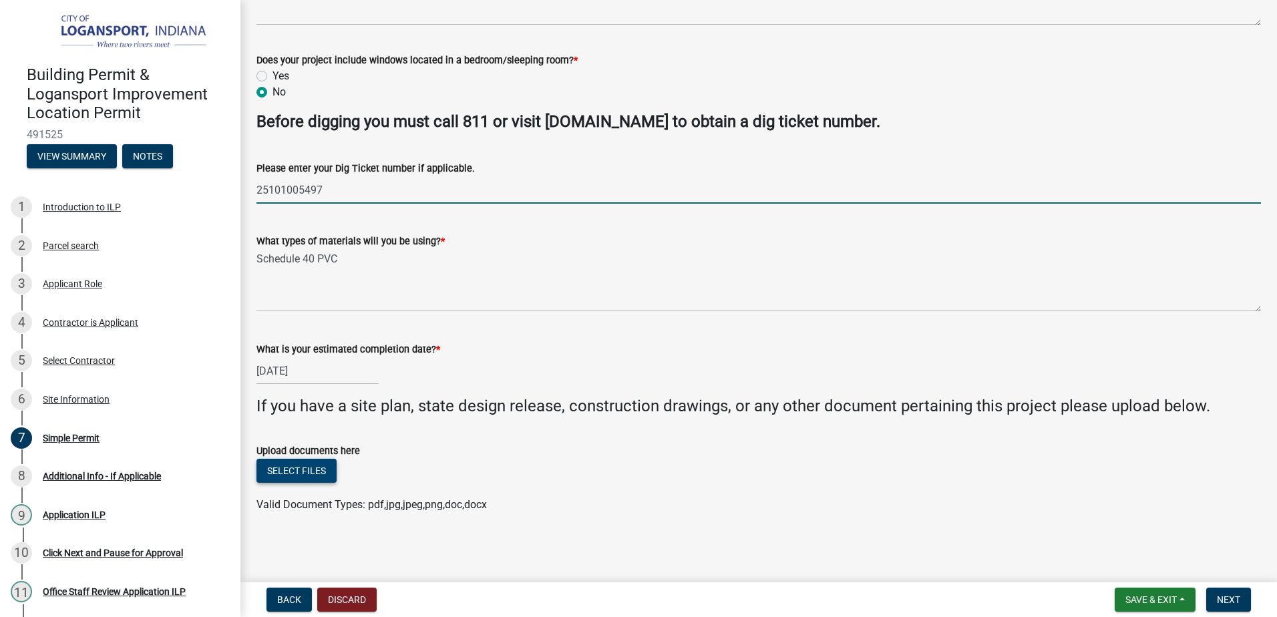
type input "25101005497"
click at [297, 474] on button "Select files" at bounding box center [297, 471] width 80 height 24
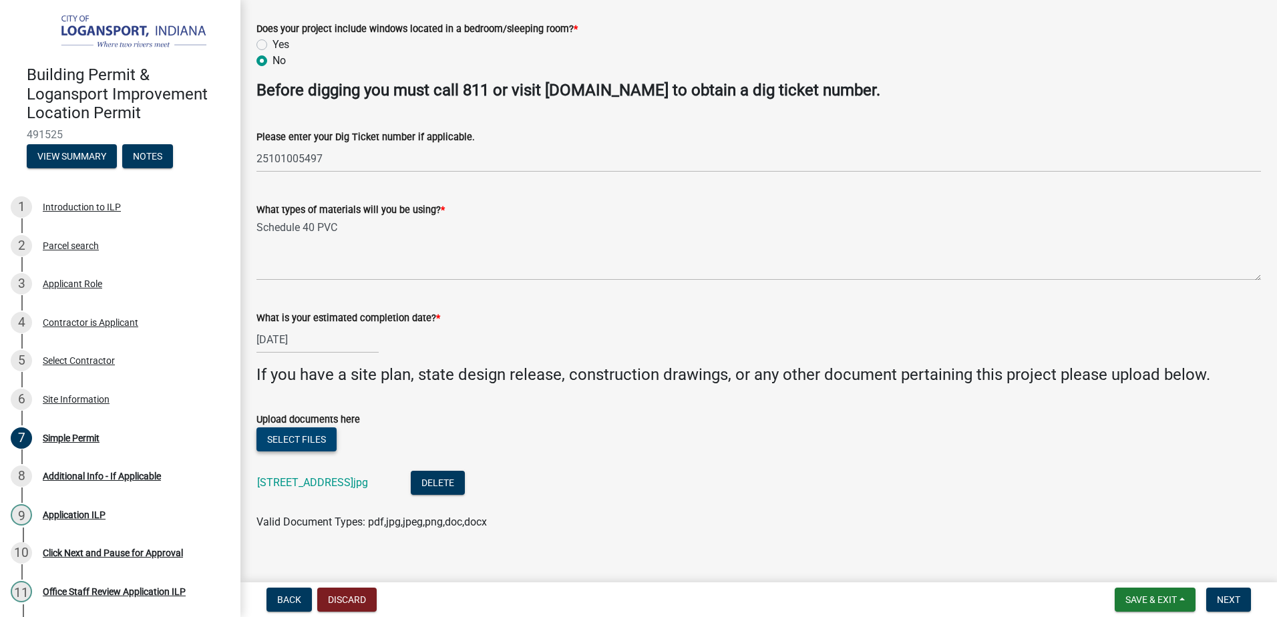
scroll to position [369, 0]
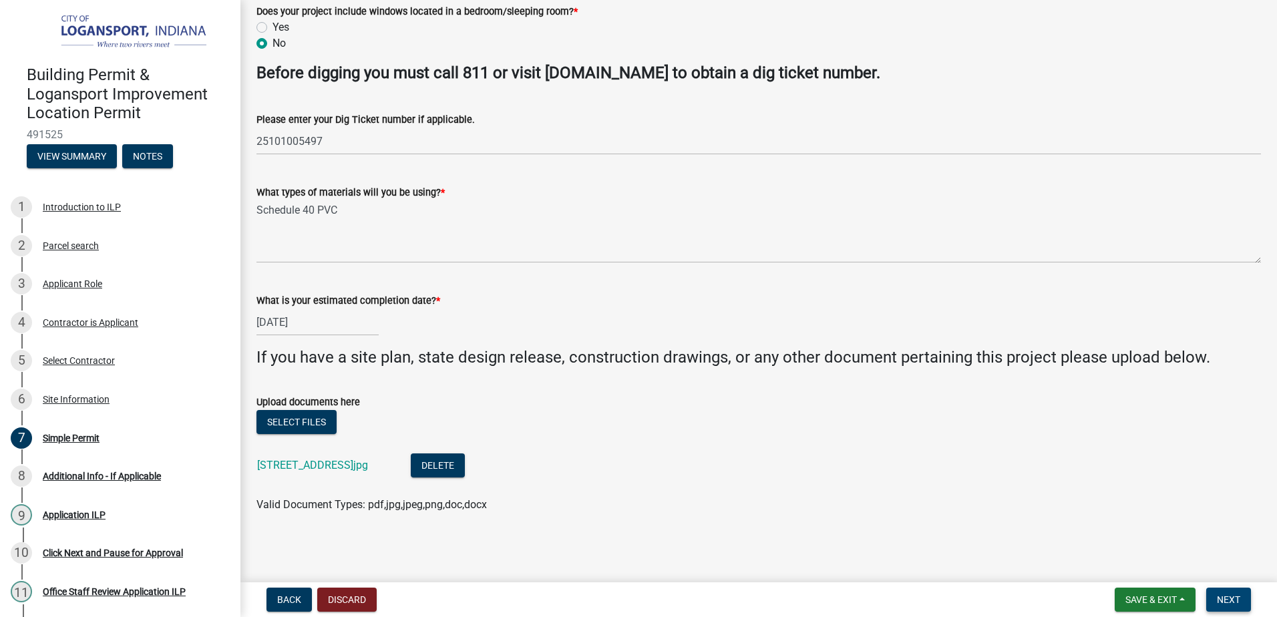
click at [1228, 605] on span "Next" at bounding box center [1228, 600] width 23 height 11
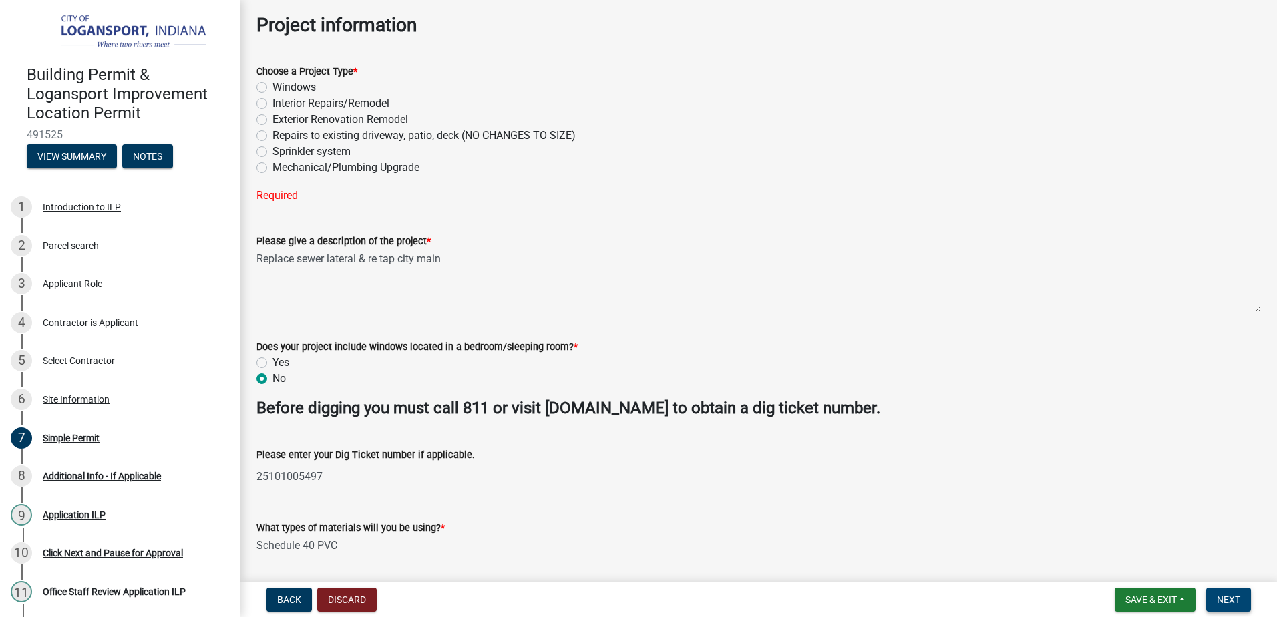
scroll to position [0, 0]
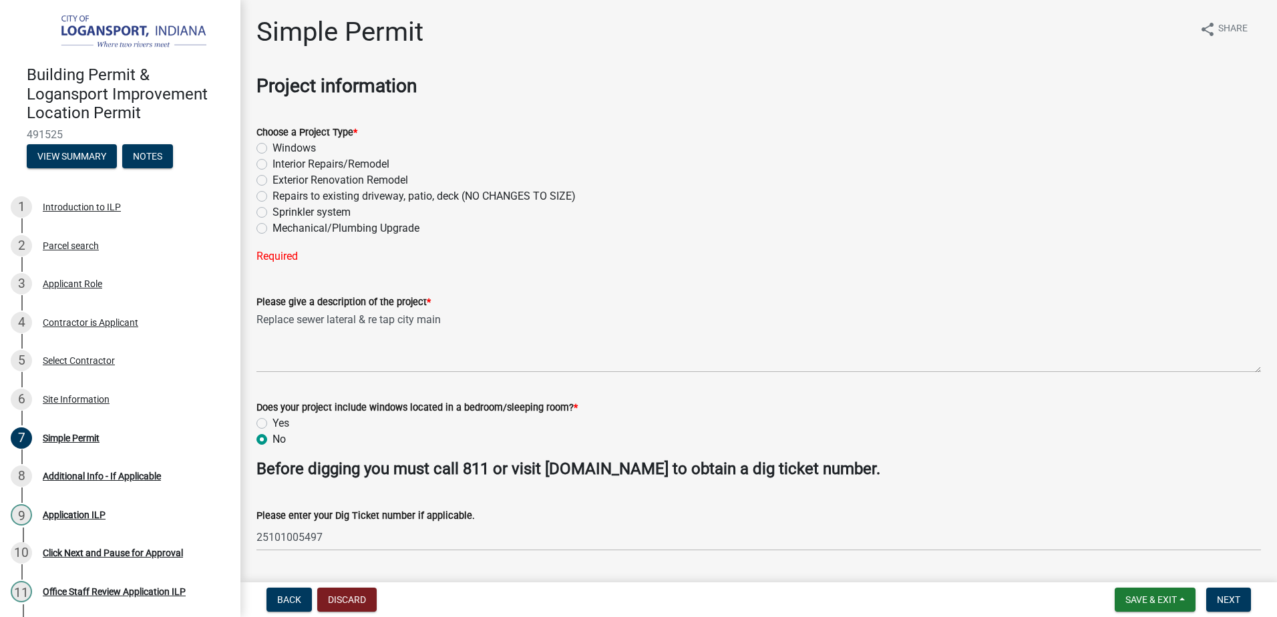
click at [381, 228] on label "Mechanical/Plumbing Upgrade" at bounding box center [346, 228] width 147 height 16
click at [281, 228] on input "Mechanical/Plumbing Upgrade" at bounding box center [277, 224] width 9 height 9
radio input "true"
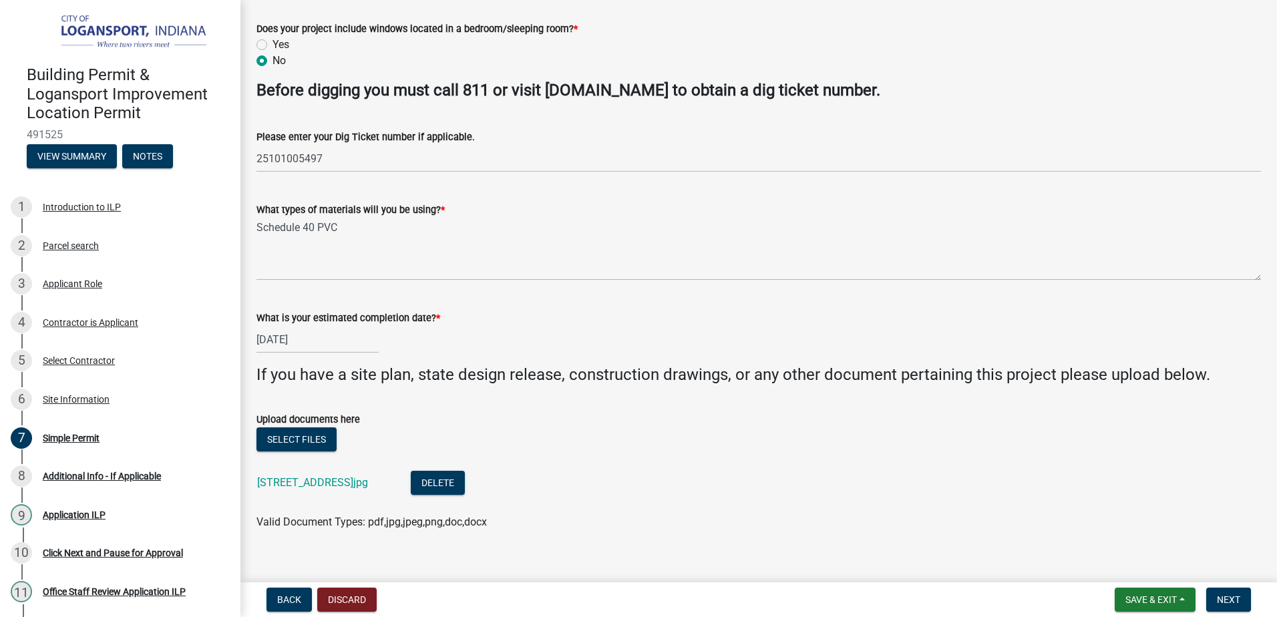
scroll to position [369, 0]
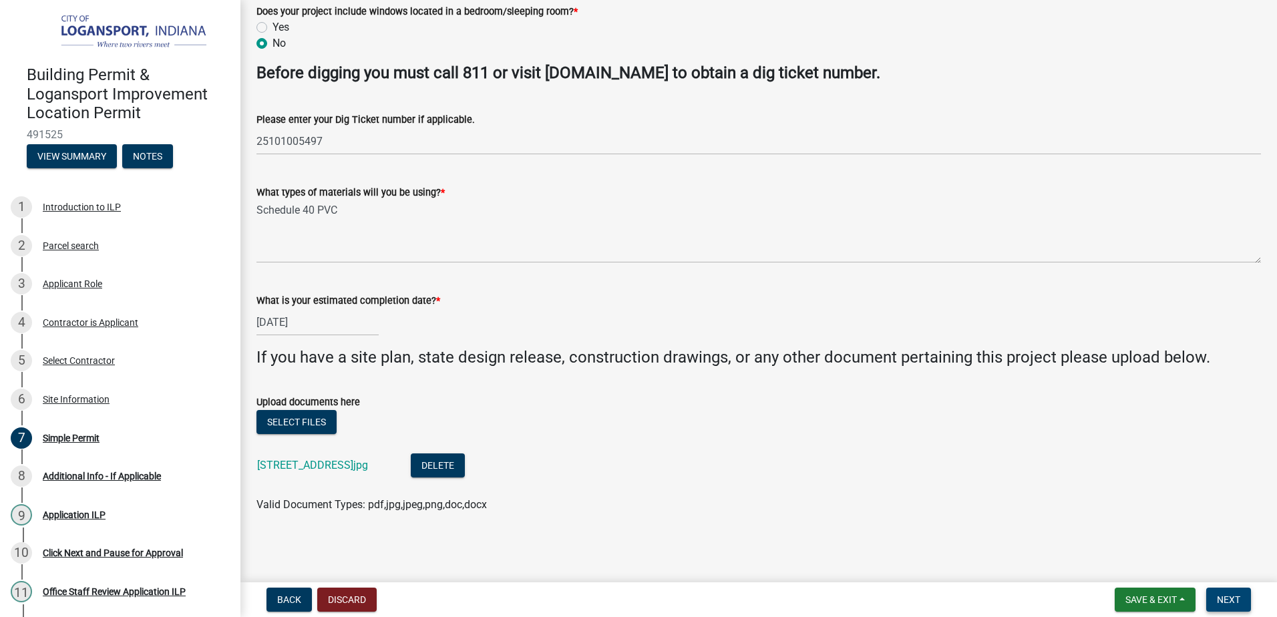
click at [1234, 605] on span "Next" at bounding box center [1228, 600] width 23 height 11
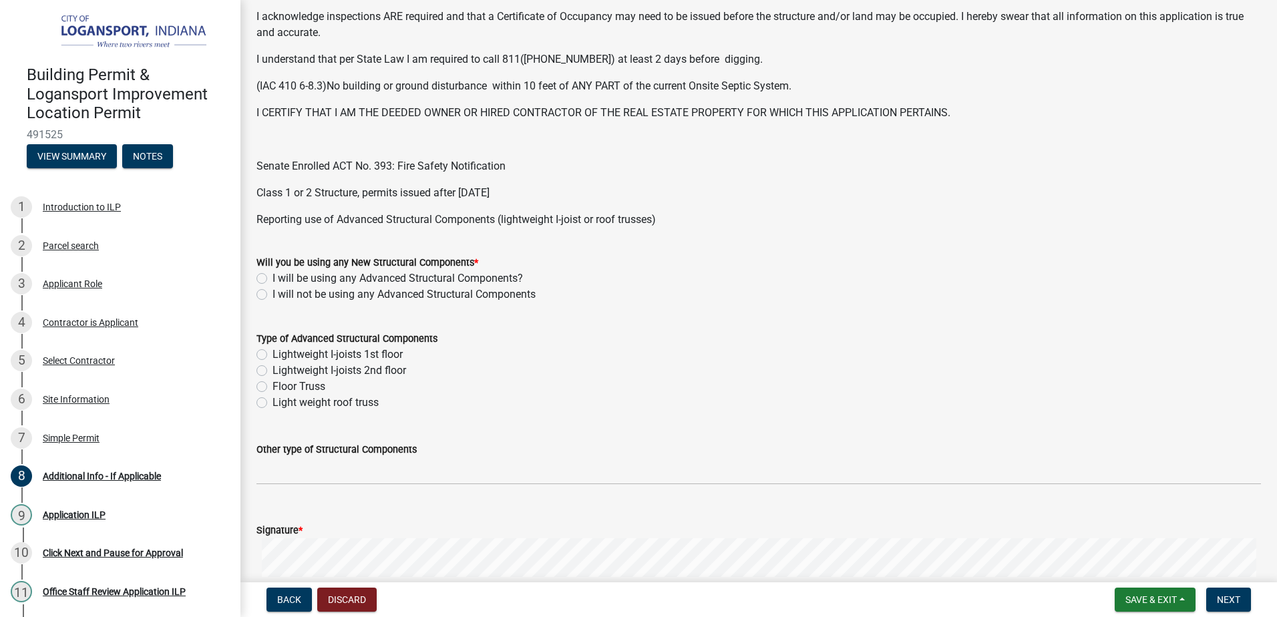
scroll to position [401, 0]
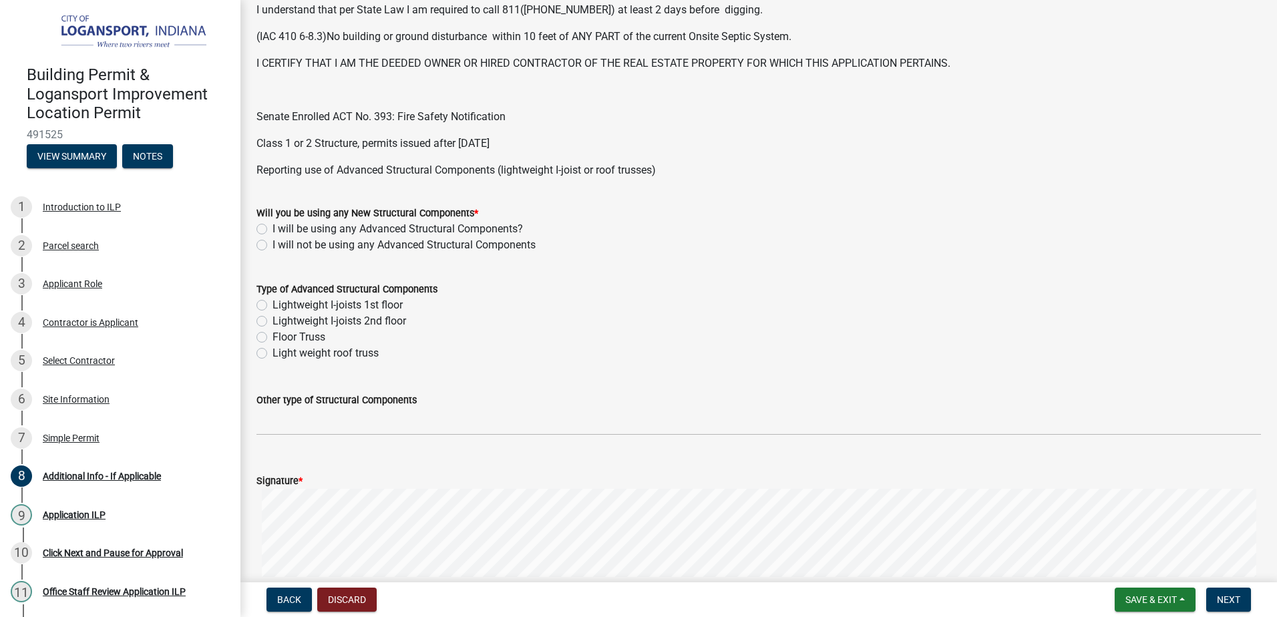
click at [319, 243] on label "I will not be using any Advanced Structural Components" at bounding box center [404, 245] width 263 height 16
click at [281, 243] on input "I will not be using any Advanced Structural Components" at bounding box center [277, 241] width 9 height 9
radio input "true"
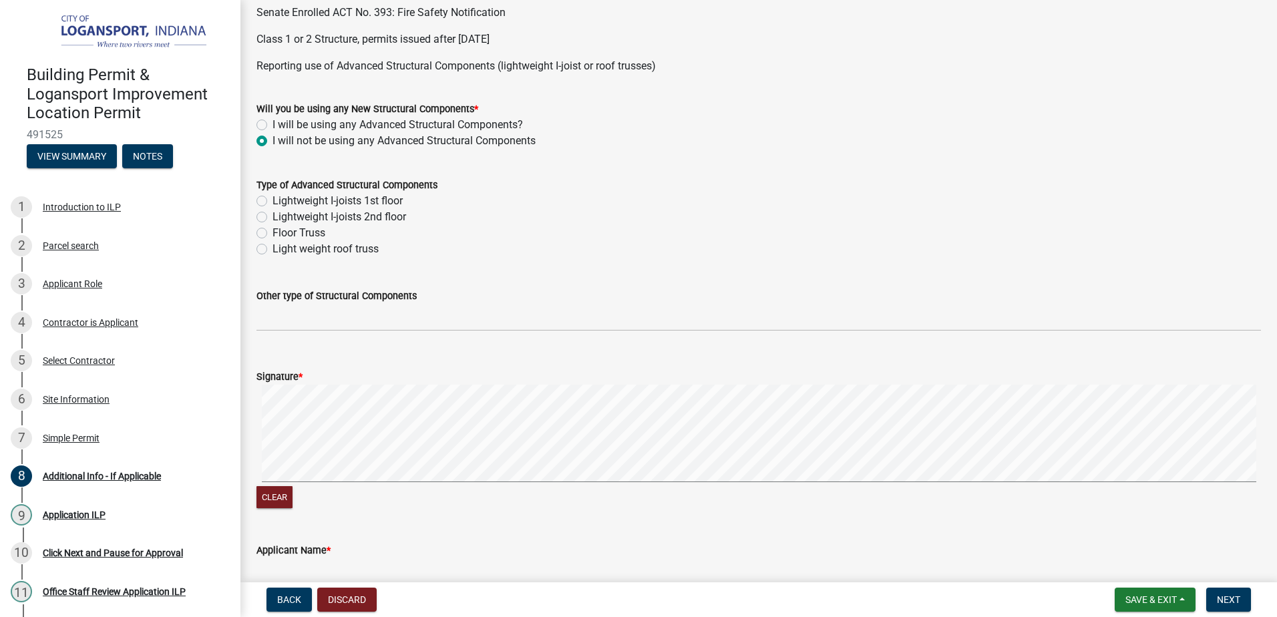
scroll to position [601, 0]
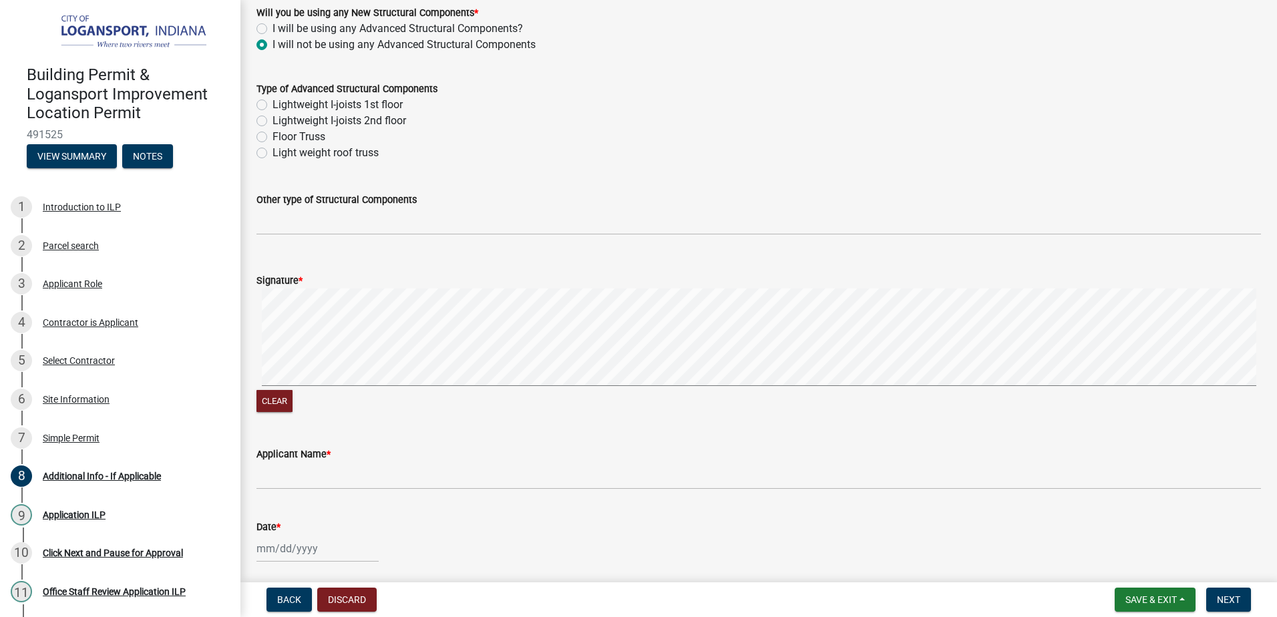
click at [1277, 265] on html "Internet Explorer does NOT work with GeoPermits. Get a new browser for more sec…" at bounding box center [638, 308] width 1277 height 617
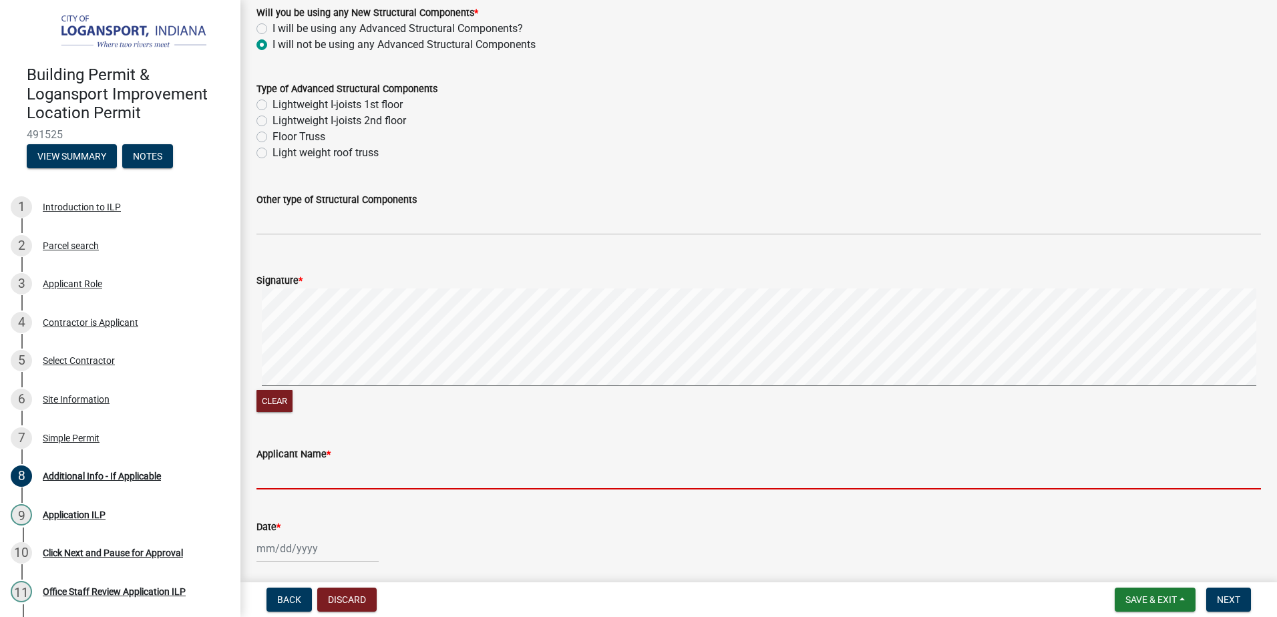
click at [289, 483] on input "Applicant Name *" at bounding box center [759, 475] width 1005 height 27
type input "[PERSON_NAME]"
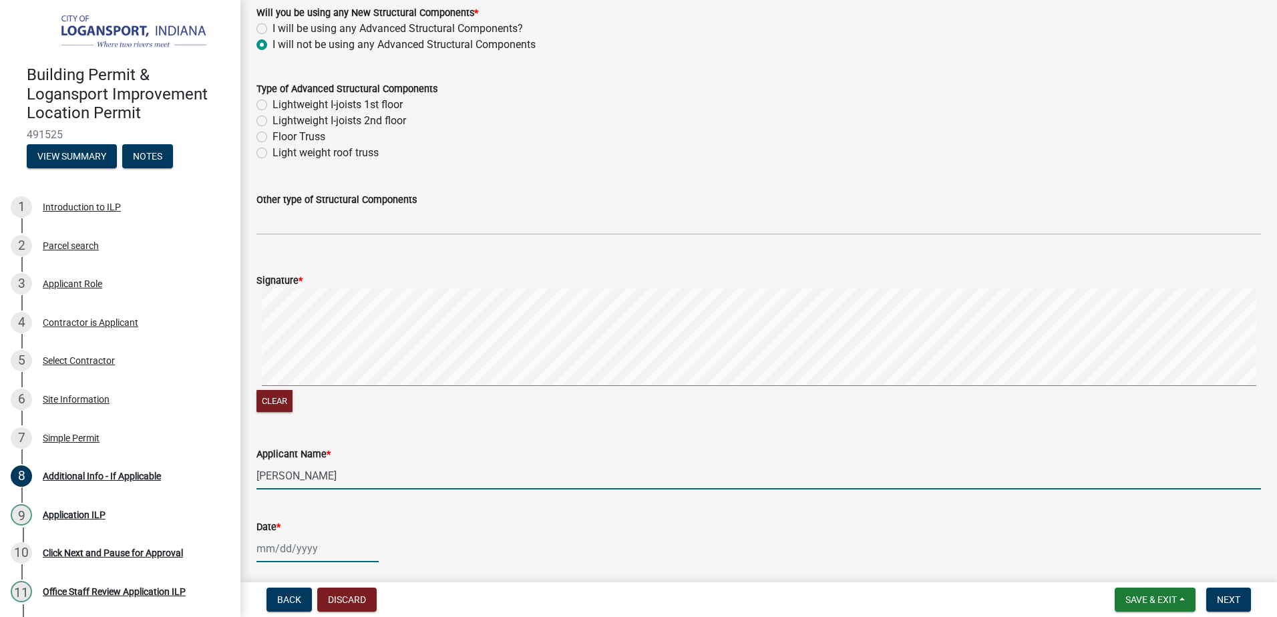
click at [296, 552] on div at bounding box center [318, 548] width 122 height 27
select select "10"
select select "2025"
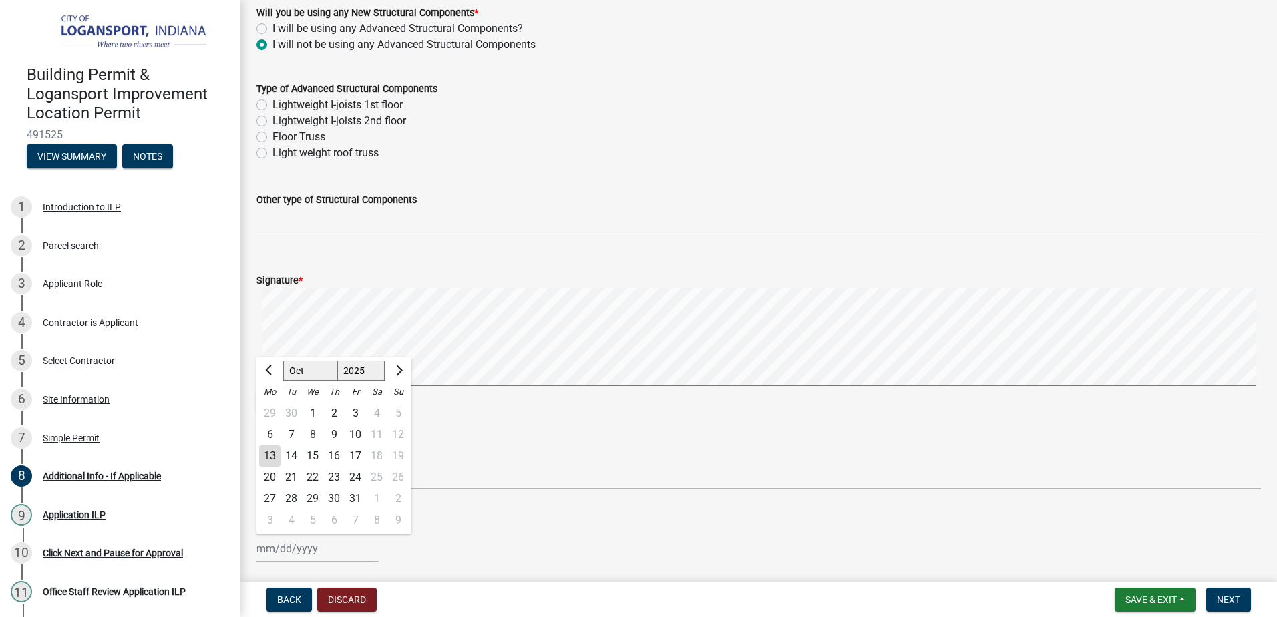
click at [269, 453] on div "13" at bounding box center [269, 456] width 21 height 21
type input "[DATE]"
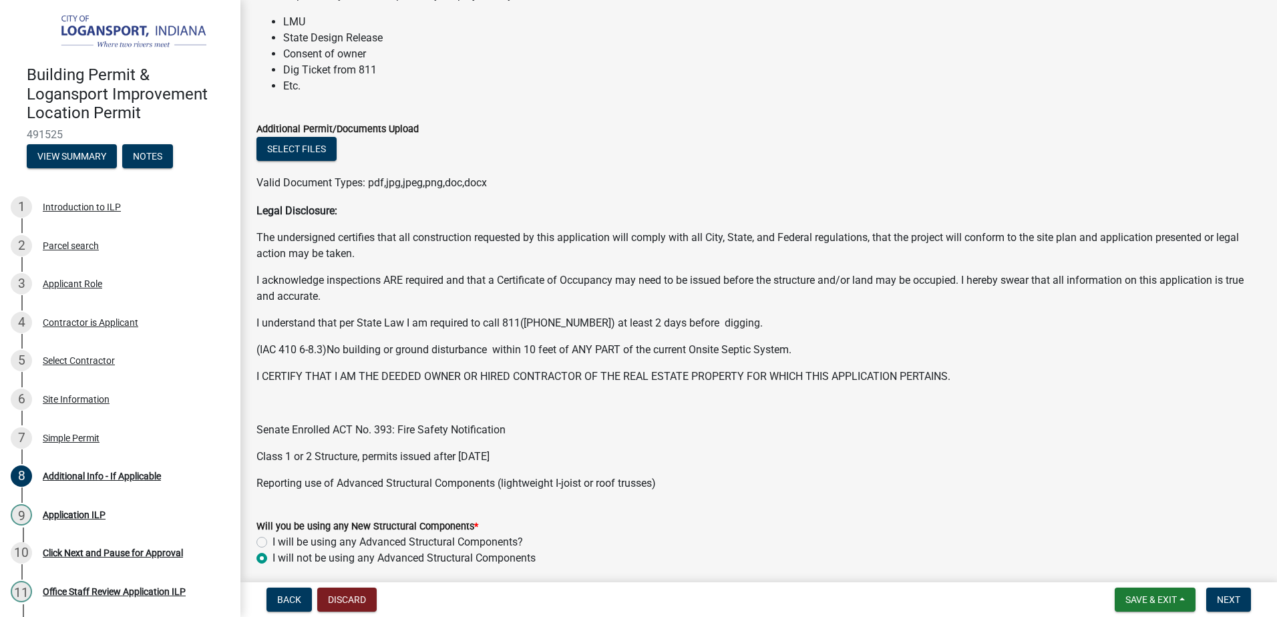
scroll to position [0, 0]
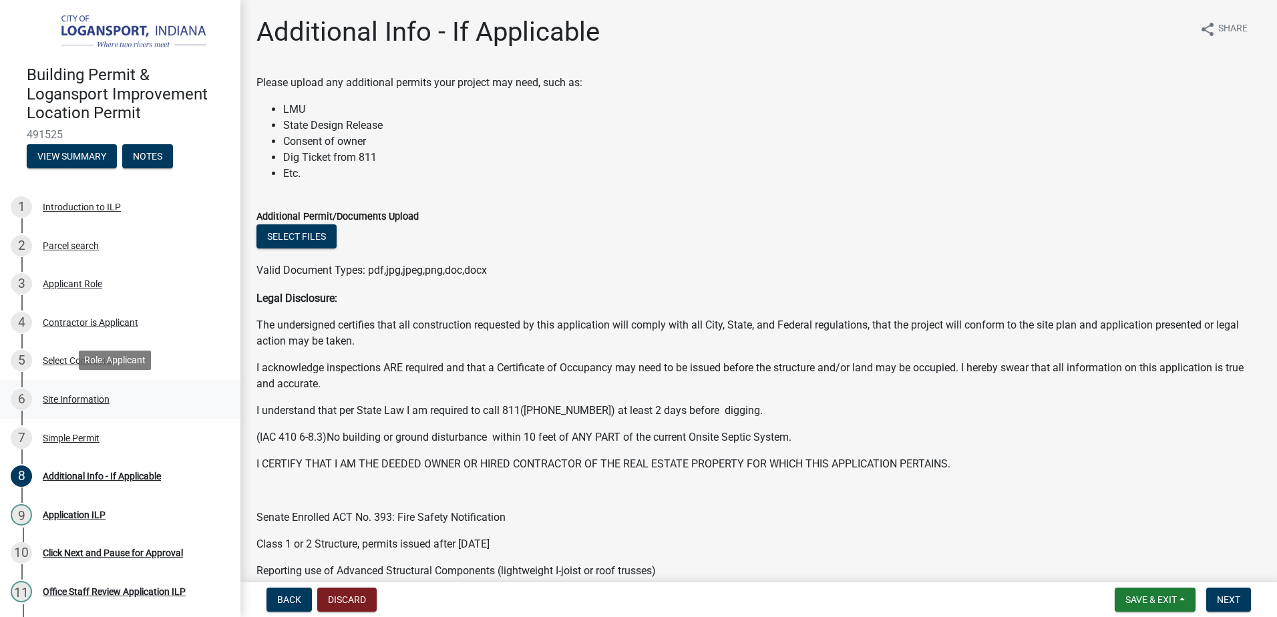
click at [72, 396] on div "Site Information" at bounding box center [76, 399] width 67 height 9
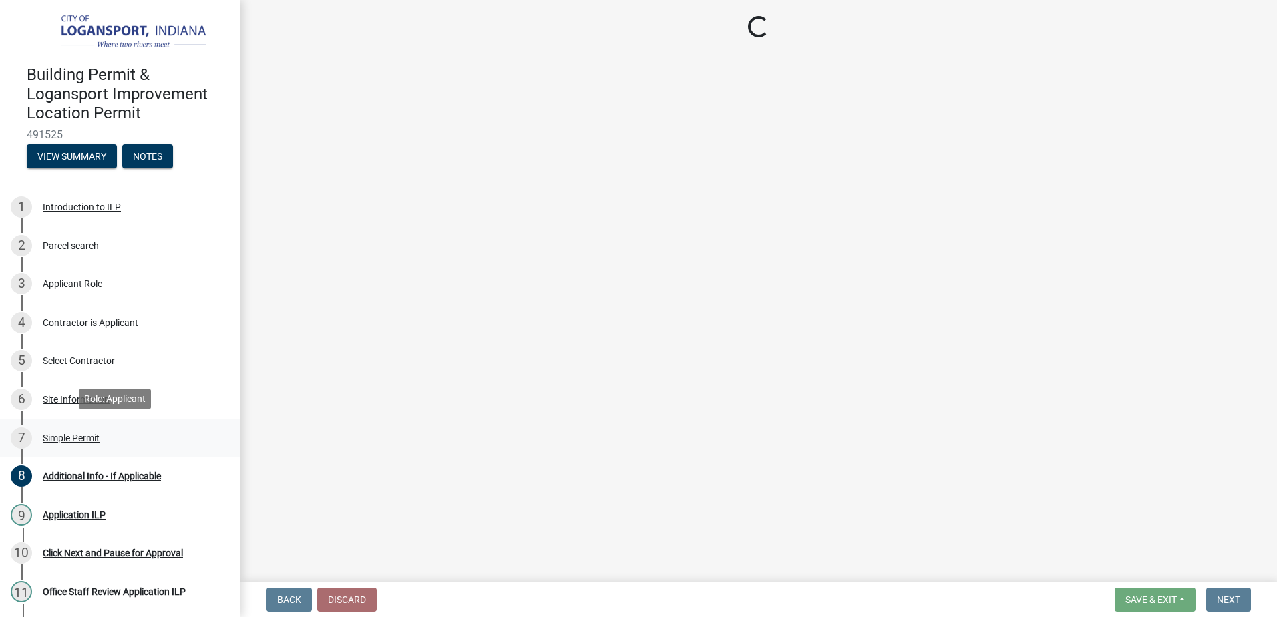
click at [73, 434] on div "Simple Permit" at bounding box center [71, 438] width 57 height 9
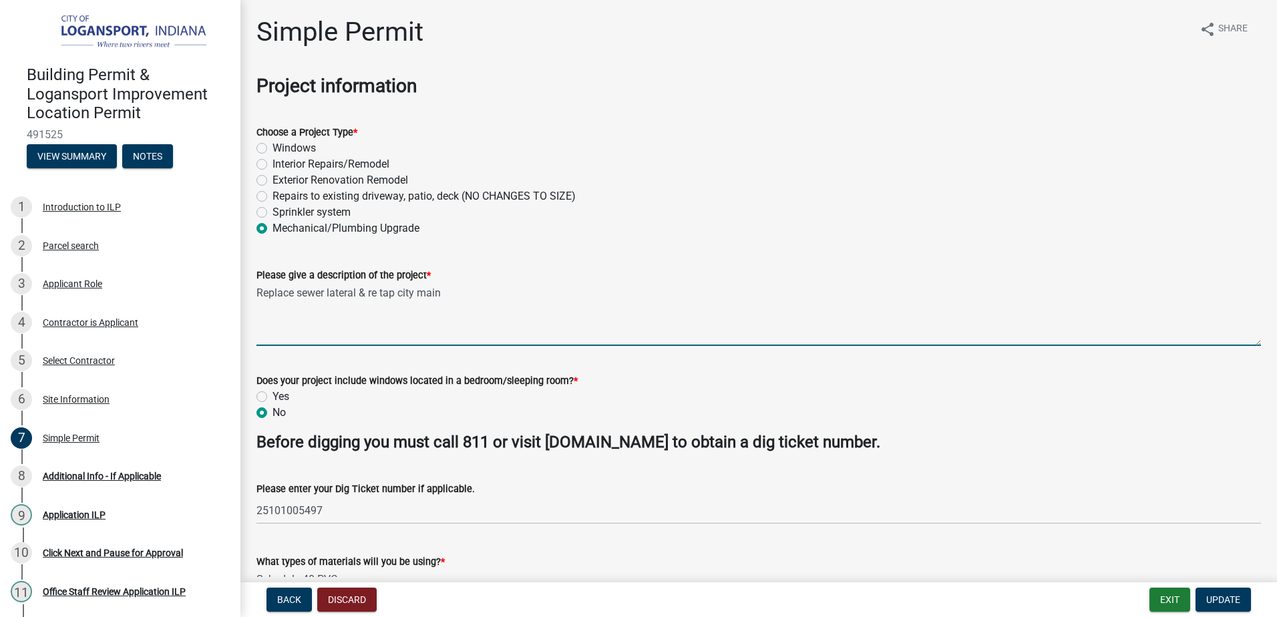
click at [462, 303] on textarea "Replace sewer lateral & re tap city main" at bounding box center [759, 314] width 1005 height 63
type textarea "Replace sewer lateral & re tap city main - need to cut street to complete work"
click at [1247, 597] on button "Update" at bounding box center [1223, 600] width 55 height 24
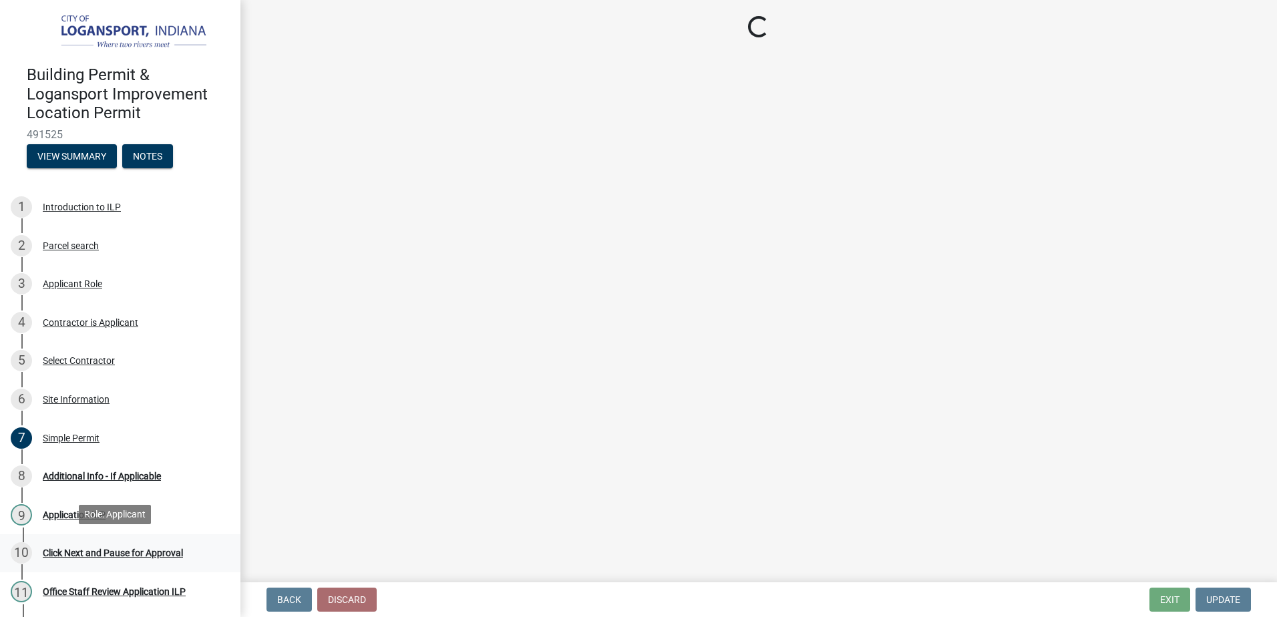
click at [142, 556] on div "10 Click Next and Pause for Approval" at bounding box center [115, 552] width 208 height 21
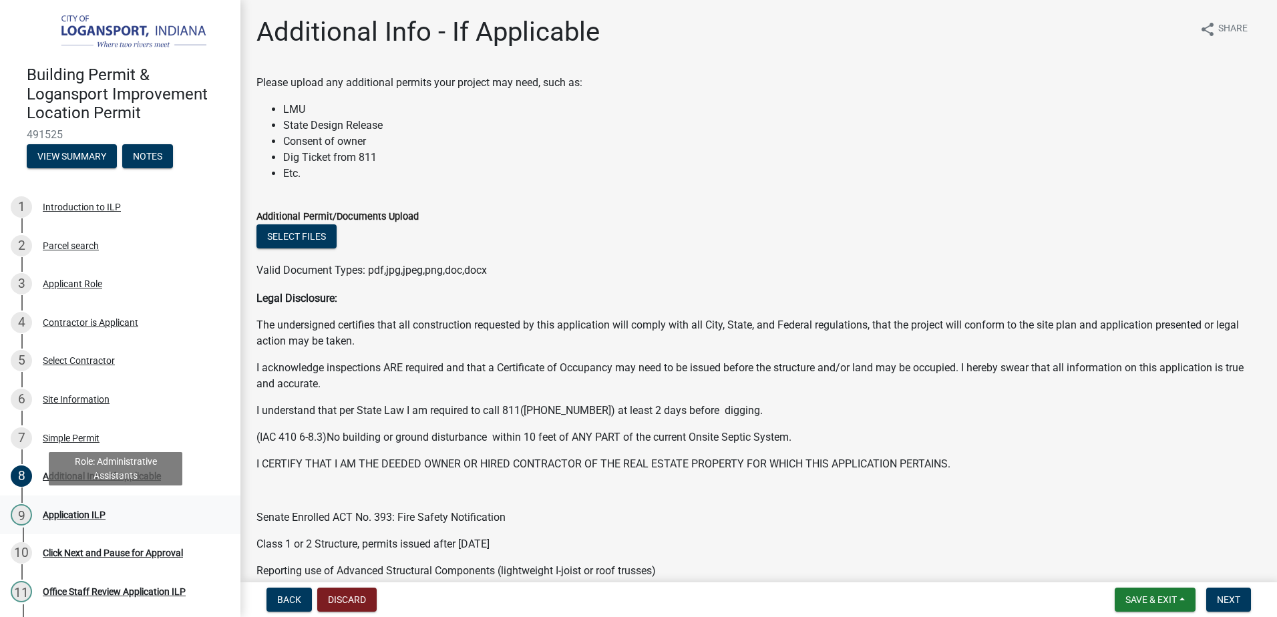
click at [86, 518] on div "Application ILP" at bounding box center [74, 514] width 63 height 9
click at [120, 509] on div "9 Application ILP" at bounding box center [115, 514] width 208 height 21
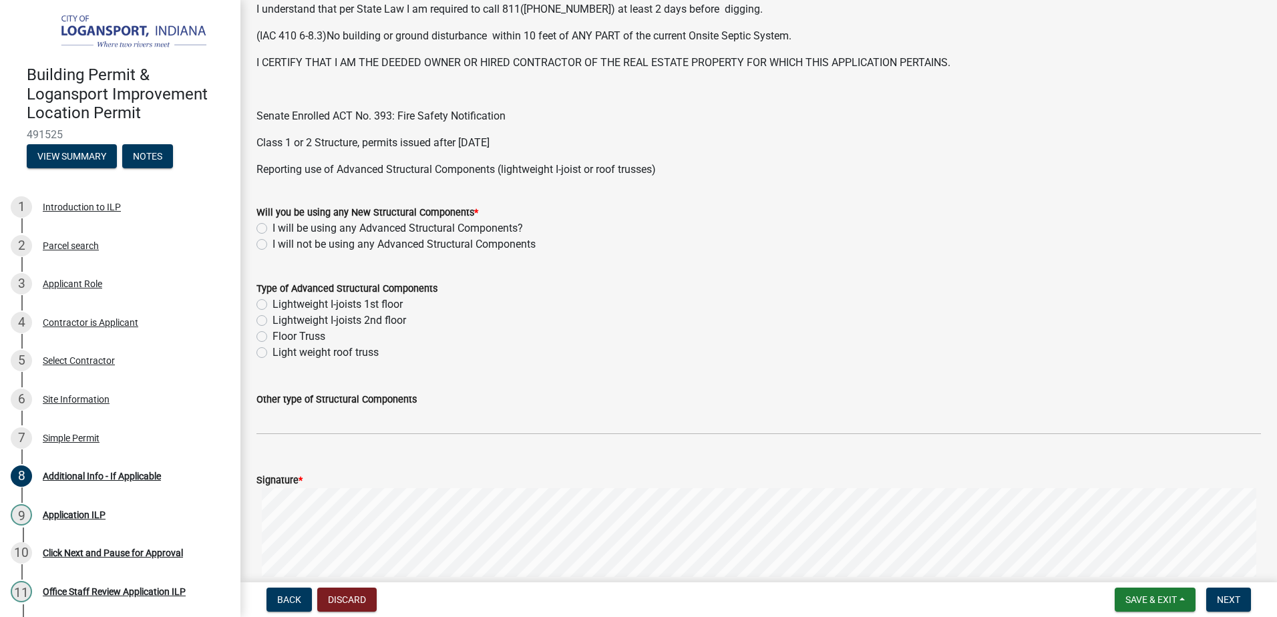
scroll to position [724, 0]
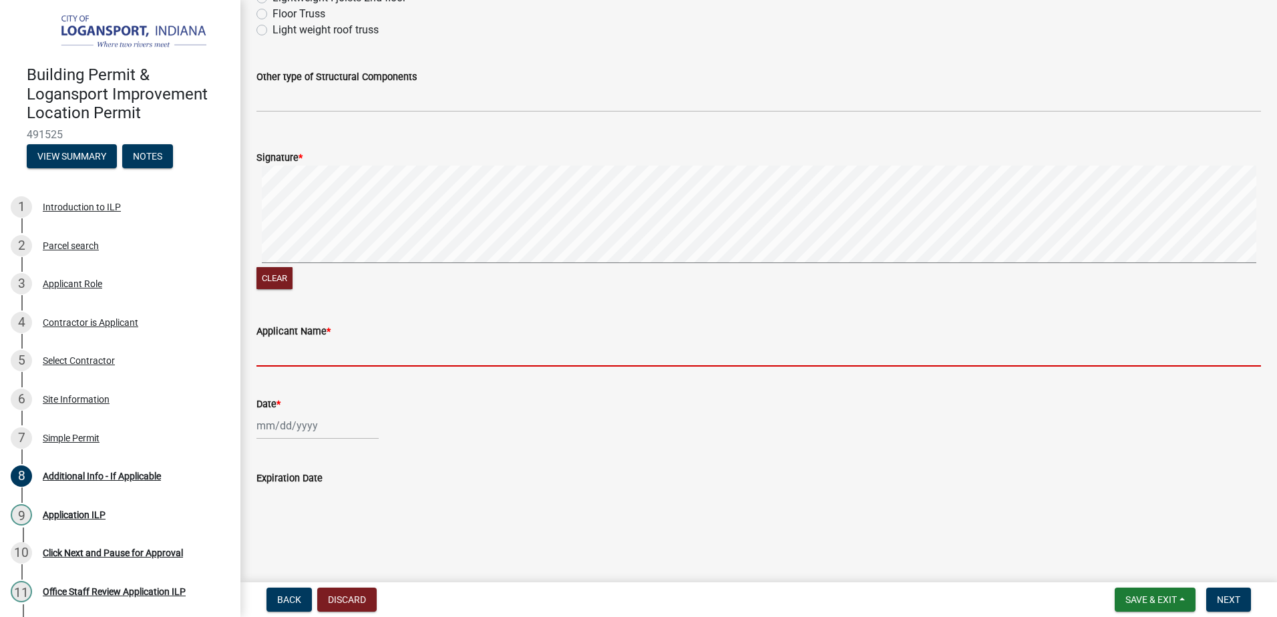
click at [298, 343] on input "Applicant Name *" at bounding box center [759, 352] width 1005 height 27
type input "[PERSON_NAME]"
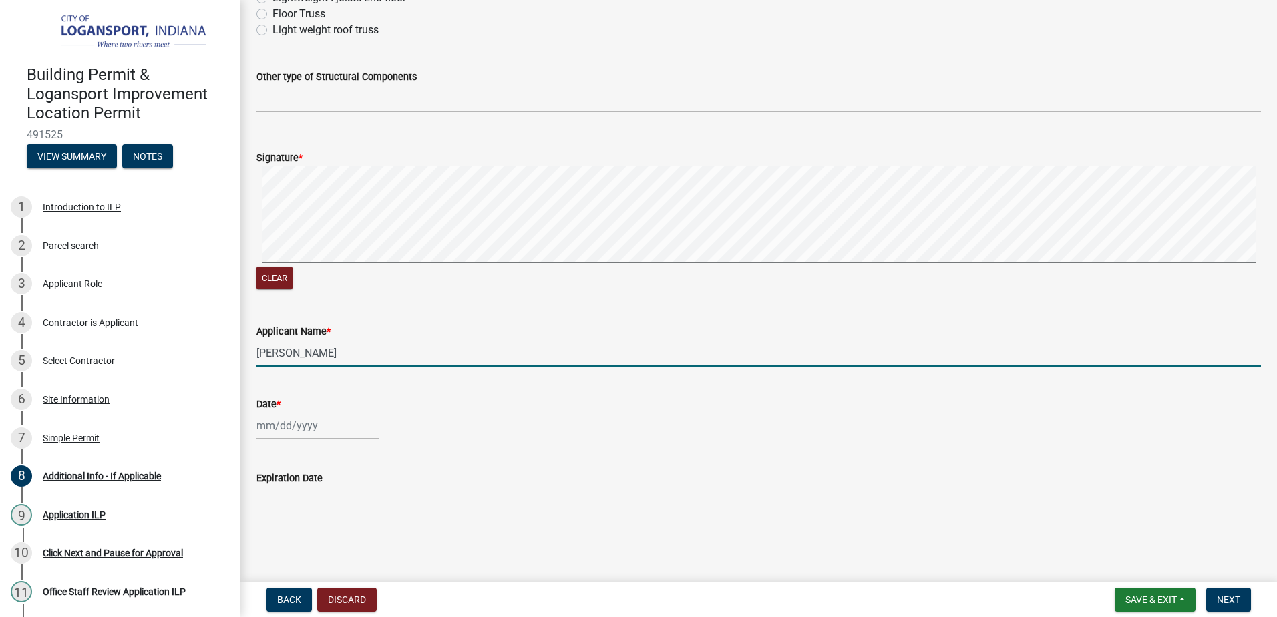
select select "10"
select select "2025"
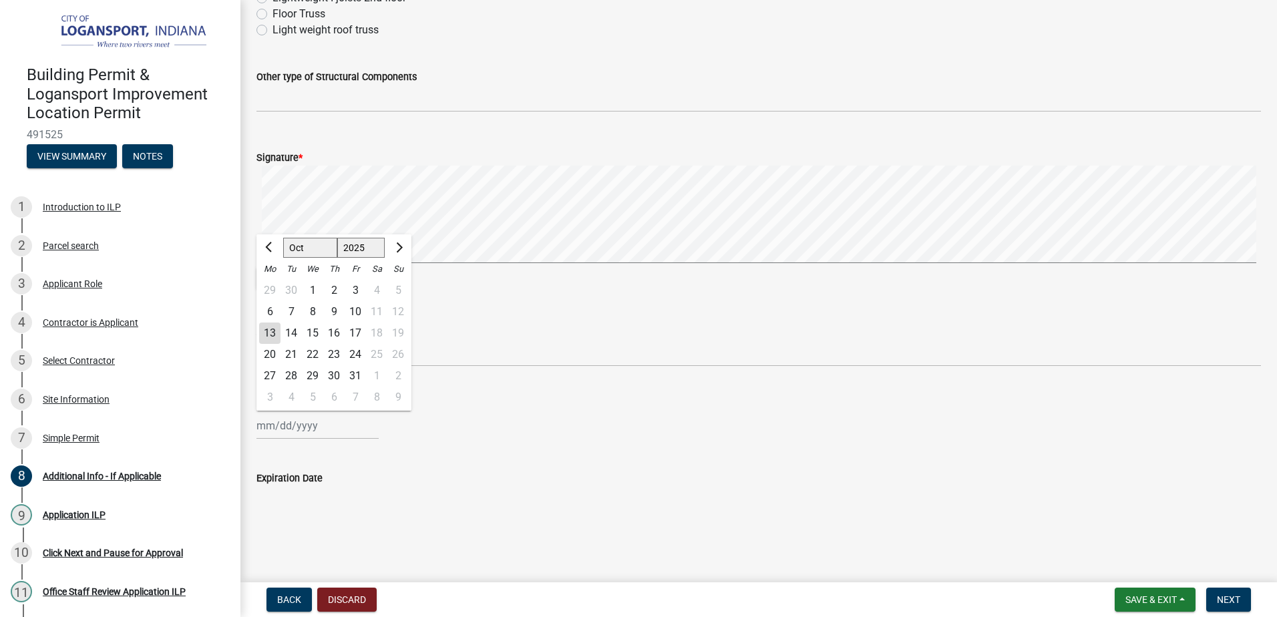
click at [269, 337] on div "13" at bounding box center [269, 333] width 21 height 21
type input "[DATE]"
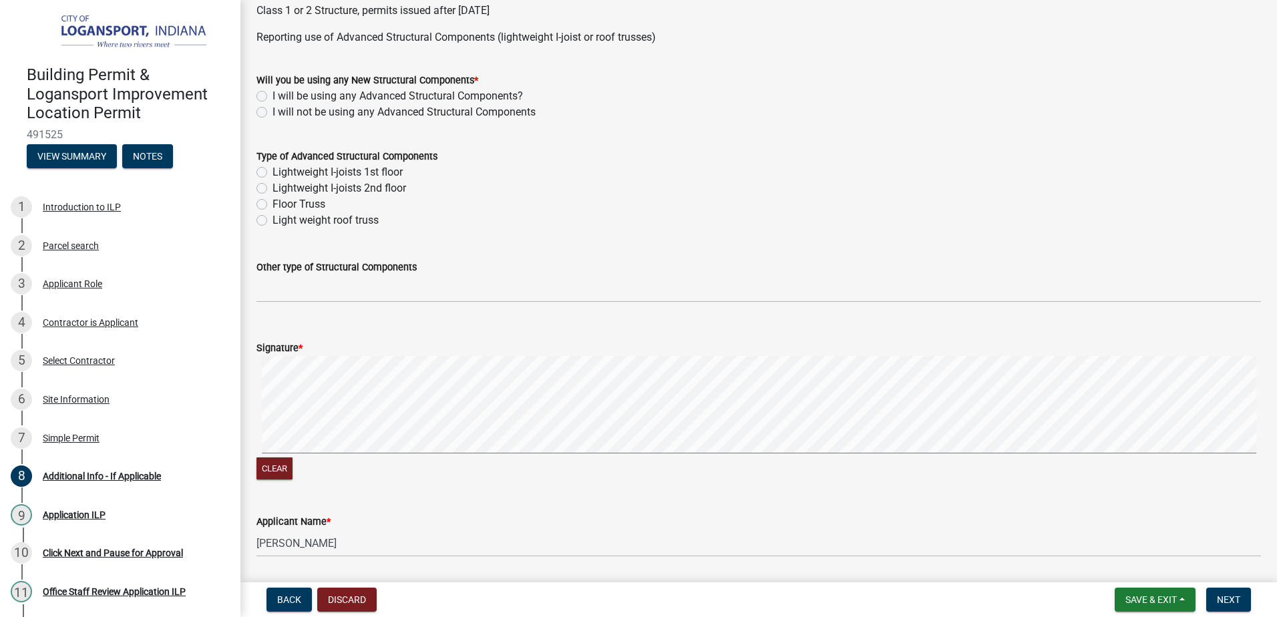
scroll to position [534, 0]
click at [299, 113] on label "I will not be using any Advanced Structural Components" at bounding box center [404, 112] width 263 height 16
click at [281, 112] on input "I will not be using any Advanced Structural Components" at bounding box center [277, 108] width 9 height 9
radio input "true"
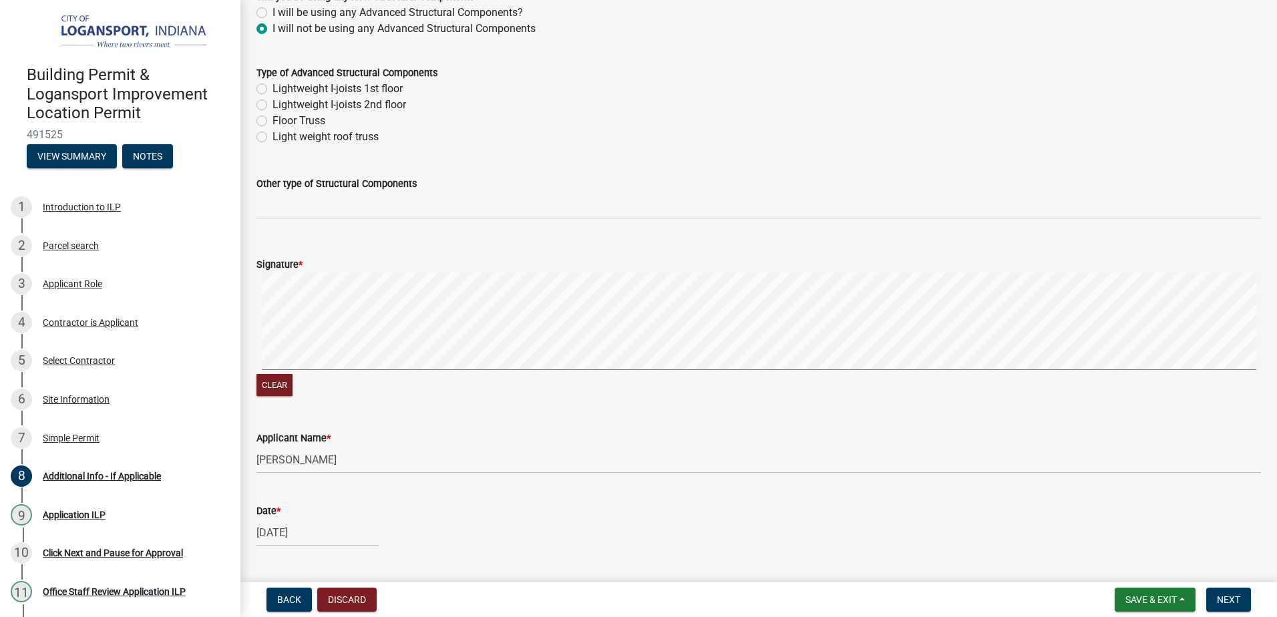
scroll to position [724, 0]
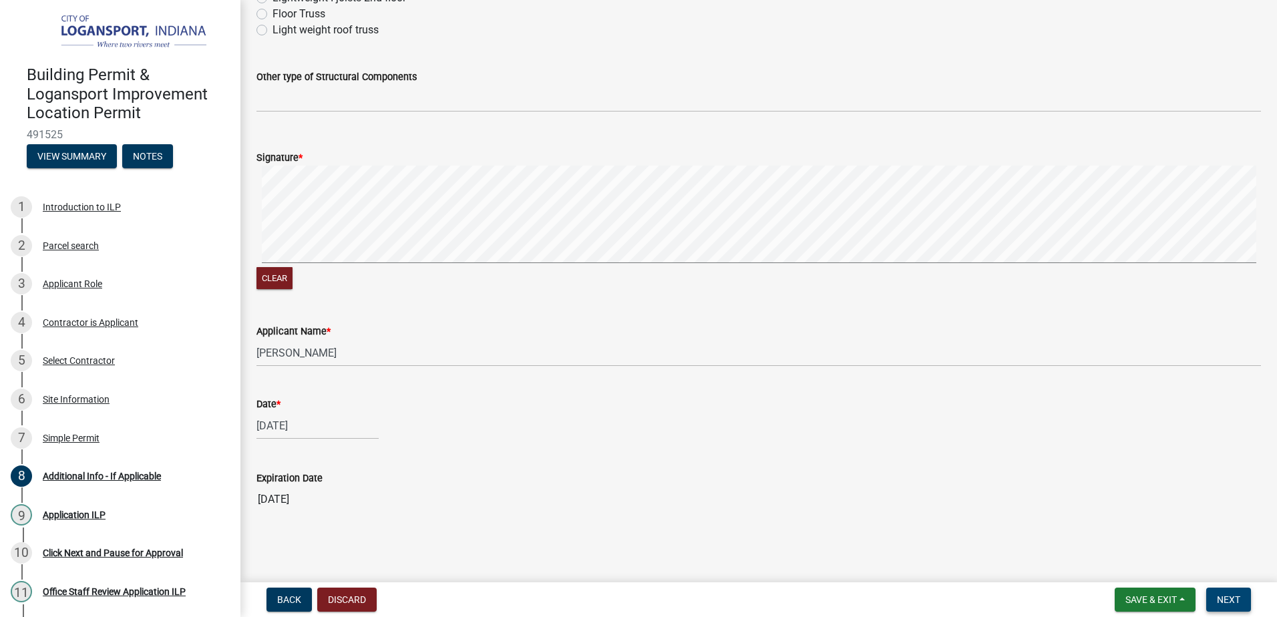
click at [1246, 607] on button "Next" at bounding box center [1228, 600] width 45 height 24
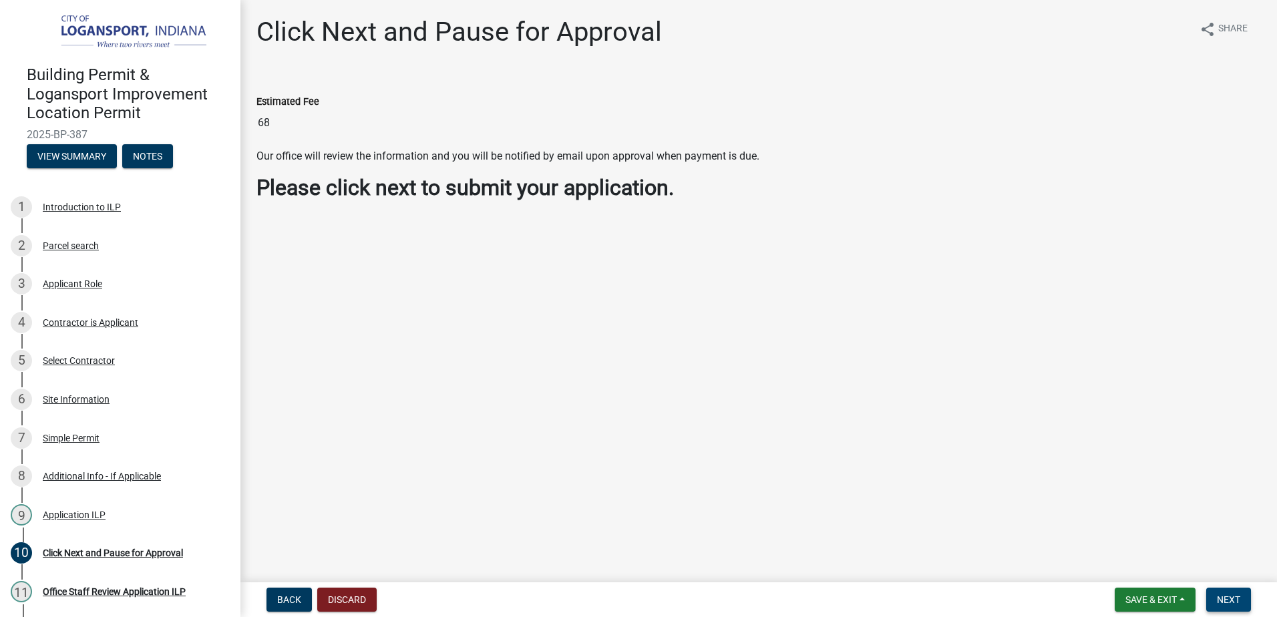
click at [1226, 605] on span "Next" at bounding box center [1228, 600] width 23 height 11
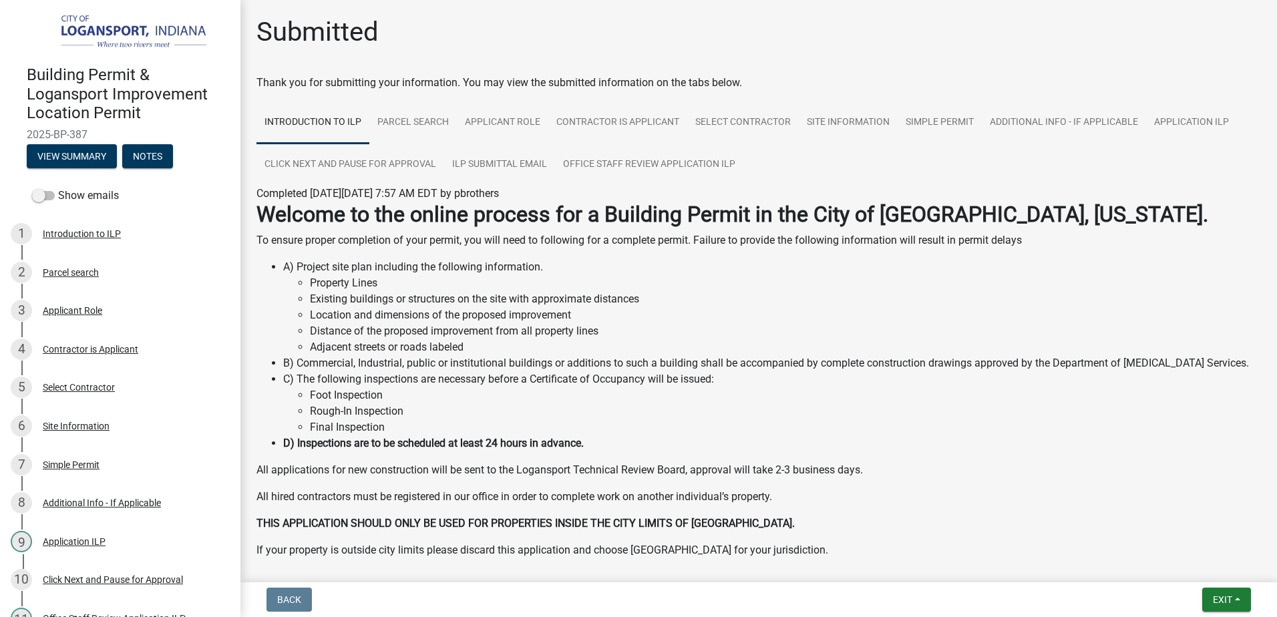
drag, startPoint x: 482, startPoint y: 302, endPoint x: 482, endPoint y: 312, distance: 10.0
click at [482, 302] on li "Existing buildings or structures on the site with approximate distances" at bounding box center [785, 299] width 951 height 16
drag, startPoint x: 75, startPoint y: 132, endPoint x: 27, endPoint y: 133, distance: 48.1
click at [27, 133] on span "2025-BP-387" at bounding box center [120, 134] width 187 height 13
copy span "2025-BP-387"
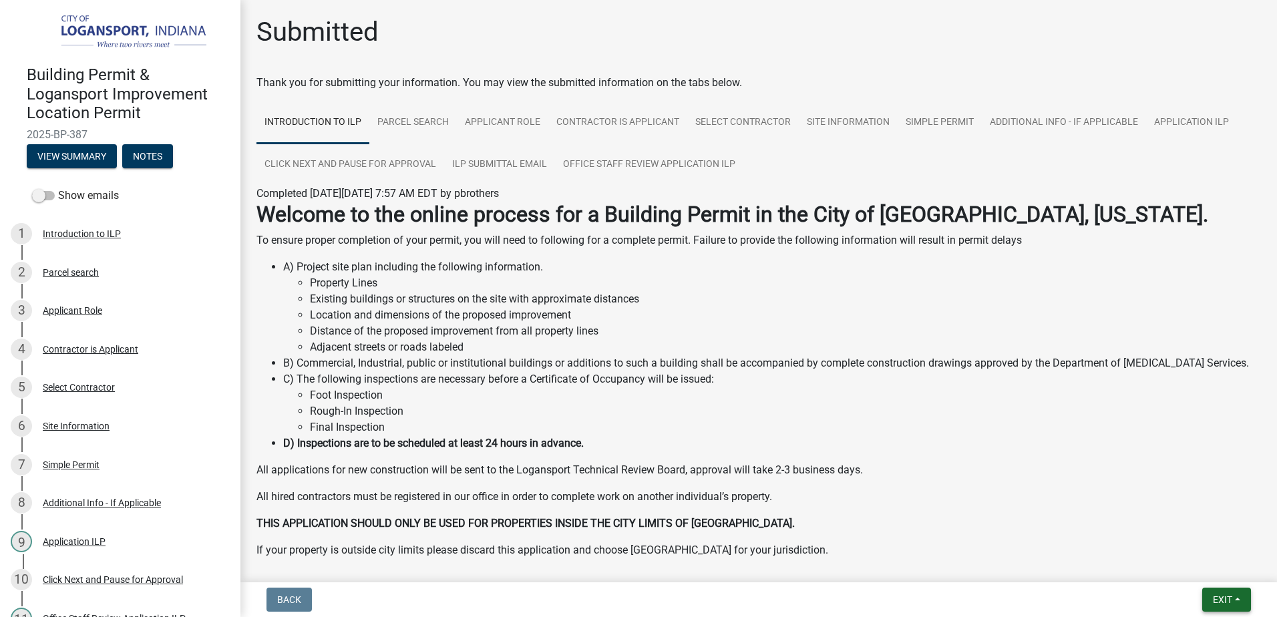
click at [1237, 603] on button "Exit" at bounding box center [1226, 600] width 49 height 24
click at [1213, 566] on button "Save & Exit" at bounding box center [1197, 565] width 107 height 32
